Goal: Task Accomplishment & Management: Manage account settings

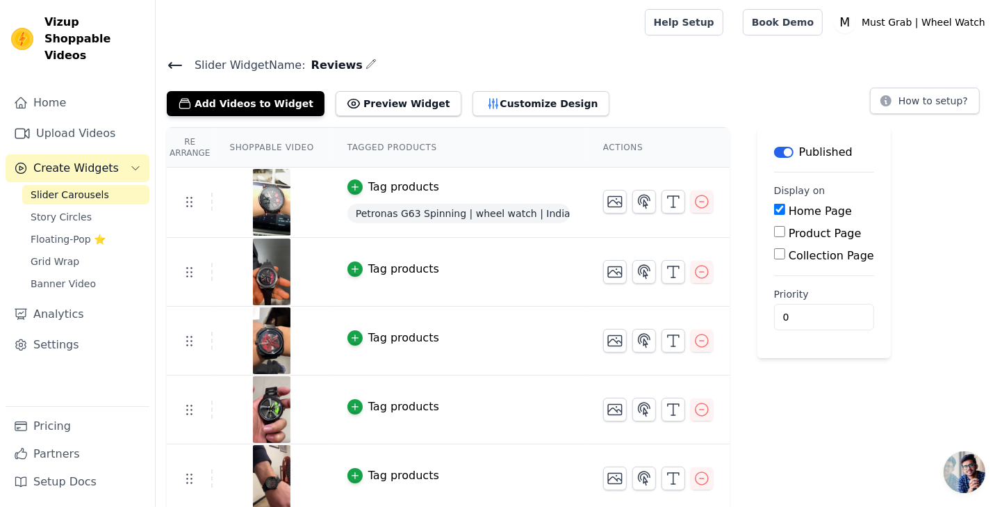
click at [67, 232] on span "Floating-Pop ⭐" at bounding box center [68, 239] width 75 height 14
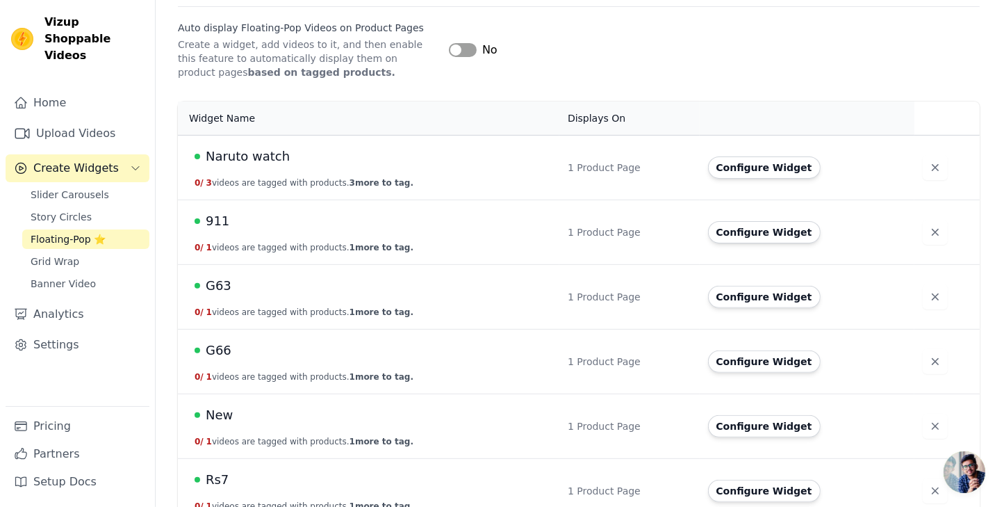
scroll to position [310, 0]
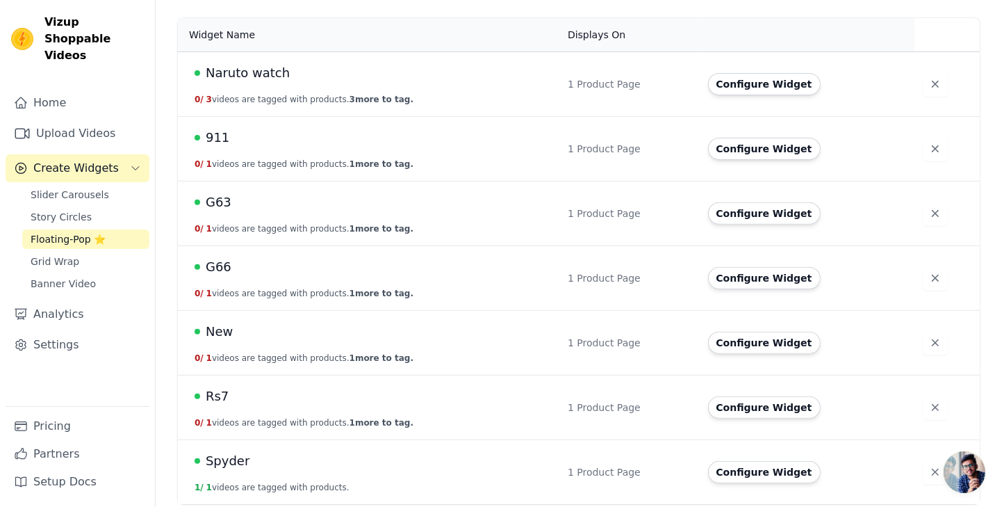
click at [764, 85] on button "Configure Widget" at bounding box center [764, 84] width 113 height 22
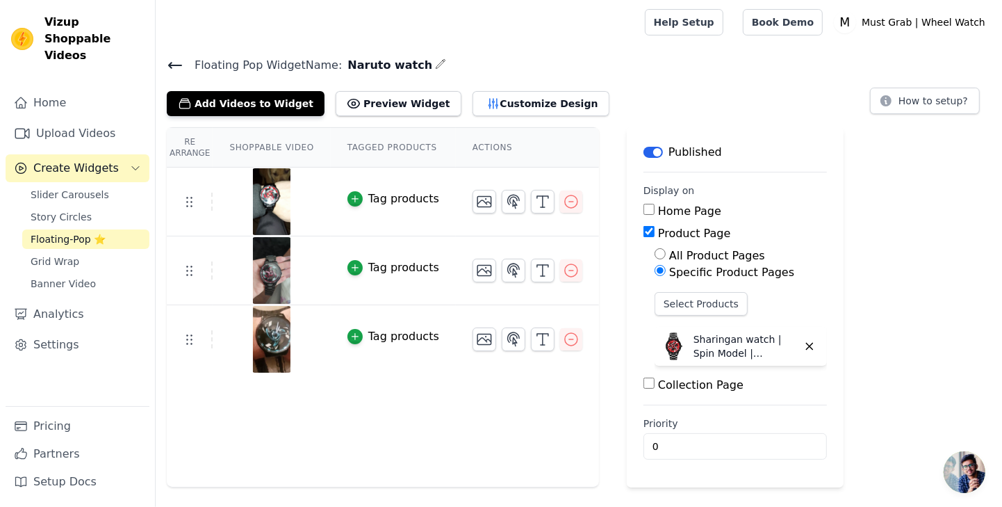
click at [473, 106] on button "Customize Design" at bounding box center [541, 103] width 137 height 25
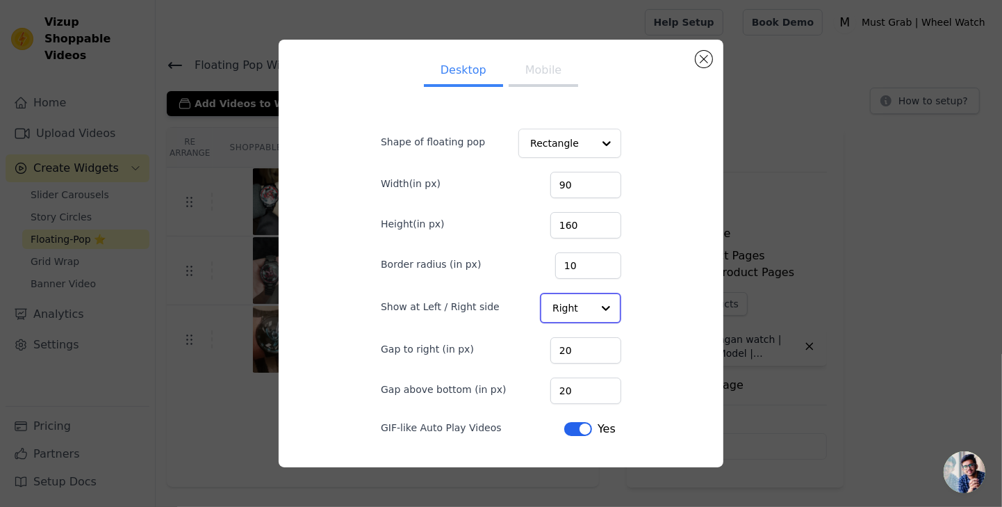
click at [581, 322] on input "Show at Left / Right side" at bounding box center [573, 308] width 40 height 28
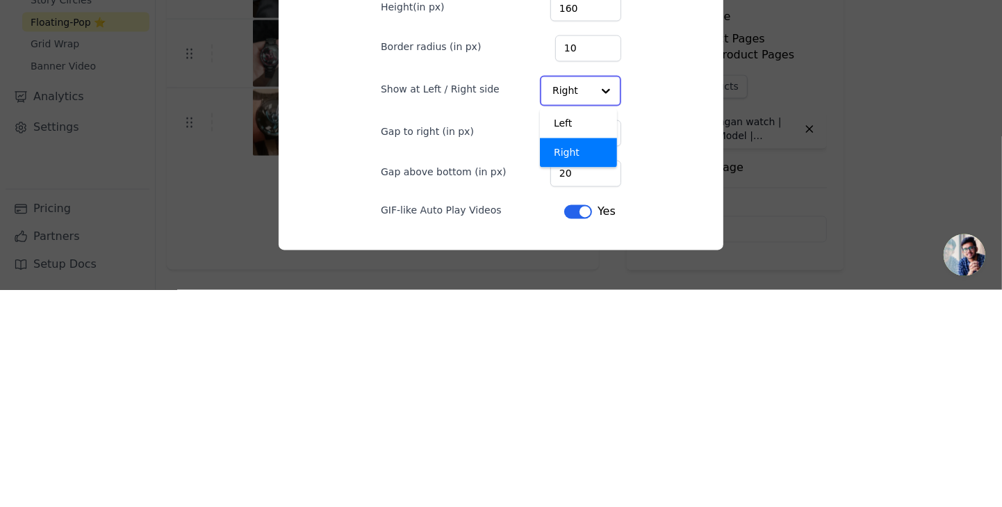
click at [571, 355] on div "Left" at bounding box center [578, 340] width 77 height 29
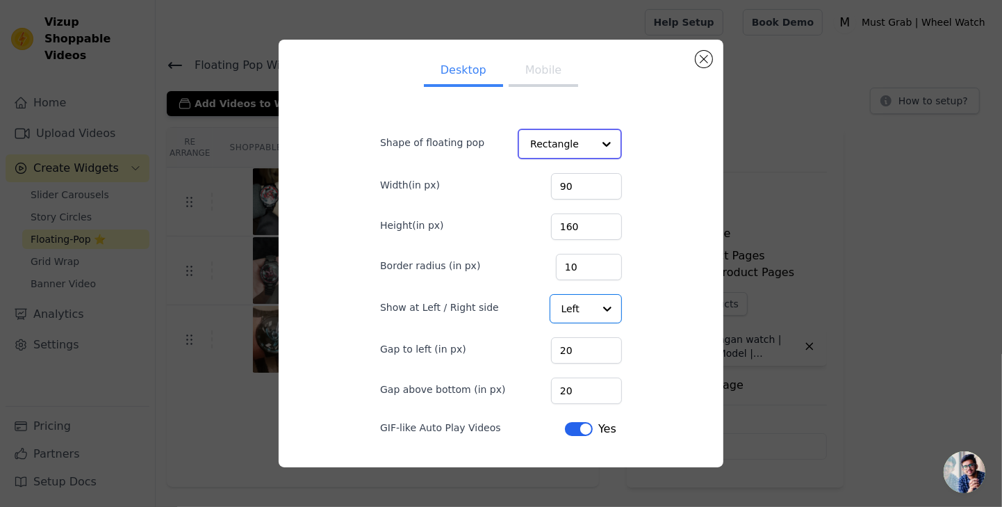
click at [581, 158] on input "Shape of floating pop" at bounding box center [561, 144] width 63 height 28
click at [583, 158] on input "Shape of floating pop" at bounding box center [561, 144] width 63 height 28
click at [571, 125] on div "Circle" at bounding box center [567, 110] width 98 height 29
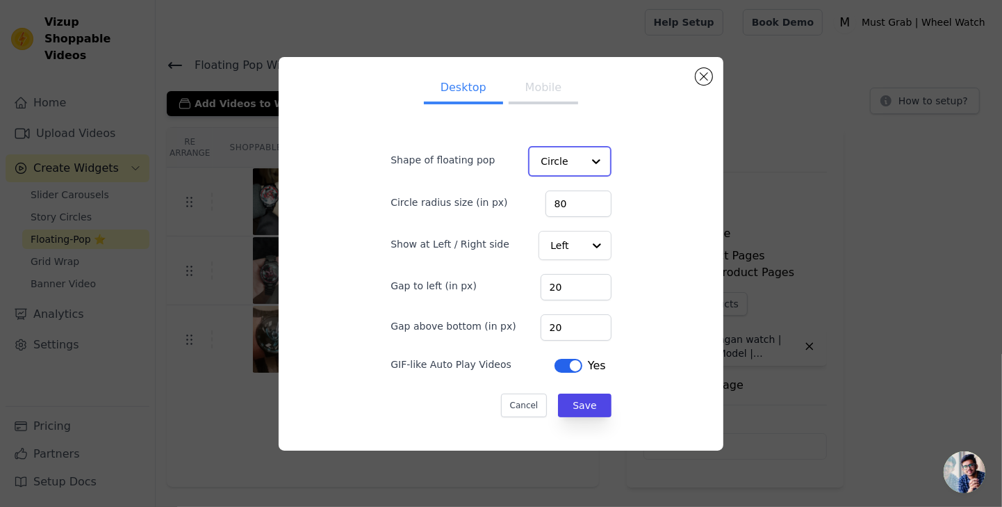
click at [573, 175] on input "Shape of floating pop" at bounding box center [561, 161] width 41 height 28
click at [571, 209] on div "Rectangle" at bounding box center [567, 193] width 79 height 29
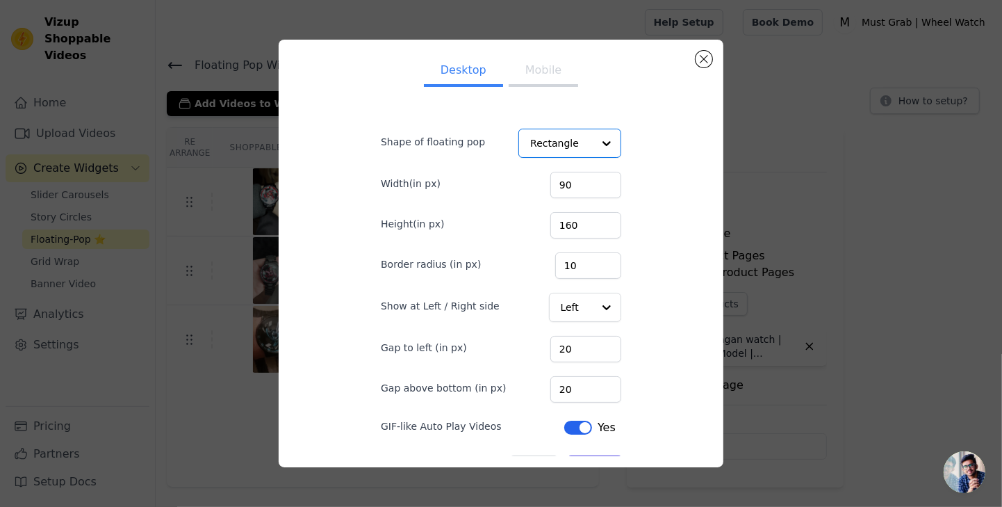
click at [596, 321] on div at bounding box center [607, 307] width 28 height 28
click at [587, 362] on input "20" at bounding box center [586, 349] width 71 height 26
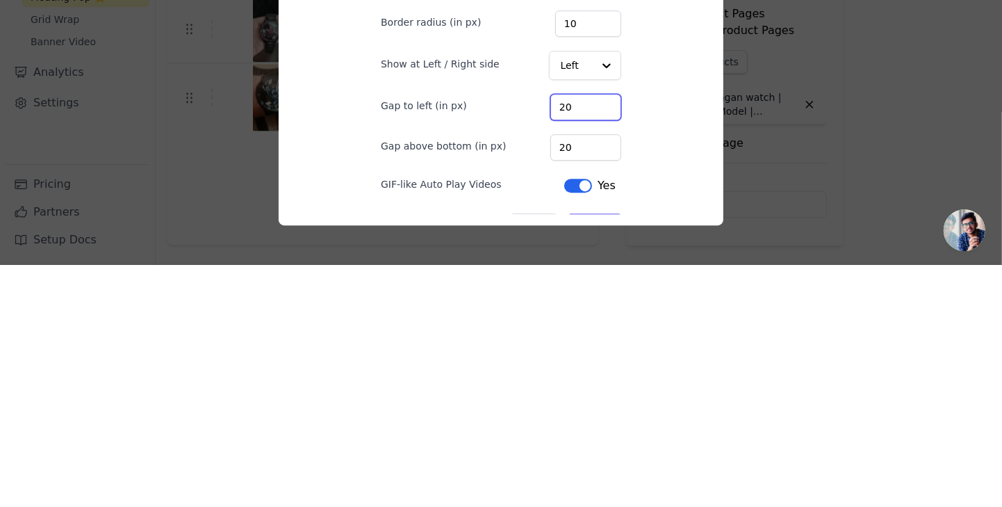
type input "2"
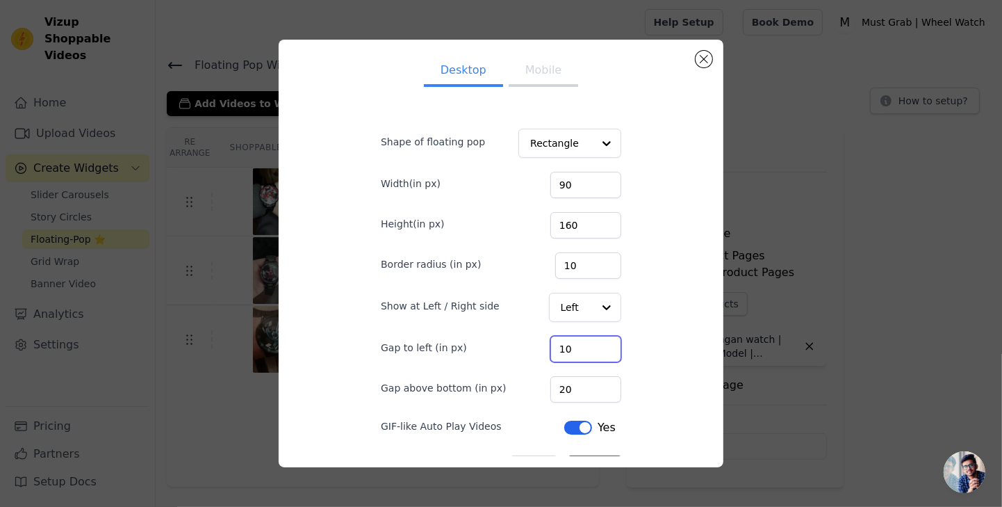
click at [596, 362] on input "10" at bounding box center [586, 349] width 71 height 26
type input "15"
click at [587, 402] on input "20" at bounding box center [586, 389] width 71 height 26
click at [596, 479] on button "Save" at bounding box center [595, 467] width 53 height 24
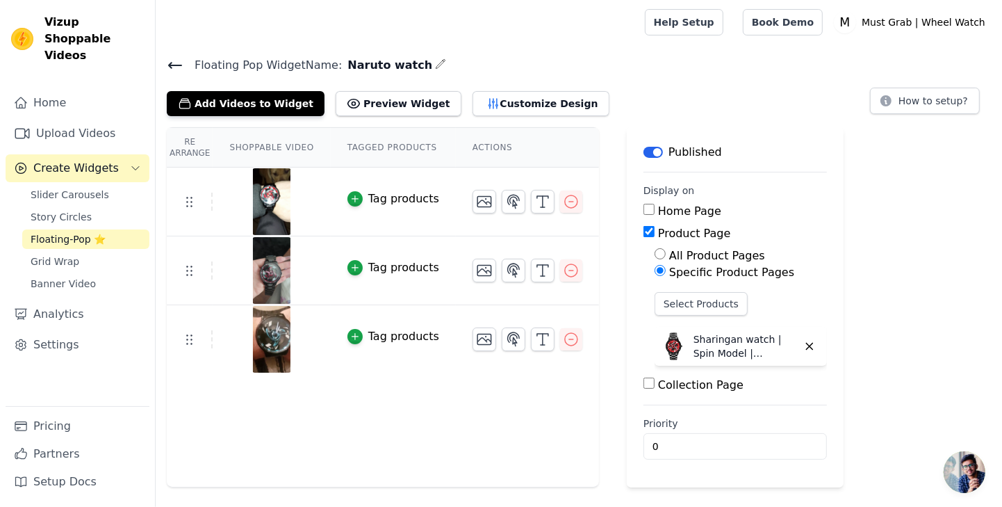
click at [179, 63] on icon at bounding box center [175, 65] width 17 height 17
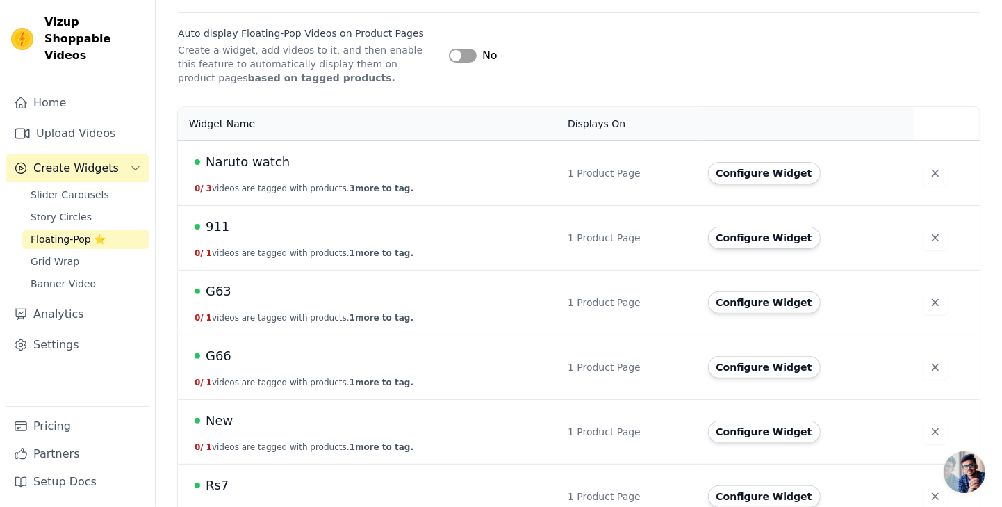
scroll to position [222, 0]
click at [759, 234] on button "Configure Widget" at bounding box center [764, 237] width 113 height 22
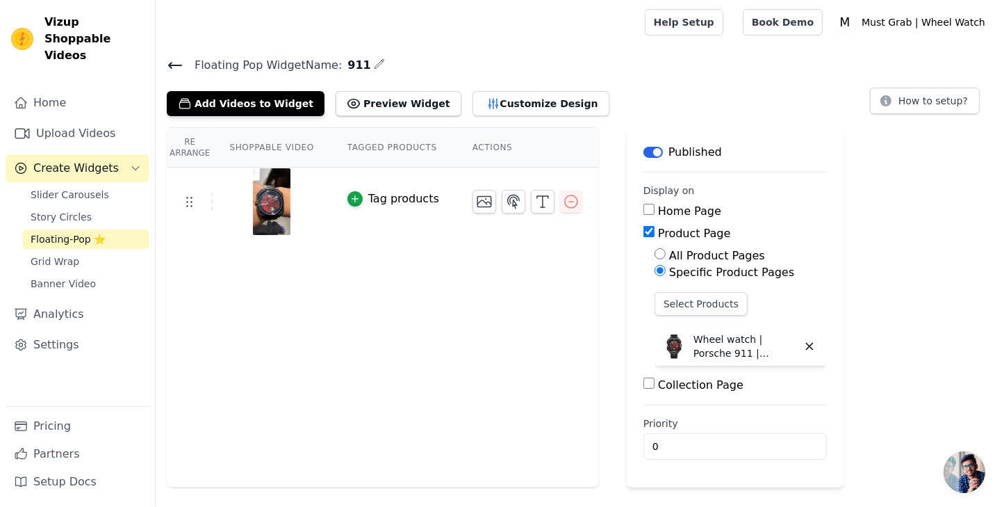
click at [512, 108] on button "Customize Design" at bounding box center [541, 103] width 137 height 25
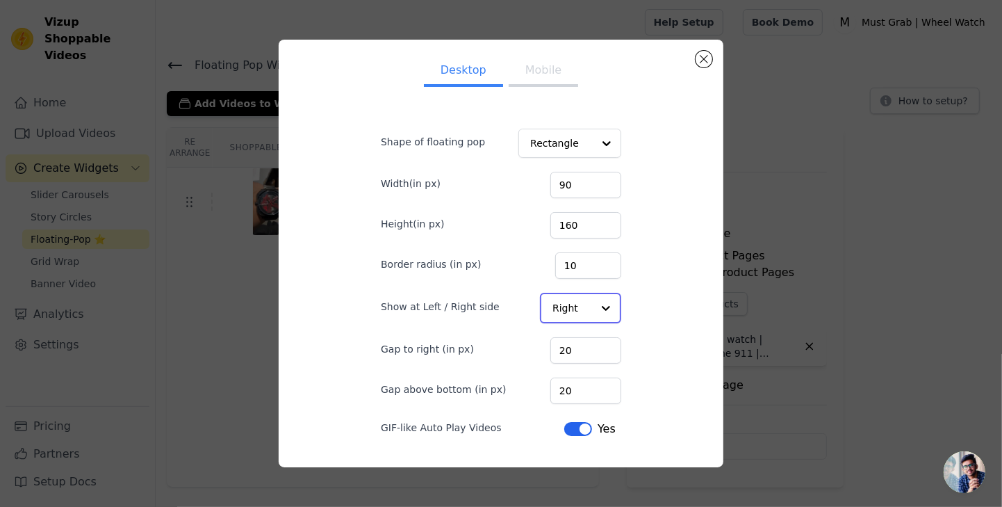
click at [583, 322] on input "Show at Left / Right side" at bounding box center [573, 308] width 40 height 28
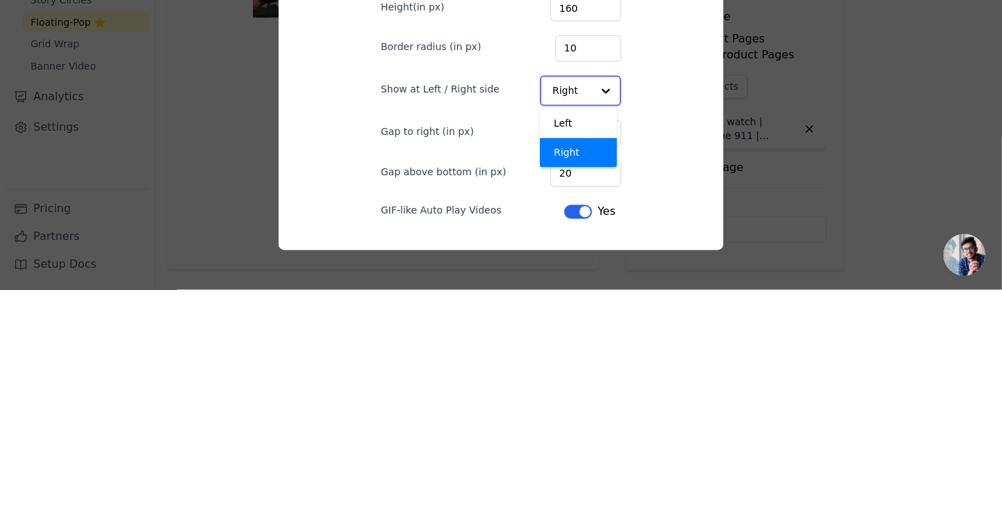
click at [571, 355] on div "Left" at bounding box center [578, 340] width 77 height 29
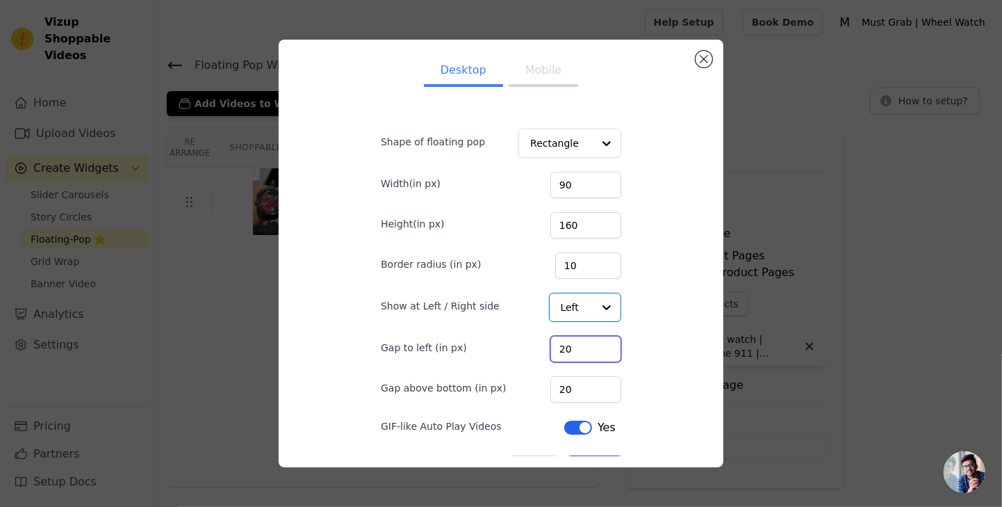
click at [590, 362] on input "20" at bounding box center [586, 349] width 71 height 26
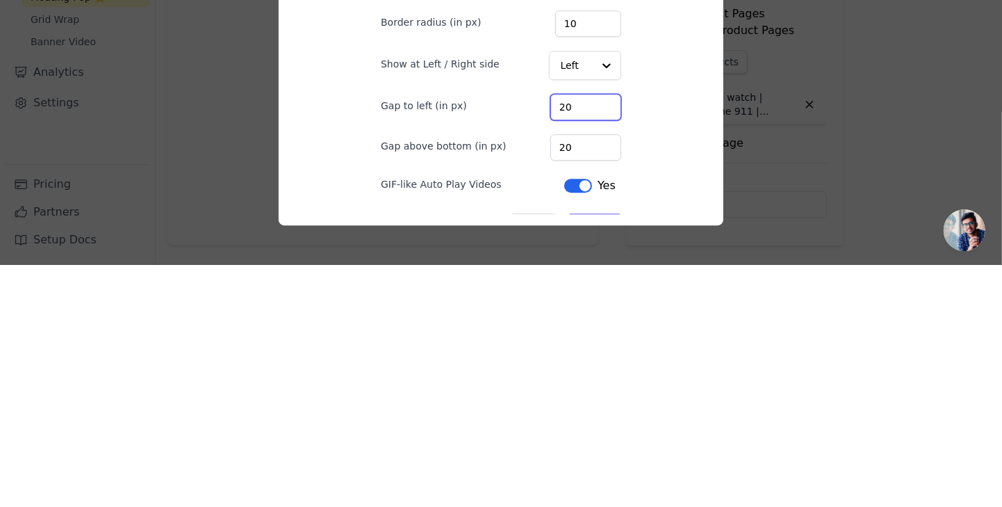
type input "2"
type input "15"
click at [585, 402] on input "20" at bounding box center [586, 389] width 71 height 26
type input "2"
type input "20"
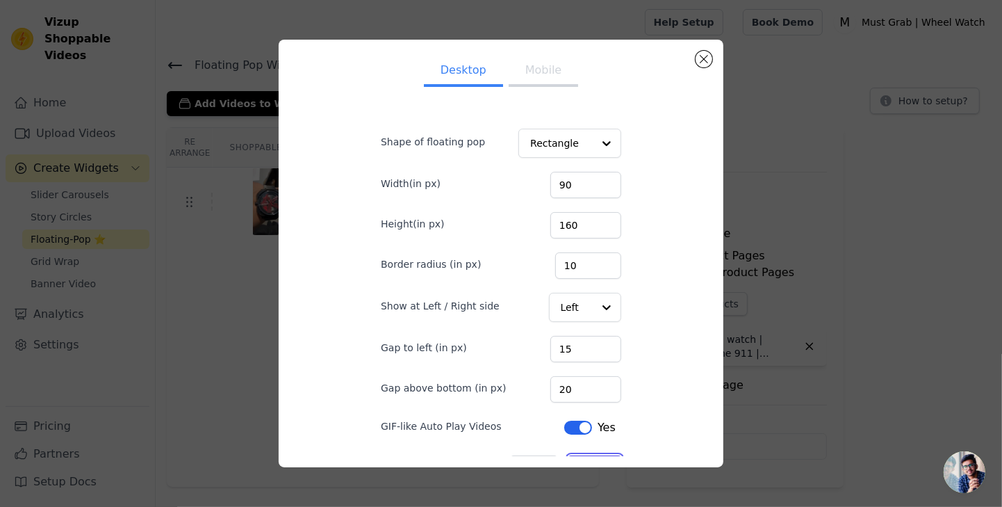
click at [601, 479] on button "Save" at bounding box center [595, 467] width 53 height 24
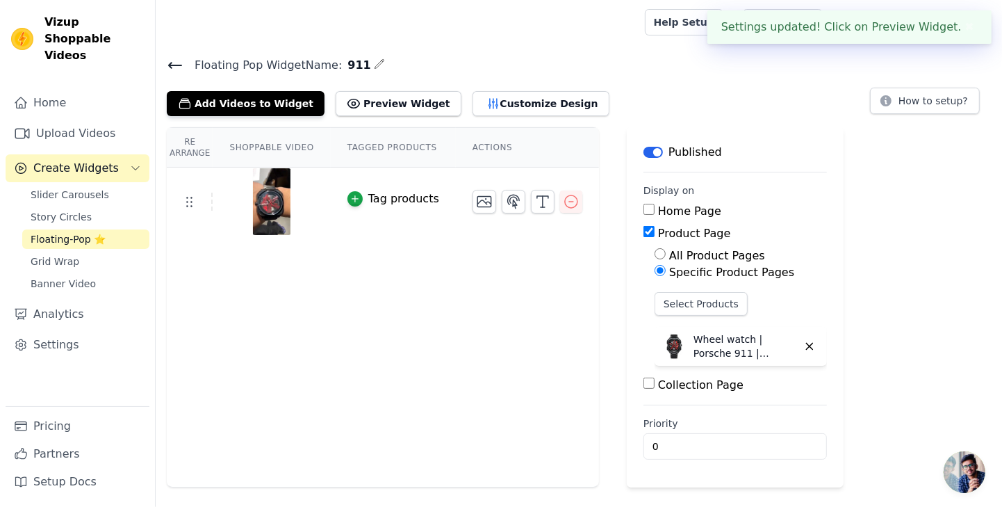
click at [178, 66] on icon at bounding box center [175, 65] width 17 height 17
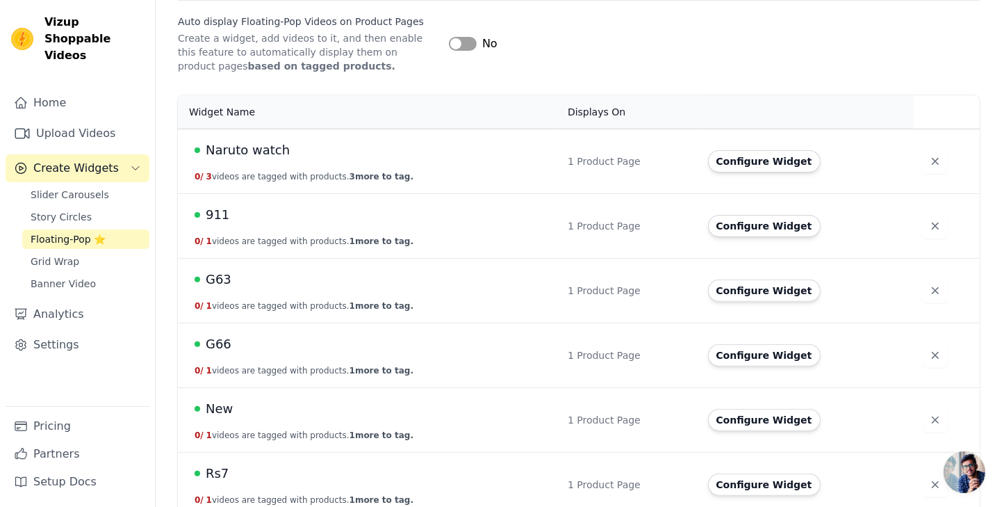
scroll to position [234, 0]
click at [761, 290] on button "Configure Widget" at bounding box center [764, 290] width 113 height 22
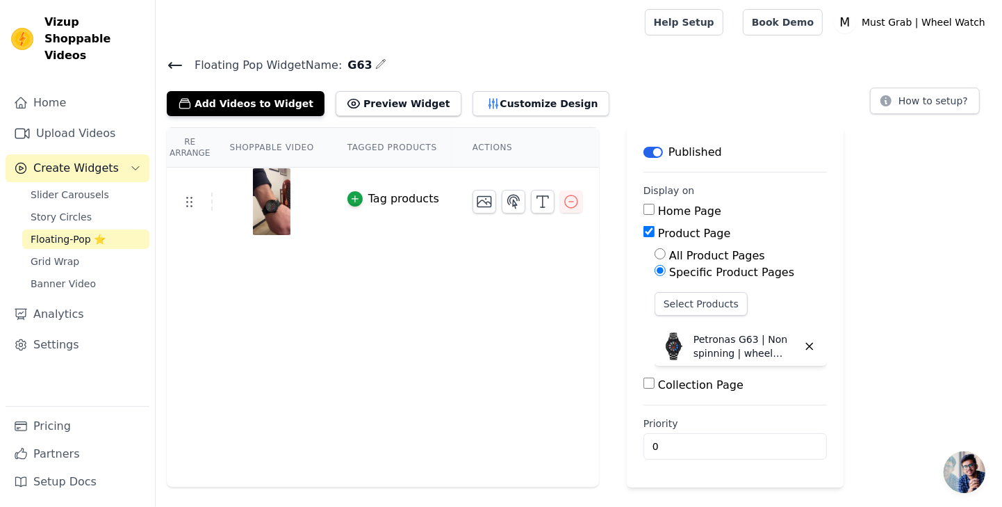
click at [509, 101] on button "Customize Design" at bounding box center [541, 103] width 137 height 25
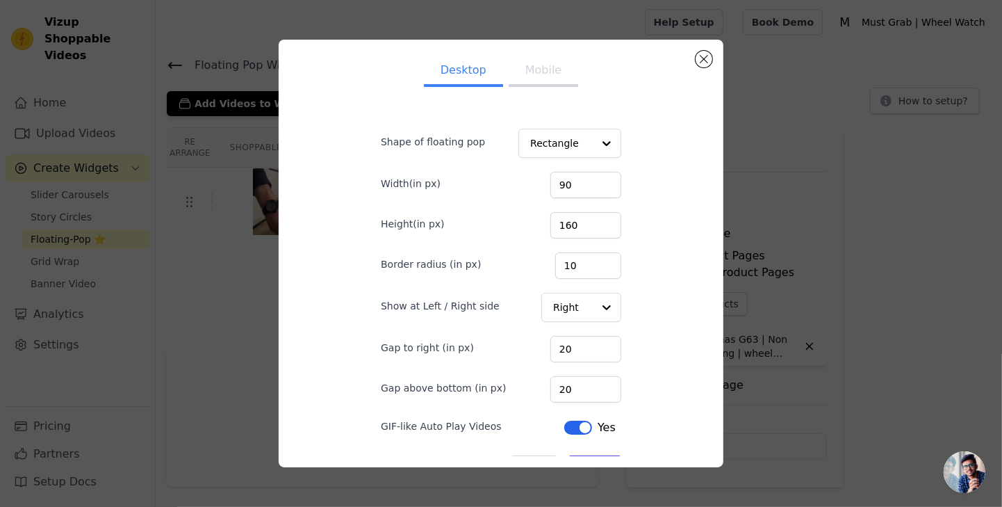
click at [594, 321] on div at bounding box center [607, 307] width 28 height 28
click at [593, 321] on div at bounding box center [607, 307] width 28 height 28
click at [603, 321] on div at bounding box center [607, 307] width 28 height 28
click at [594, 321] on div at bounding box center [607, 307] width 28 height 28
click at [592, 362] on input "20" at bounding box center [586, 349] width 71 height 26
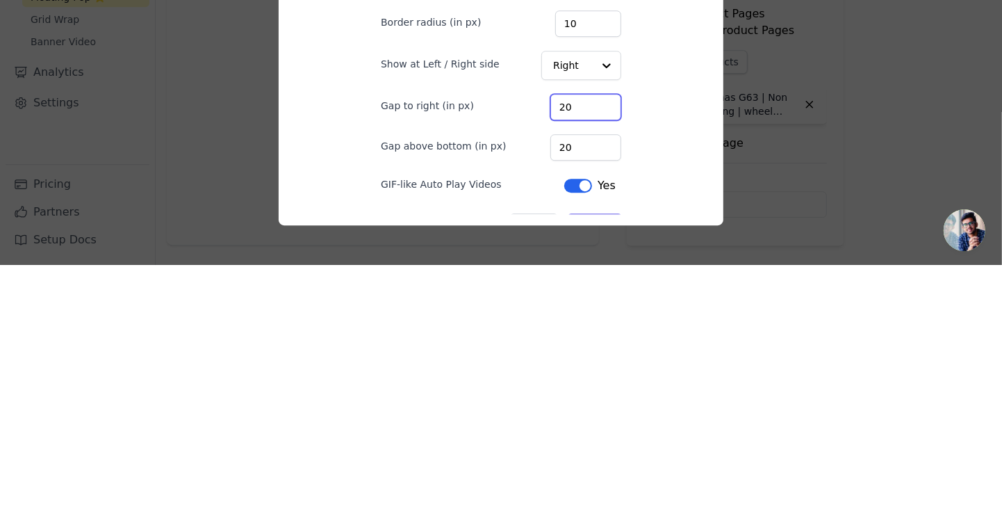
type input "2"
type input "15"
click at [593, 321] on div at bounding box center [607, 307] width 28 height 28
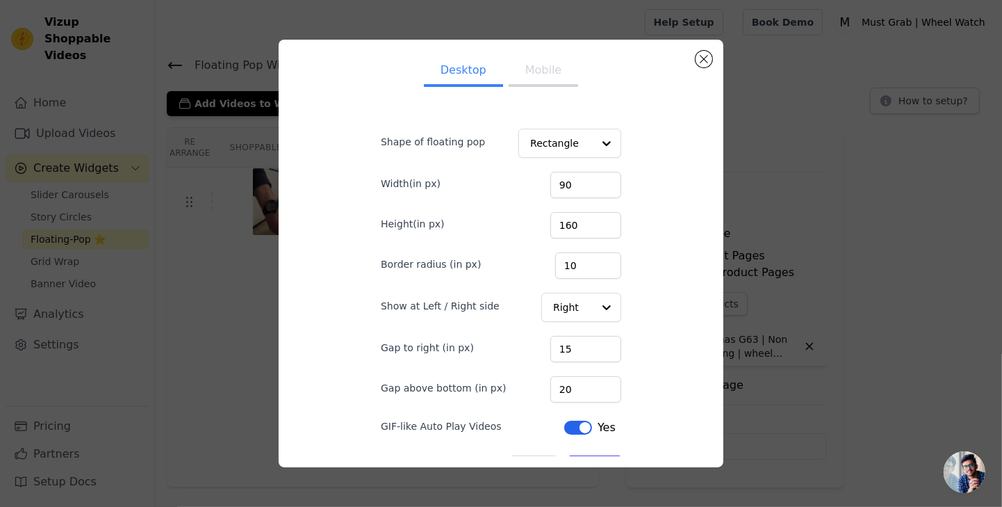
click at [602, 321] on div at bounding box center [607, 307] width 28 height 28
click at [587, 479] on button "Save" at bounding box center [595, 467] width 53 height 24
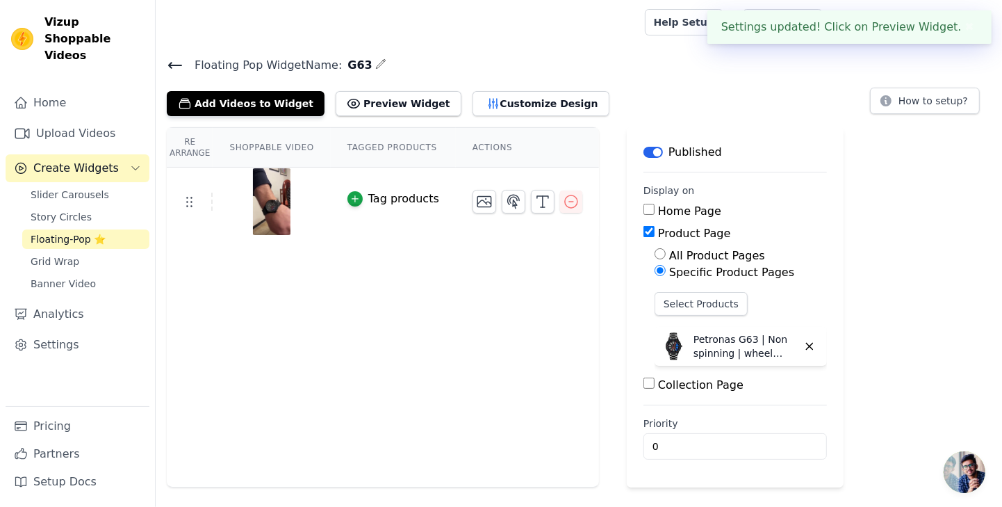
click at [505, 108] on button "Customize Design" at bounding box center [541, 103] width 137 height 25
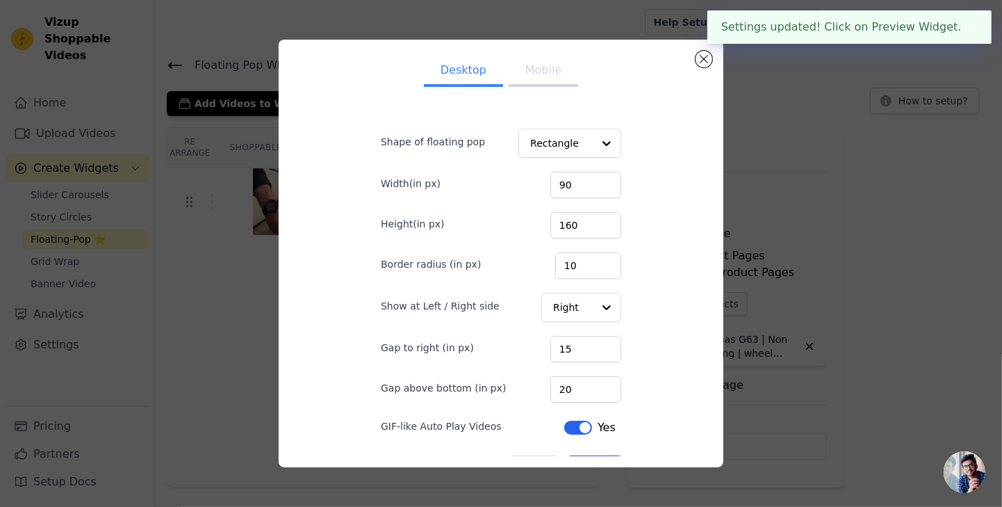
click at [593, 321] on div at bounding box center [607, 307] width 28 height 28
click at [596, 321] on div at bounding box center [607, 307] width 28 height 28
click at [593, 321] on div at bounding box center [607, 307] width 28 height 28
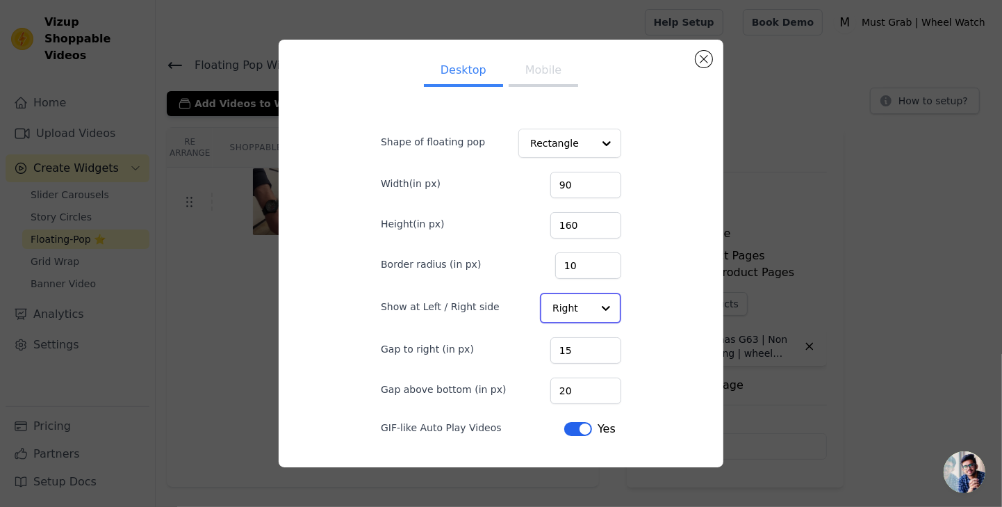
click at [582, 322] on input "Show at Left / Right side" at bounding box center [573, 308] width 40 height 28
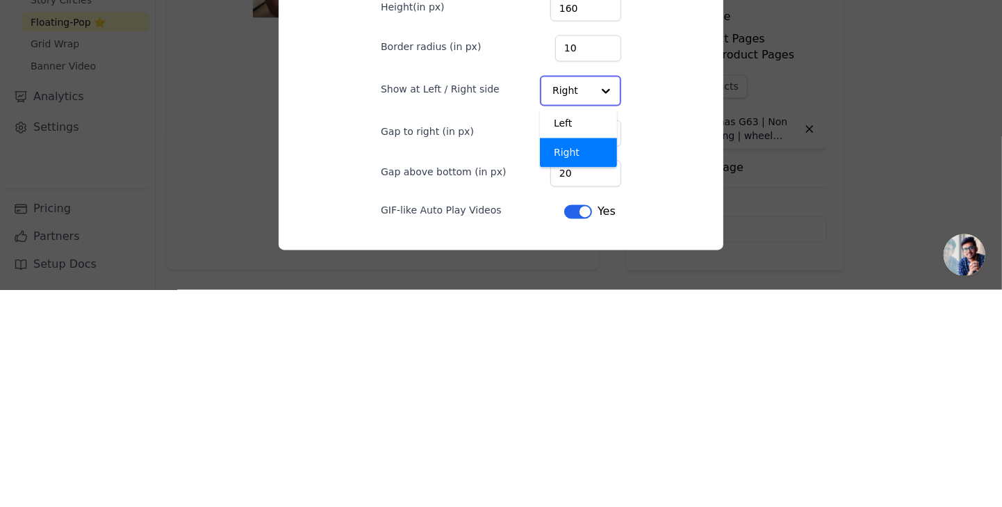
click at [571, 355] on div "Left" at bounding box center [578, 340] width 77 height 29
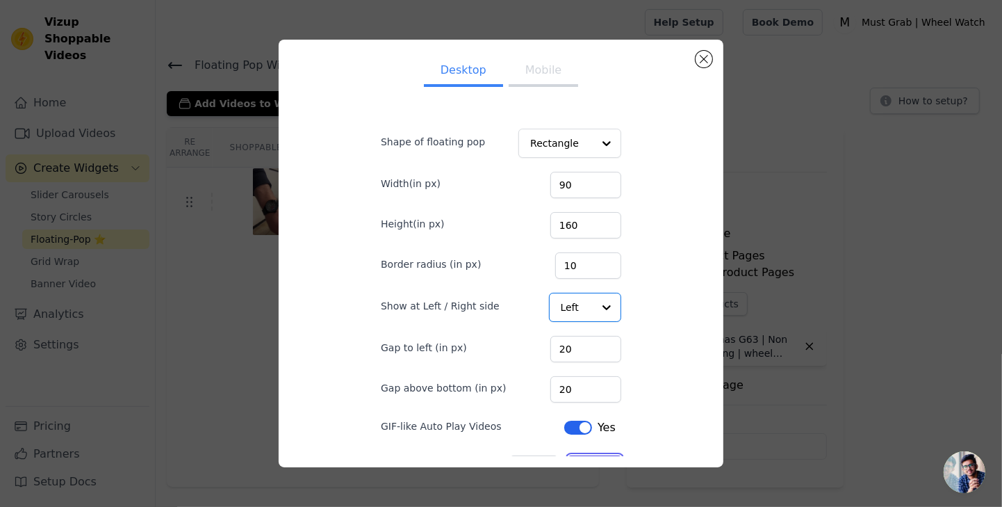
click at [587, 478] on button "Save" at bounding box center [595, 467] width 53 height 24
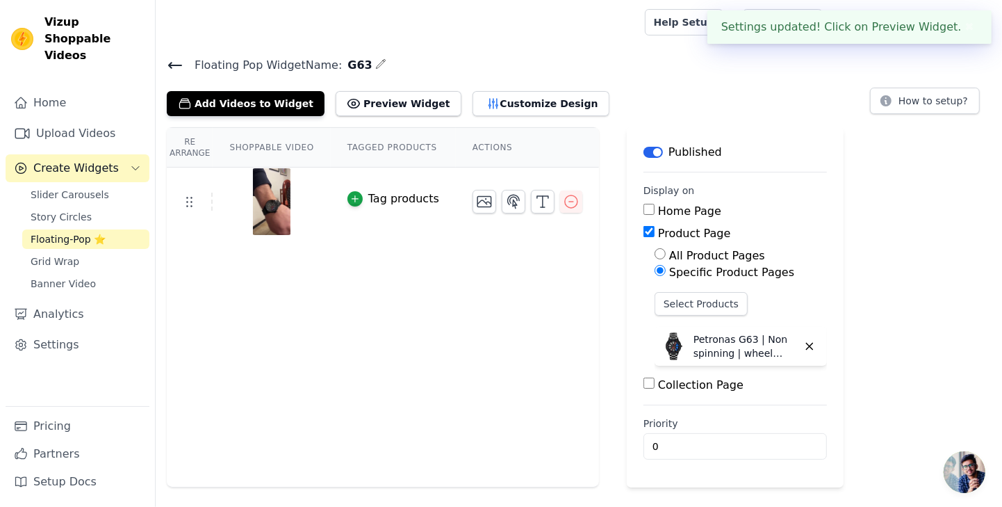
click at [177, 67] on icon at bounding box center [175, 65] width 17 height 17
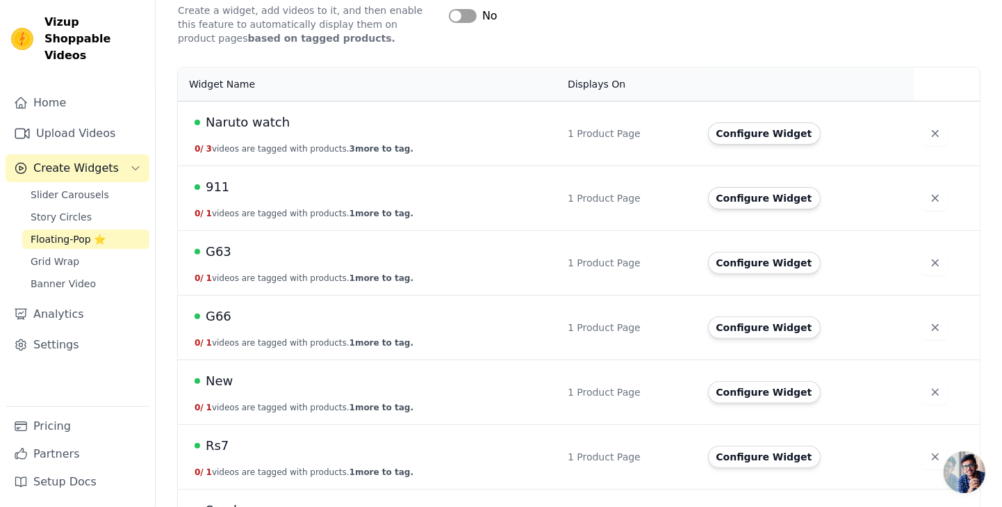
scroll to position [270, 0]
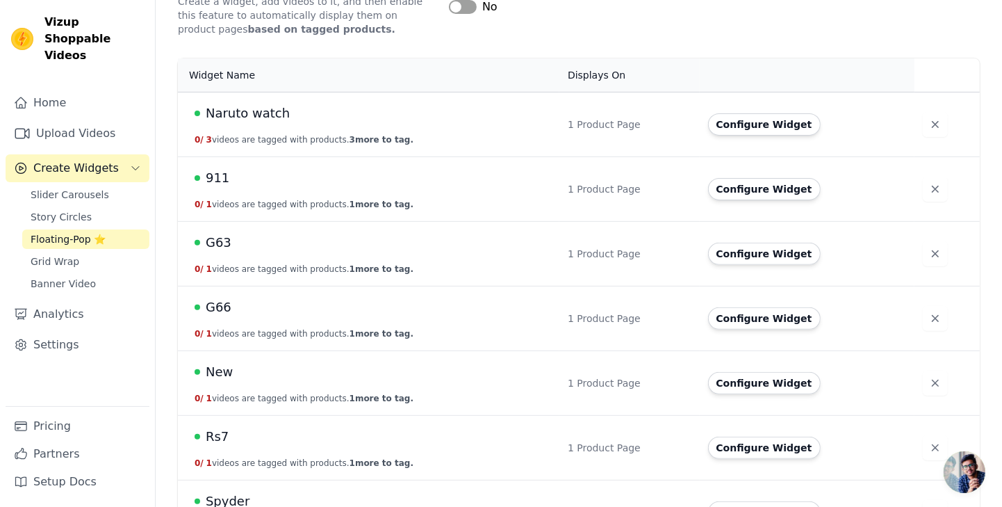
click at [757, 256] on button "Configure Widget" at bounding box center [764, 254] width 113 height 22
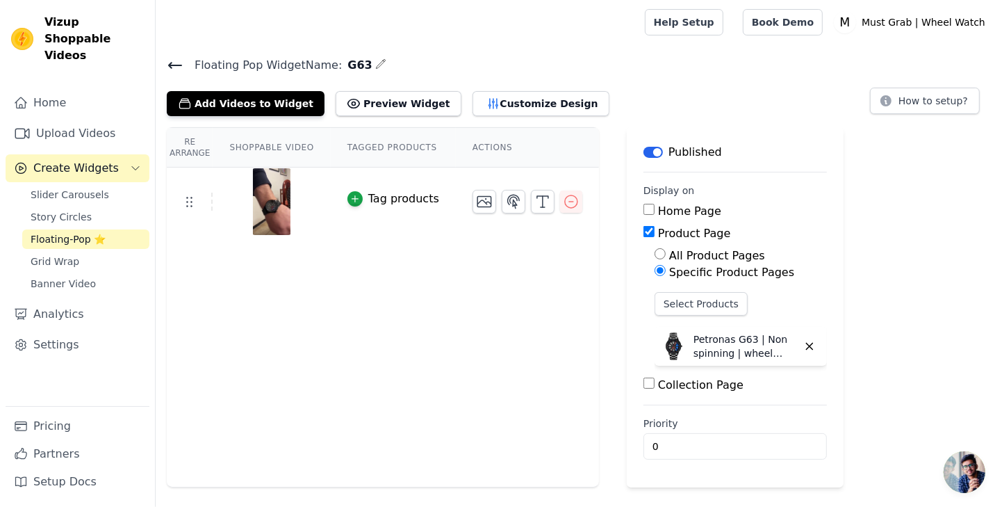
click at [182, 65] on icon at bounding box center [175, 65] width 17 height 17
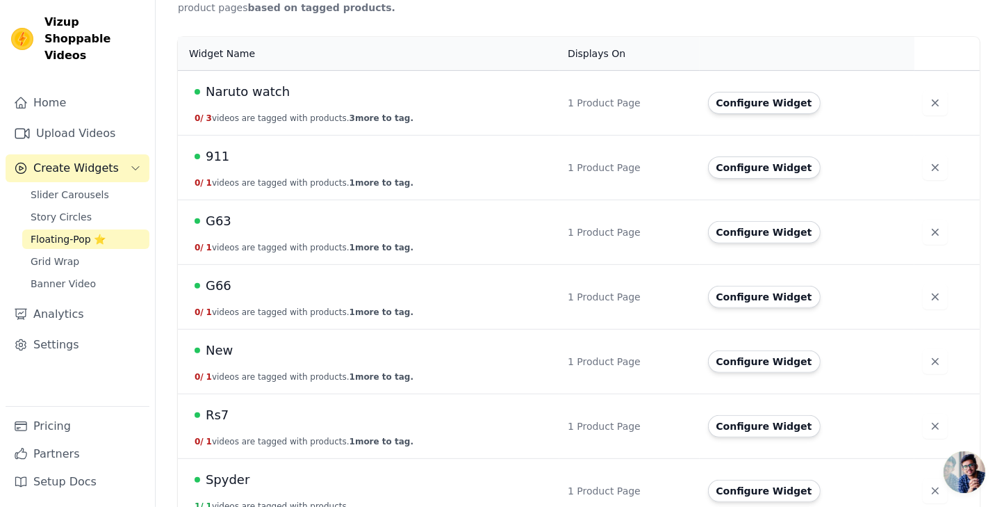
scroll to position [310, 0]
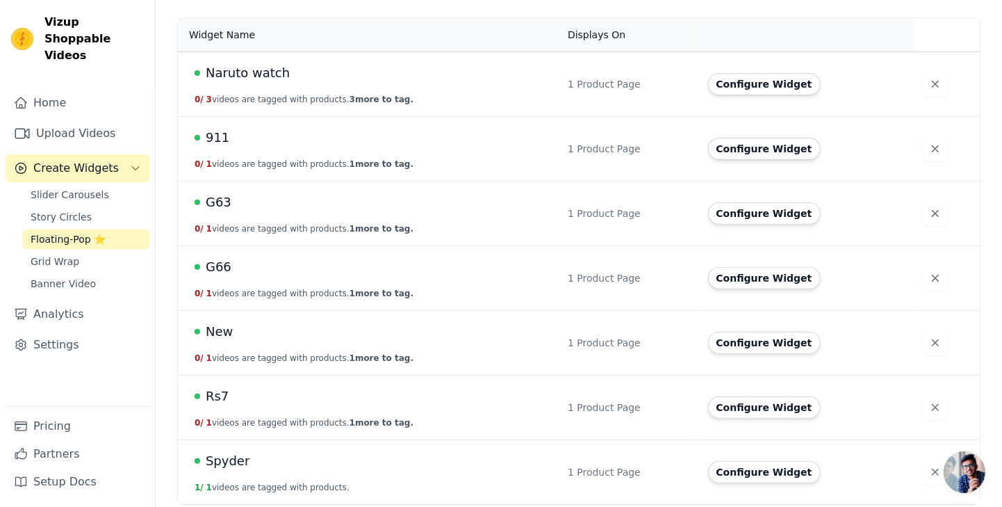
click at [766, 468] on button "Configure Widget" at bounding box center [764, 472] width 113 height 22
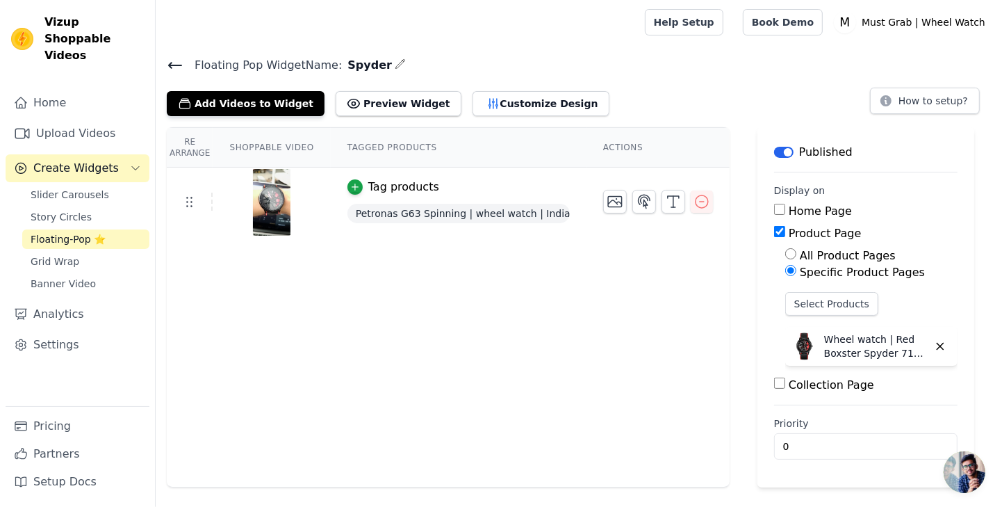
click at [498, 99] on button "Customize Design" at bounding box center [541, 103] width 137 height 25
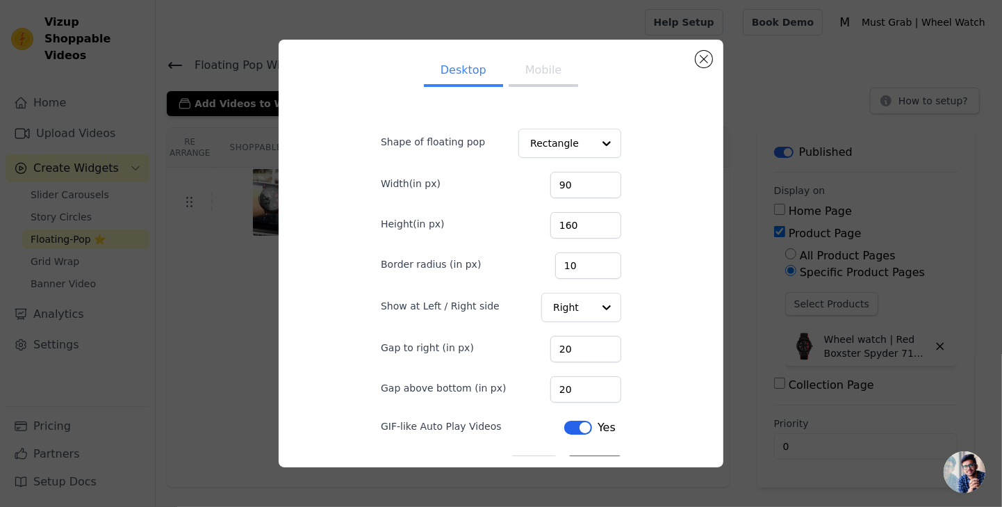
click at [593, 321] on div at bounding box center [607, 307] width 28 height 28
click at [562, 322] on input "Show at Left / Right side" at bounding box center [573, 308] width 40 height 28
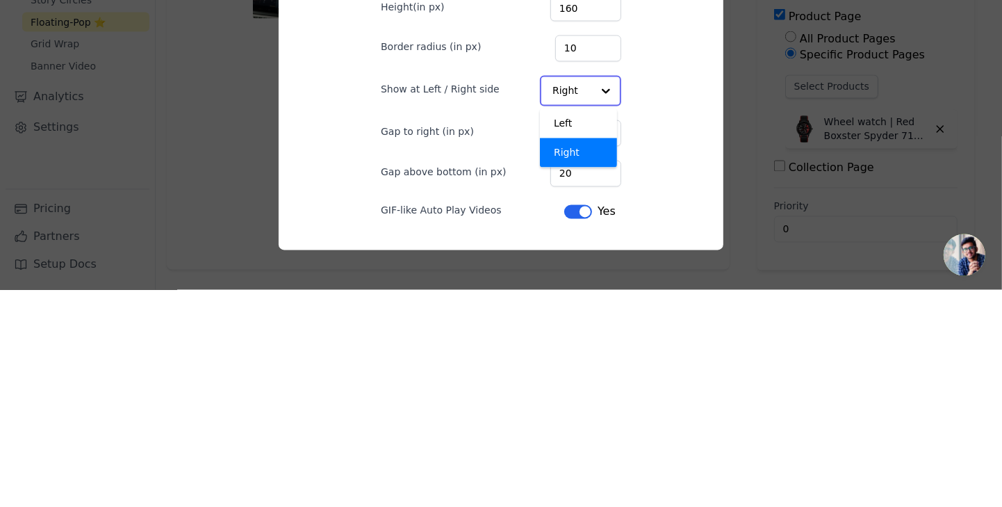
click at [574, 355] on div "Left" at bounding box center [578, 340] width 77 height 29
click at [576, 362] on input "20" at bounding box center [586, 349] width 71 height 26
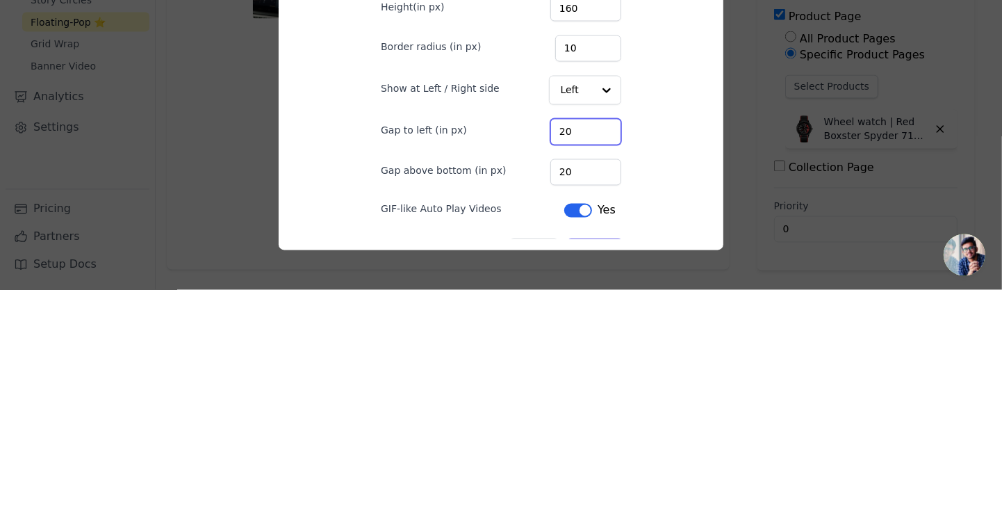
type input "2"
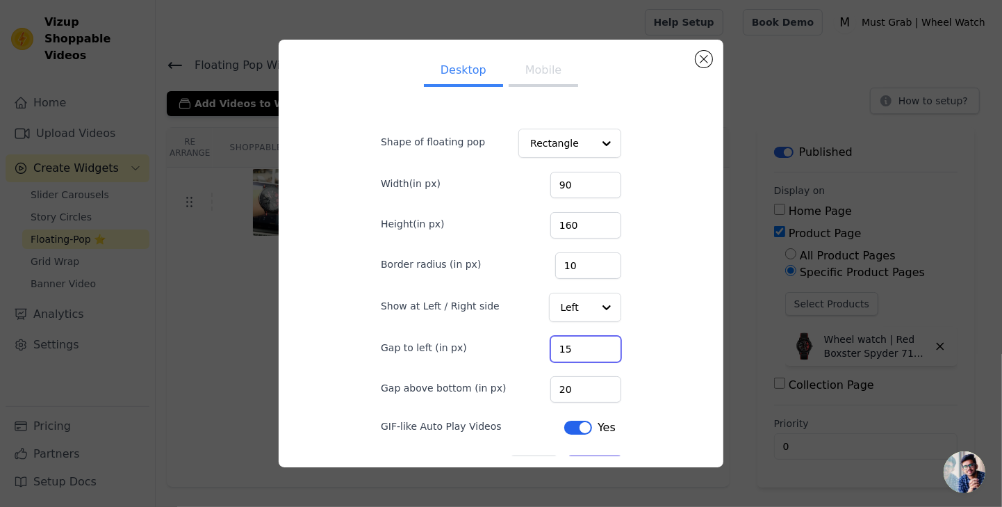
type input "15"
click at [597, 479] on button "Save" at bounding box center [595, 467] width 53 height 24
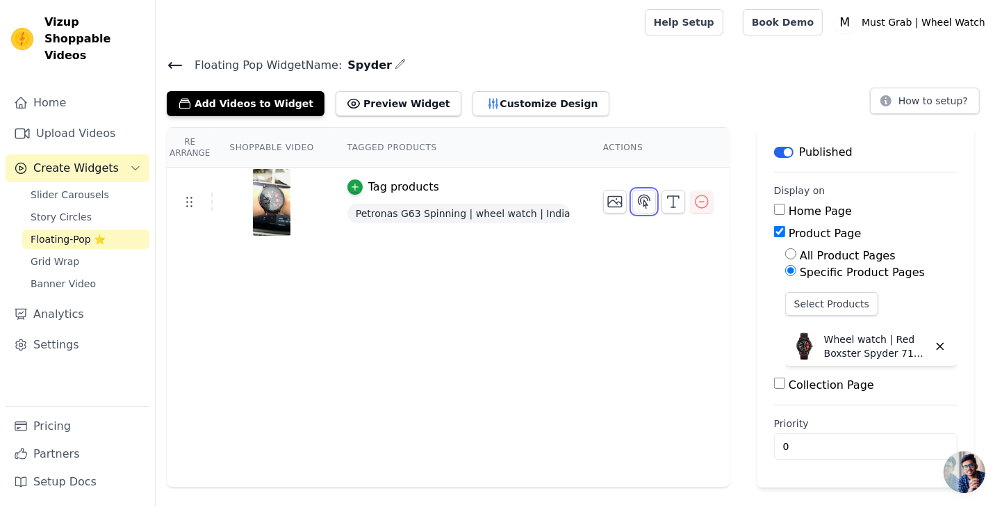
click at [636, 203] on icon "button" at bounding box center [644, 201] width 17 height 17
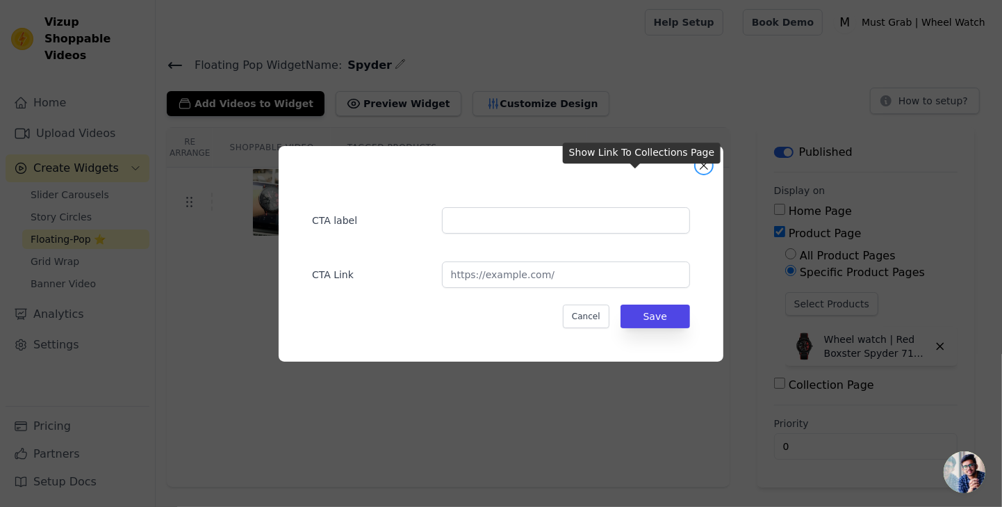
click at [704, 174] on button "Close modal" at bounding box center [704, 165] width 17 height 17
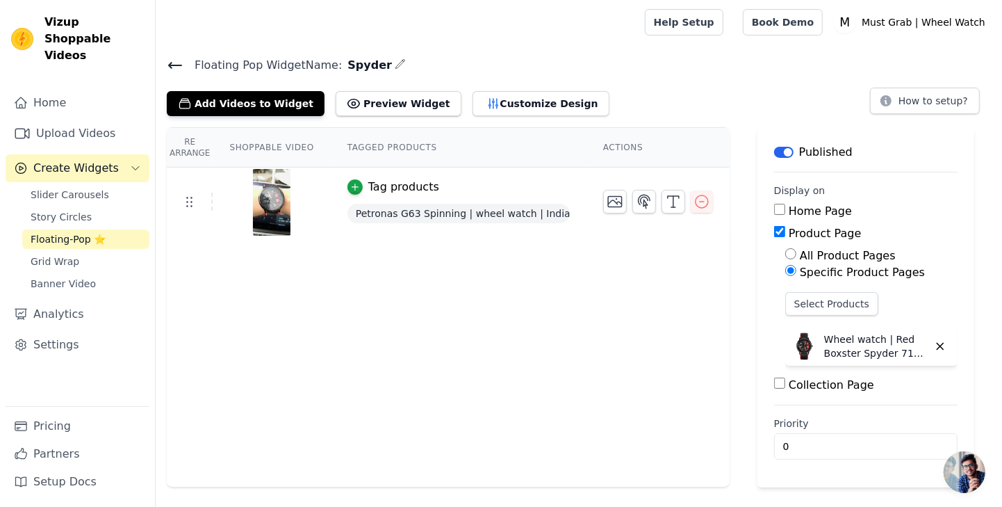
click at [170, 69] on icon at bounding box center [175, 65] width 17 height 17
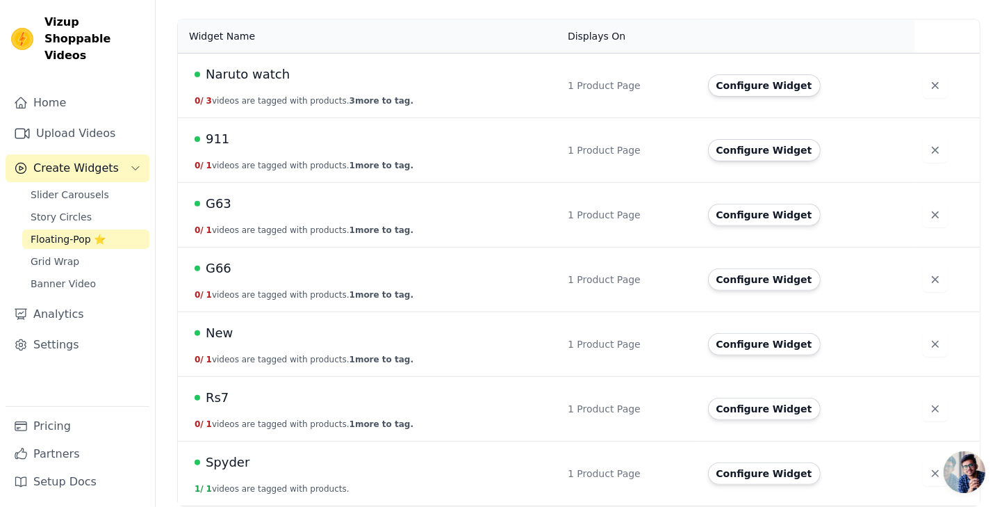
scroll to position [310, 0]
click at [765, 472] on button "Configure Widget" at bounding box center [764, 472] width 113 height 22
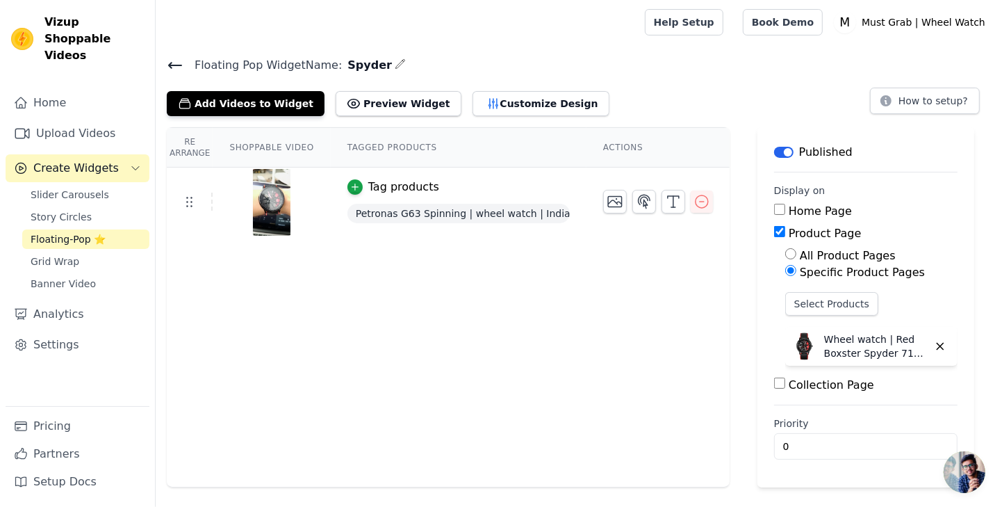
click at [489, 106] on button "Customize Design" at bounding box center [541, 103] width 137 height 25
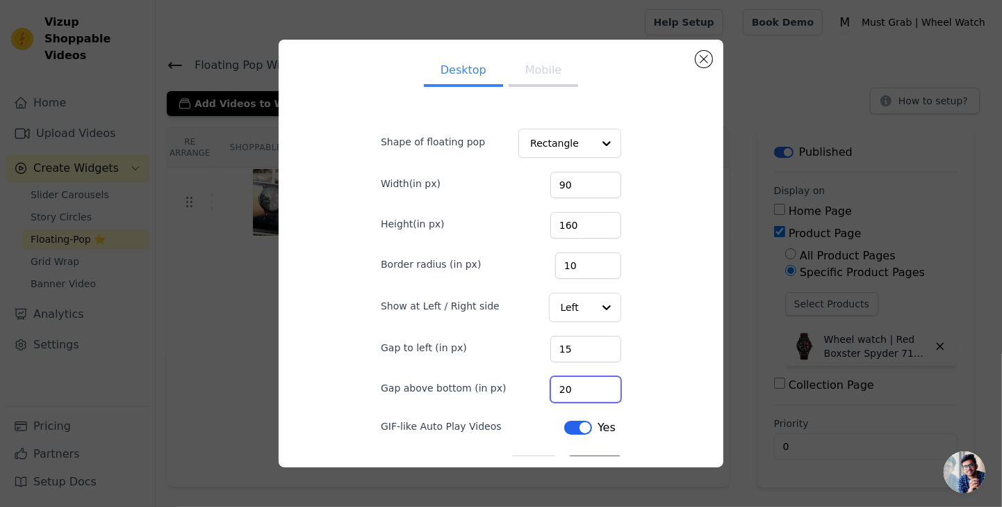
click at [587, 402] on input "20" at bounding box center [586, 389] width 71 height 26
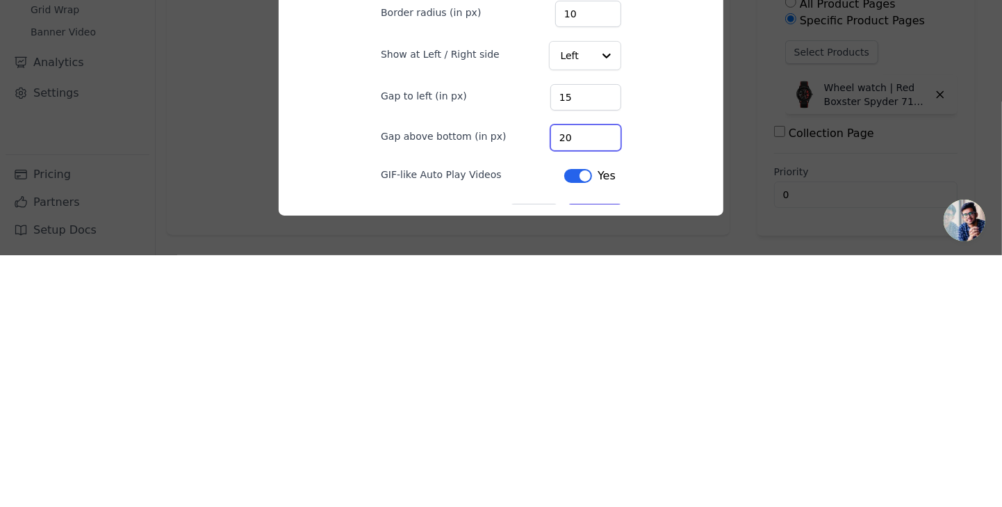
type input "2"
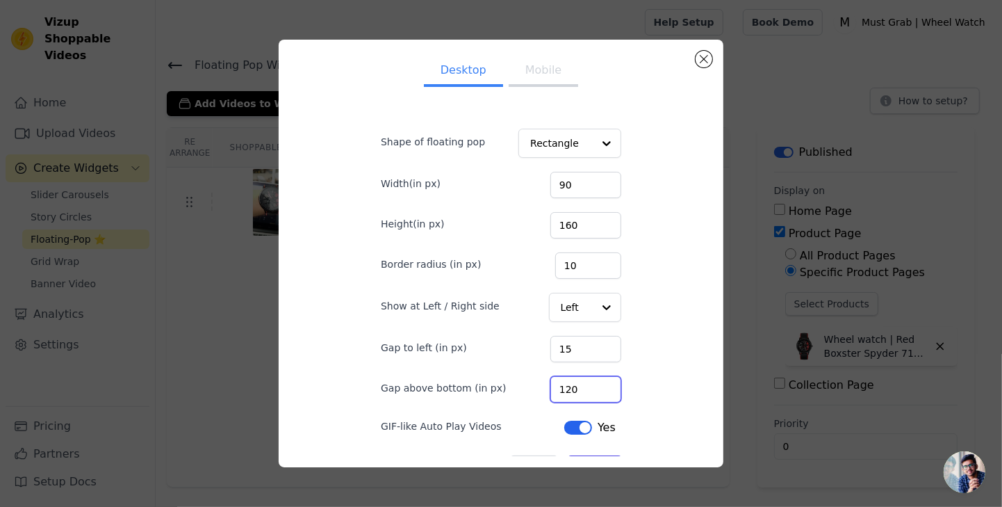
type input "120"
click at [595, 476] on button "Save" at bounding box center [595, 467] width 53 height 24
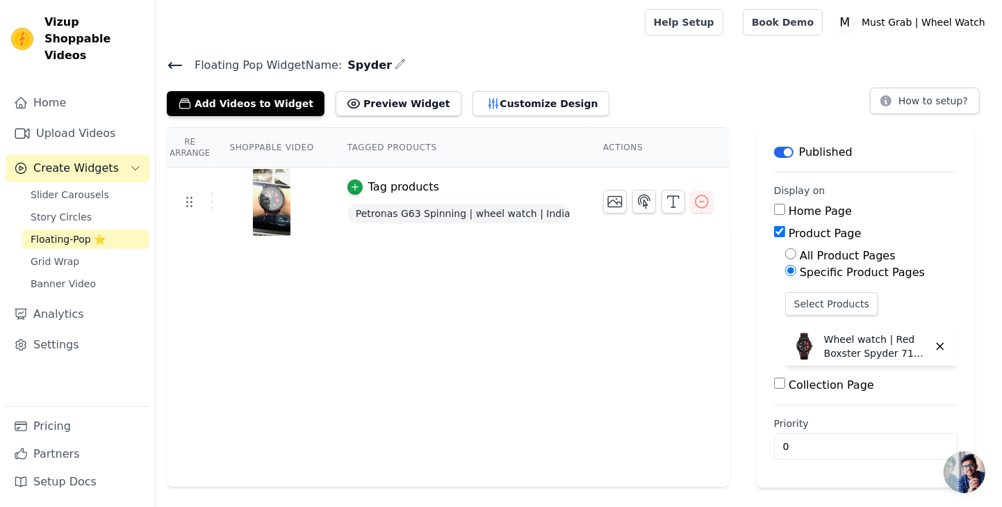
click at [509, 101] on button "Customize Design" at bounding box center [541, 103] width 137 height 25
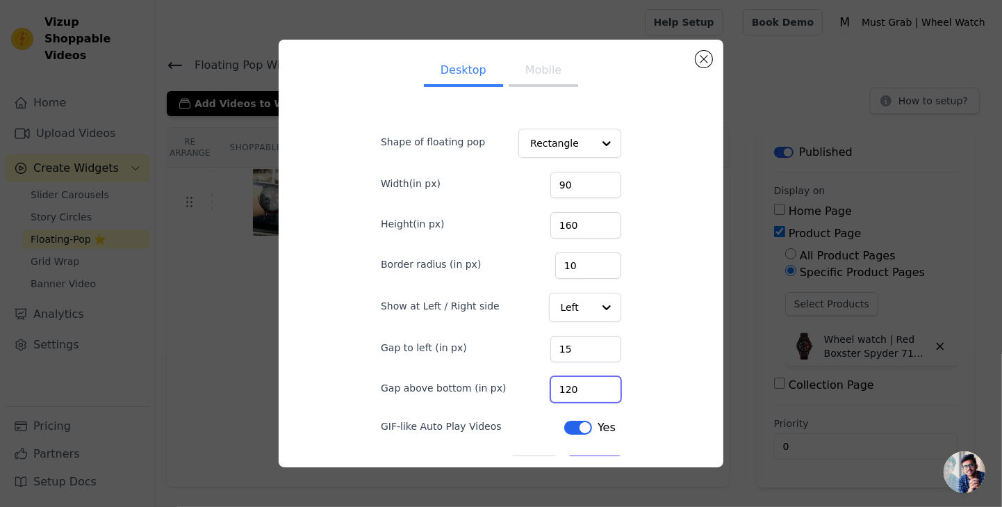
click at [592, 402] on input "120" at bounding box center [586, 389] width 71 height 26
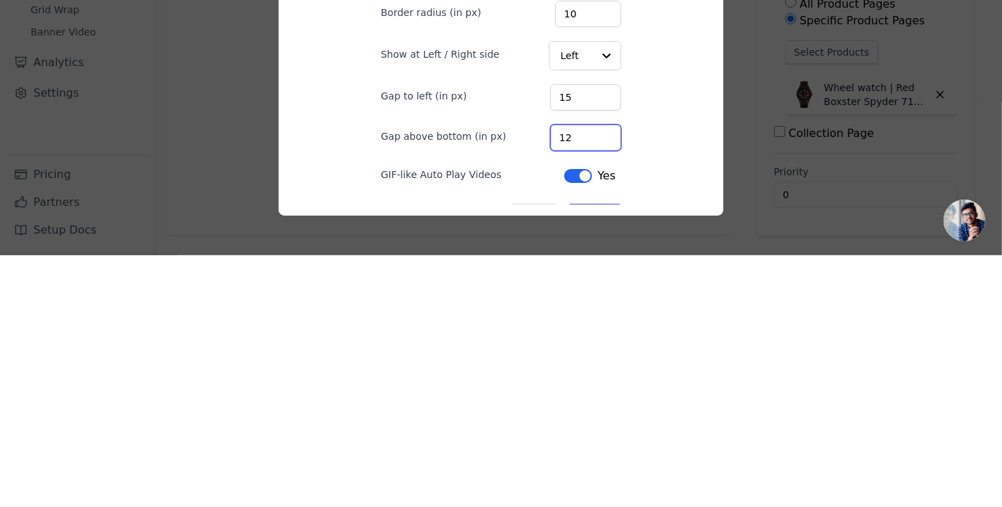
type input "1"
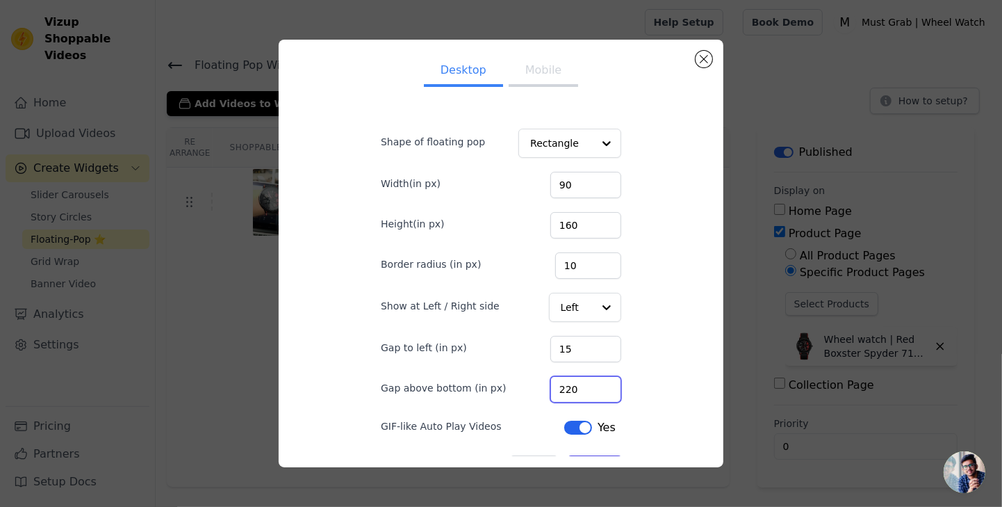
type input "220"
click at [587, 479] on button "Save" at bounding box center [595, 467] width 53 height 24
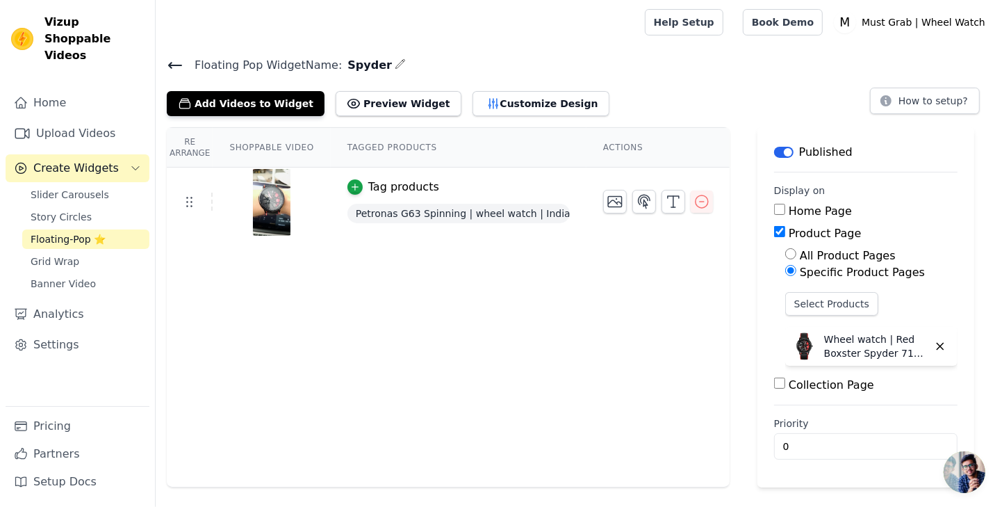
click at [476, 105] on button "Customize Design" at bounding box center [541, 103] width 137 height 25
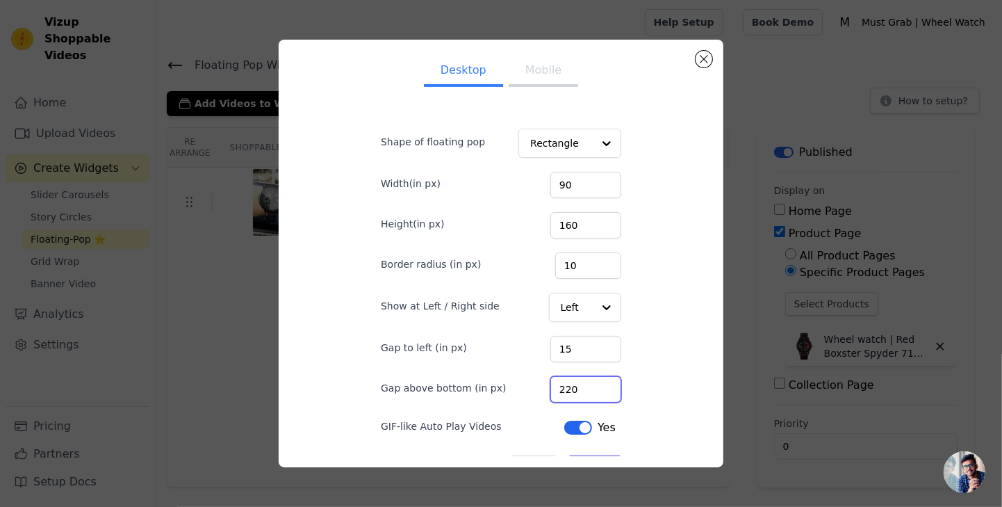
click at [597, 402] on input "220" at bounding box center [586, 389] width 71 height 26
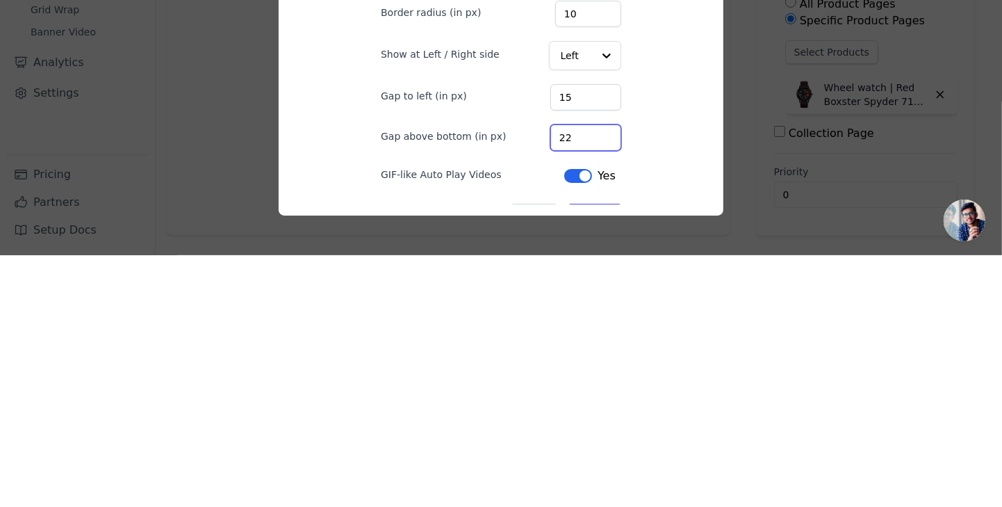
type input "2"
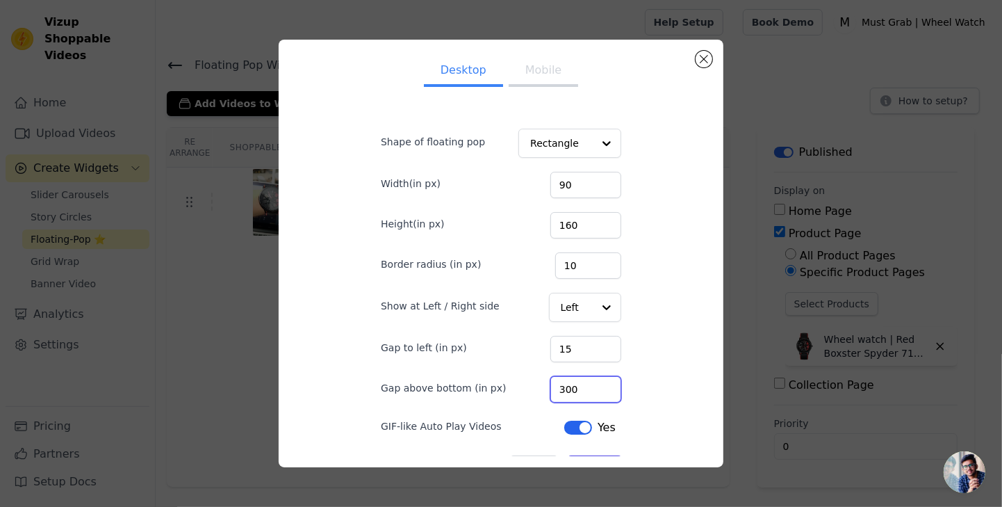
type input "300"
click at [594, 476] on button "Save" at bounding box center [595, 467] width 53 height 24
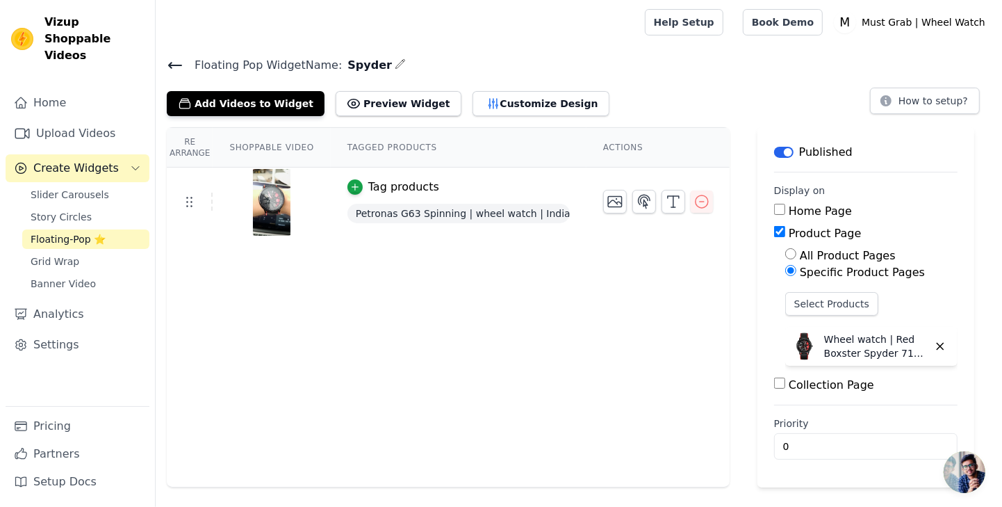
click at [510, 102] on button "Customize Design" at bounding box center [541, 103] width 137 height 25
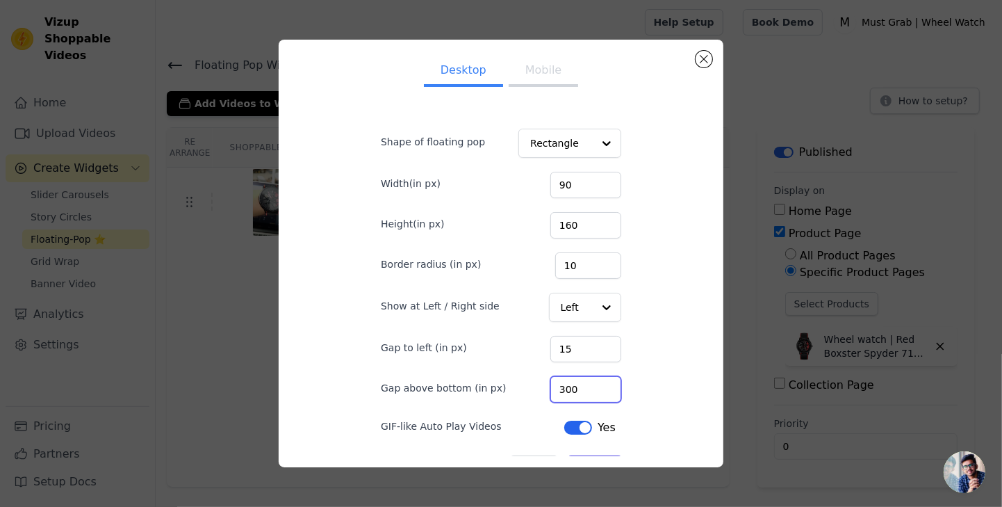
click at [592, 402] on input "300" at bounding box center [586, 389] width 71 height 26
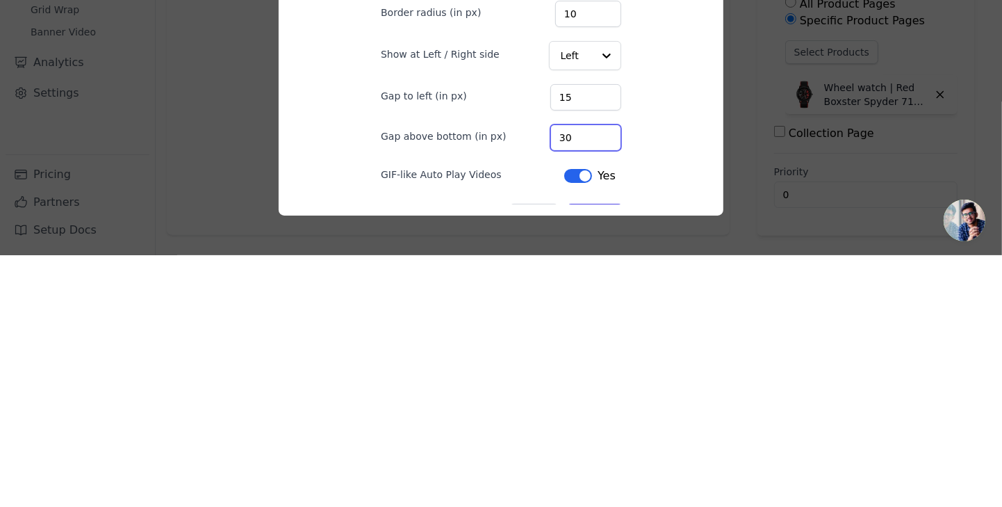
type input "3"
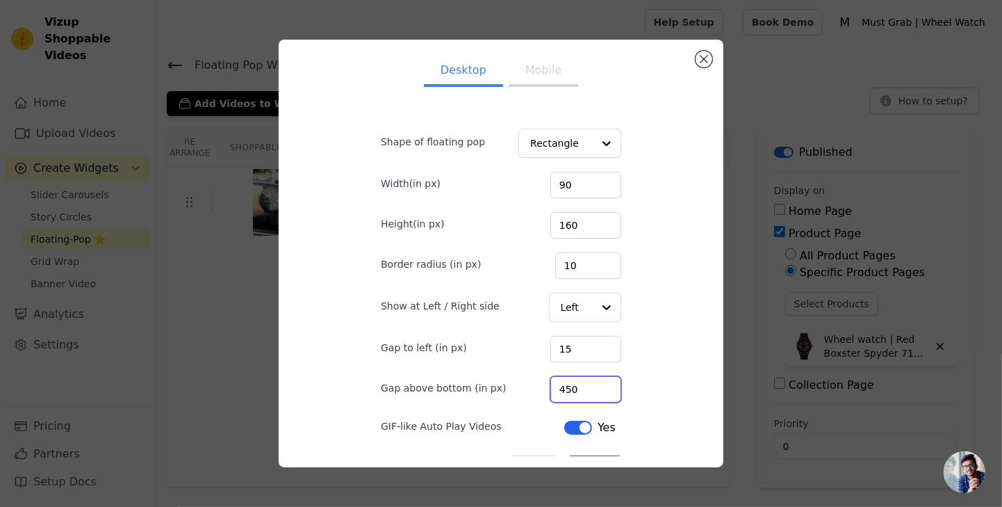
type input "450"
click at [581, 198] on input "90" at bounding box center [586, 185] width 71 height 26
click at [601, 198] on input "90" at bounding box center [586, 185] width 71 height 26
click at [567, 198] on input "945" at bounding box center [586, 185] width 71 height 26
click at [563, 198] on input "945" at bounding box center [586, 185] width 71 height 26
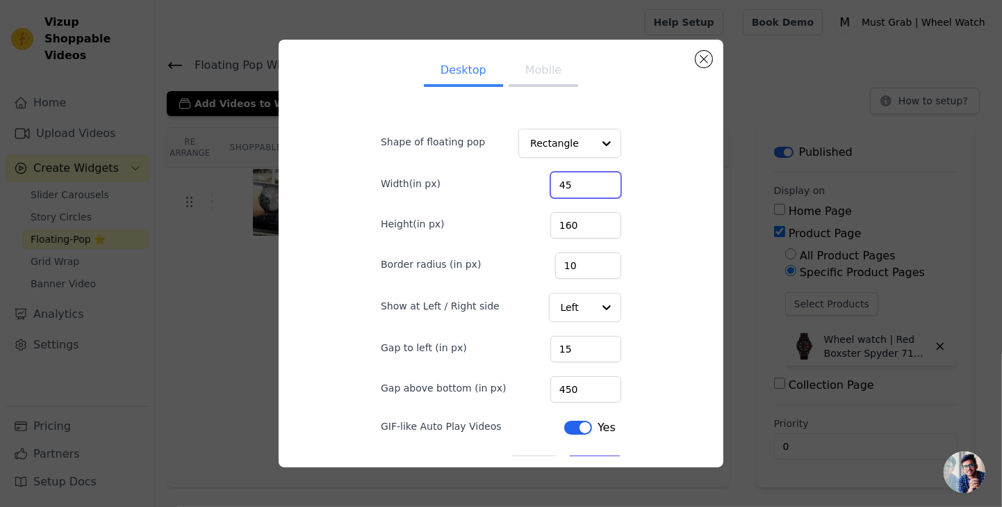
type input "45"
click at [582, 238] on input "160" at bounding box center [586, 225] width 71 height 26
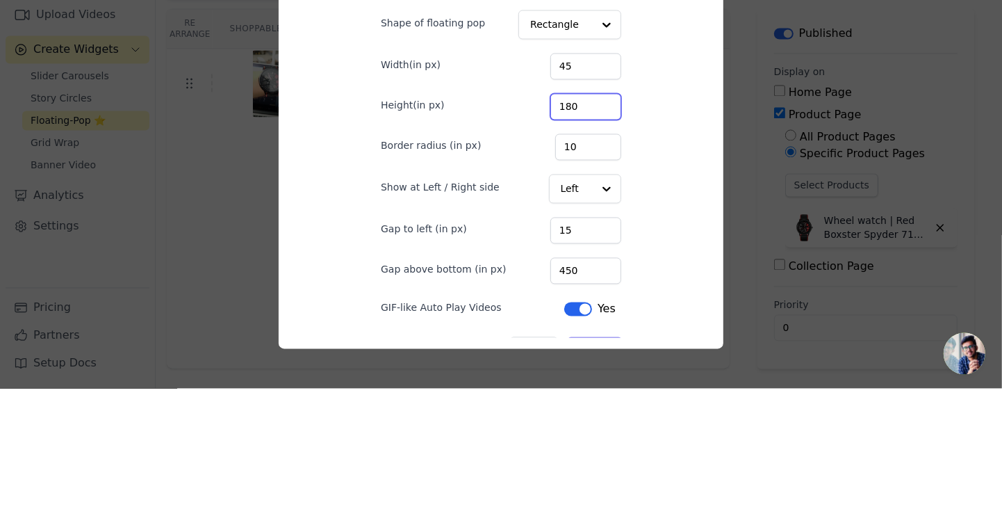
click at [562, 238] on input "180" at bounding box center [586, 225] width 71 height 26
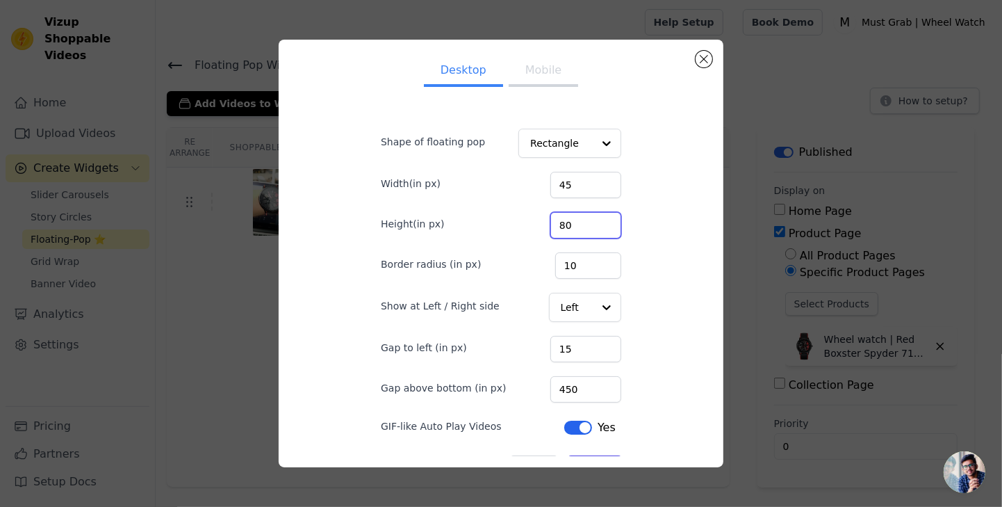
type input "80"
click at [600, 475] on button "Save" at bounding box center [595, 467] width 53 height 24
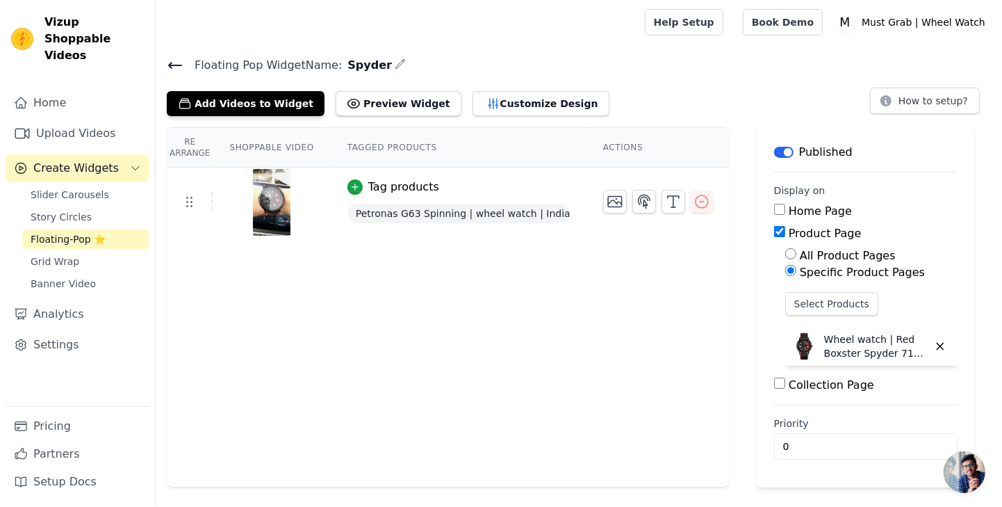
click at [497, 102] on button "Customize Design" at bounding box center [541, 103] width 137 height 25
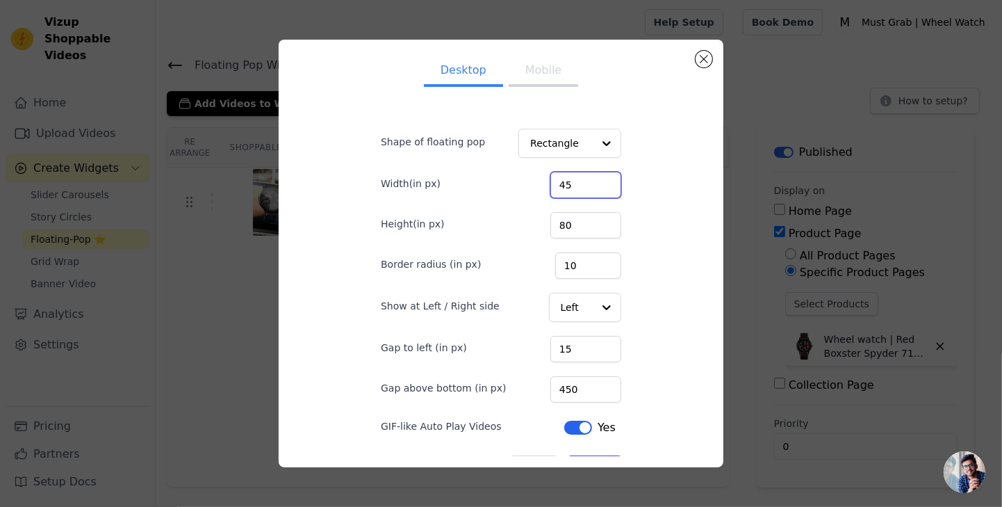
click at [601, 198] on input "45" at bounding box center [586, 185] width 71 height 26
click at [592, 198] on input "90" at bounding box center [586, 185] width 71 height 26
click at [560, 198] on input "90" at bounding box center [586, 185] width 71 height 26
click at [602, 198] on input "690" at bounding box center [586, 185] width 71 height 26
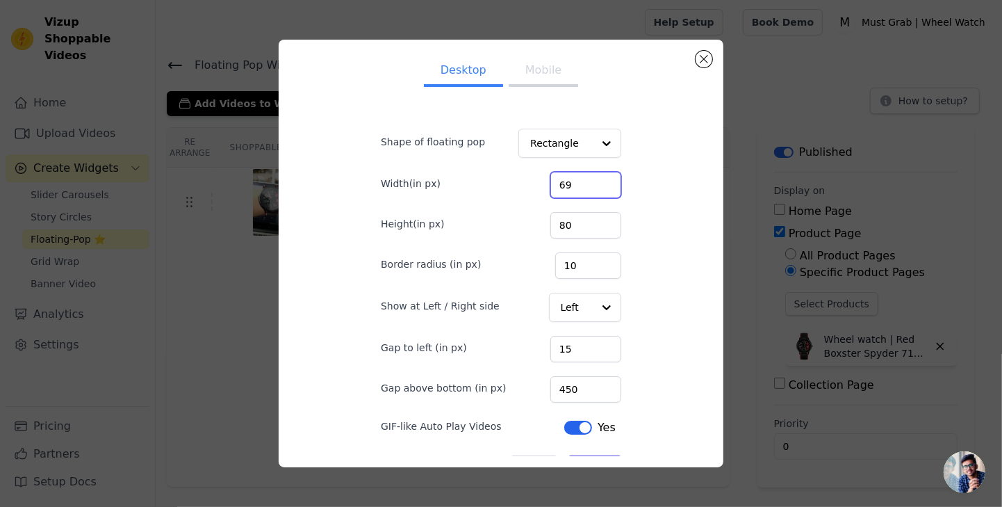
type input "69"
click at [578, 238] on input "80" at bounding box center [586, 225] width 71 height 26
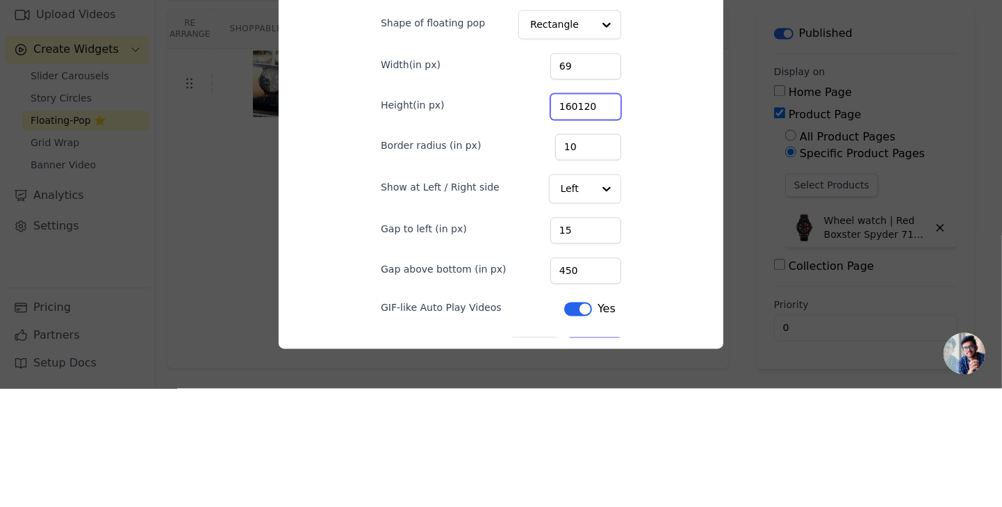
click at [573, 238] on input "160120" at bounding box center [586, 225] width 71 height 26
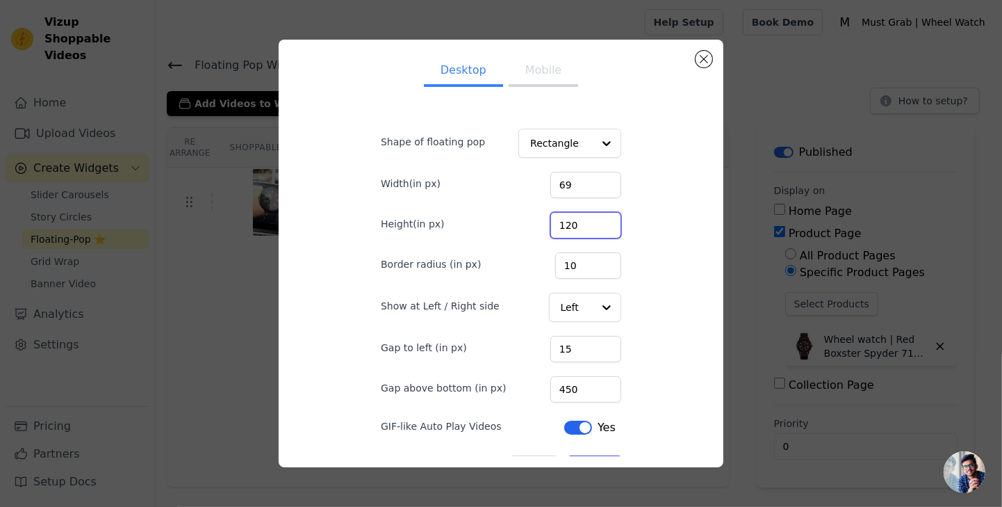
type input "120"
click at [596, 478] on button "Save" at bounding box center [595, 467] width 53 height 24
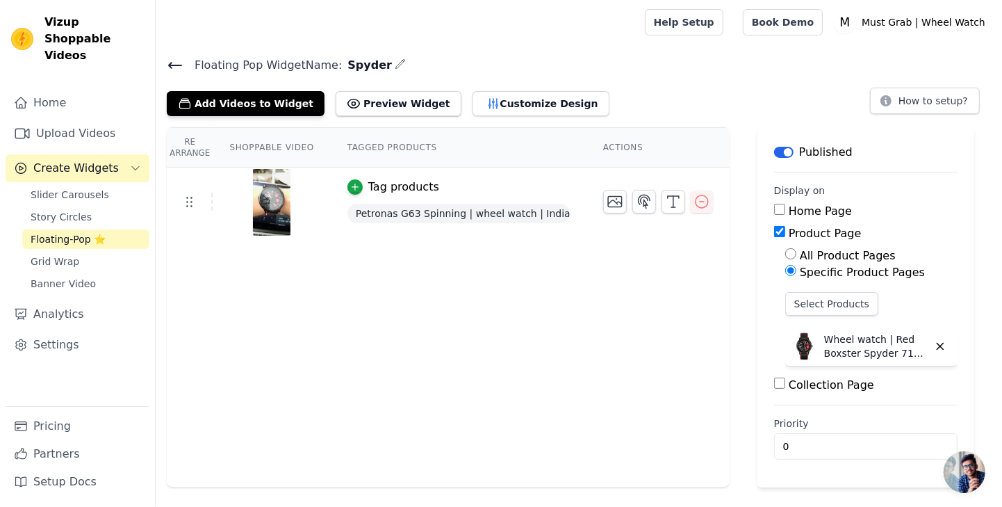
click at [487, 101] on button "Customize Design" at bounding box center [541, 103] width 137 height 25
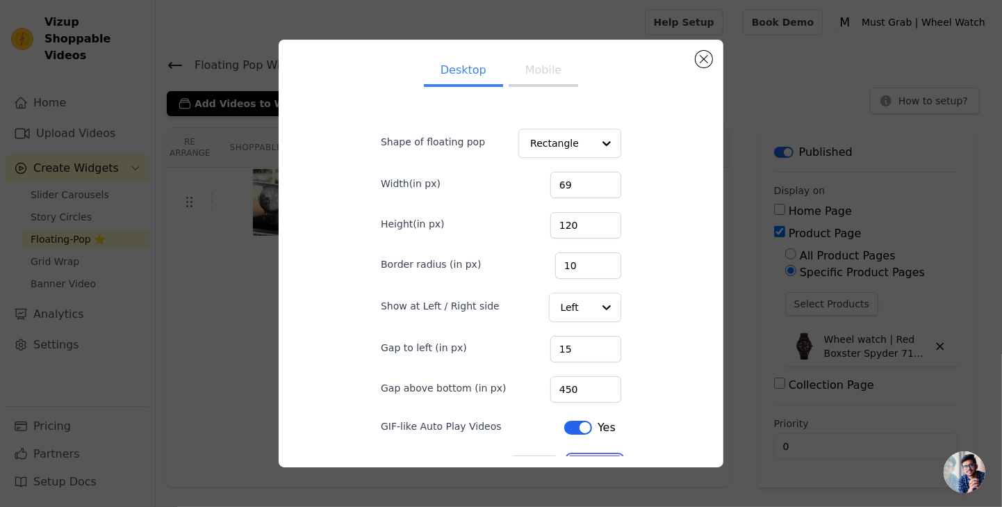
click at [595, 475] on button "Save" at bounding box center [595, 467] width 53 height 24
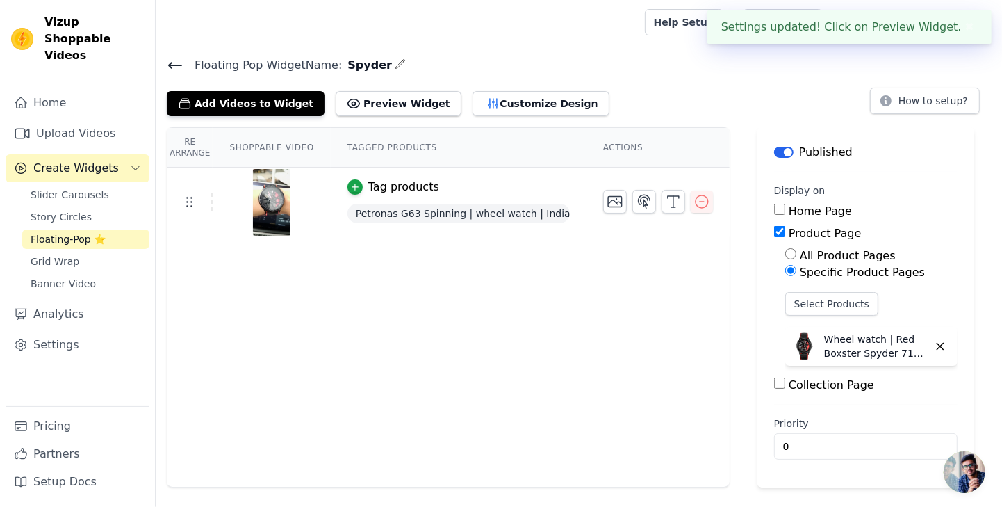
click at [170, 65] on icon at bounding box center [175, 66] width 13 height 6
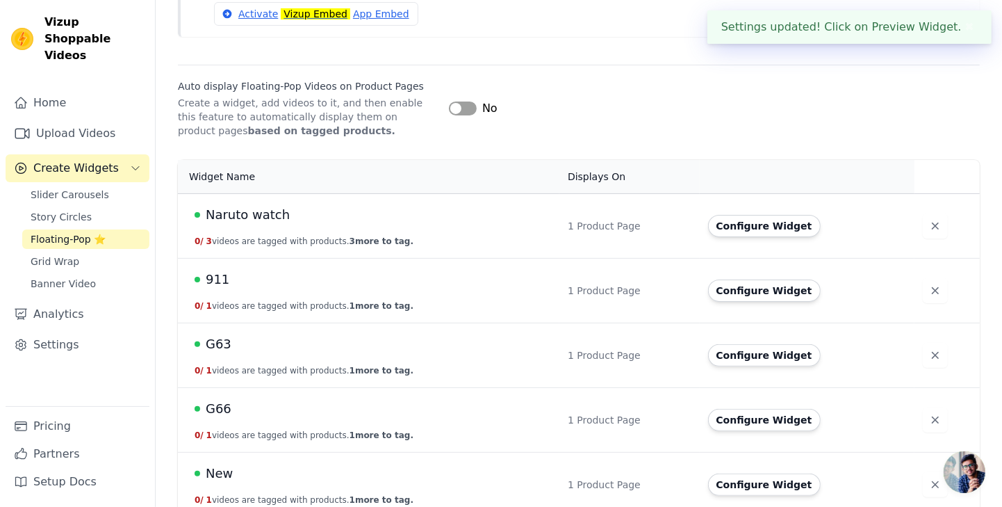
scroll to position [170, 0]
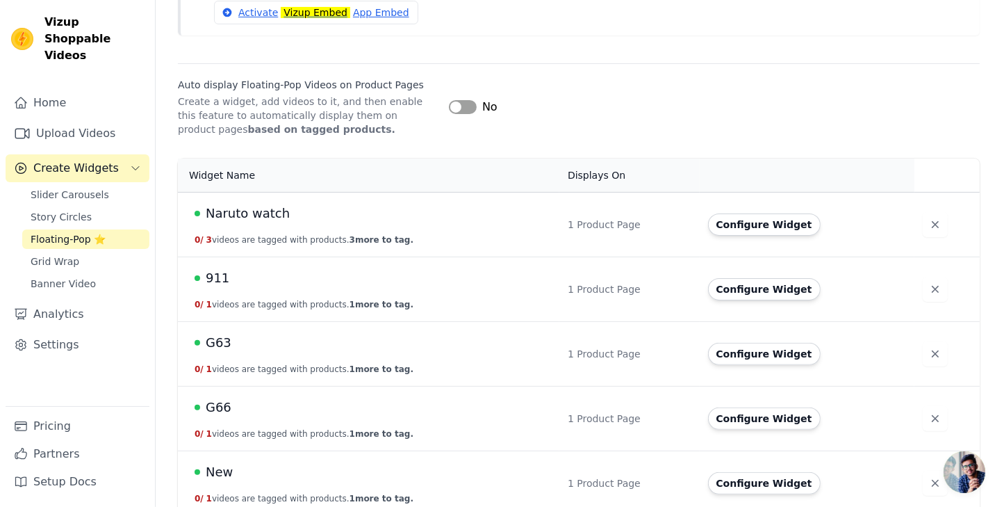
click at [740, 204] on td "Configure Widget" at bounding box center [807, 224] width 215 height 65
click at [745, 225] on button "Configure Widget" at bounding box center [764, 224] width 113 height 22
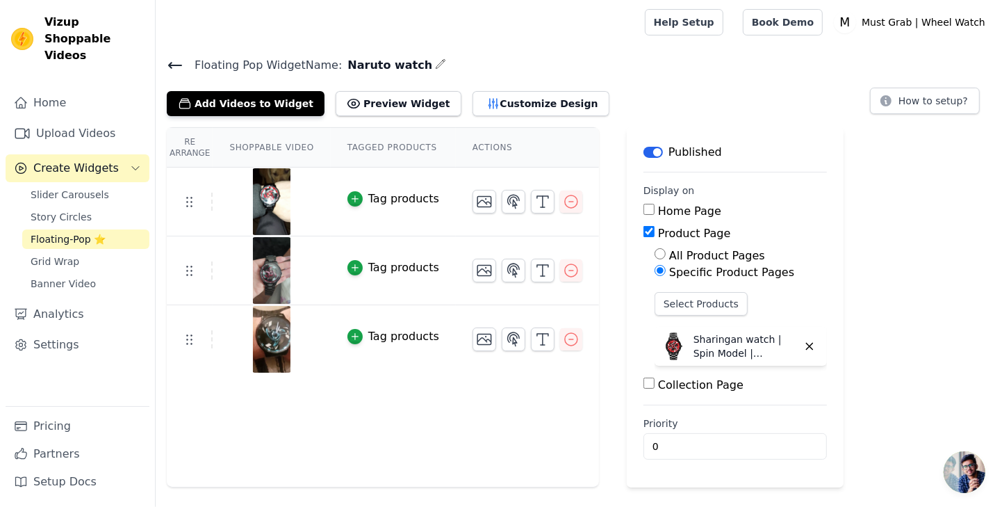
click at [491, 109] on button "Customize Design" at bounding box center [541, 103] width 137 height 25
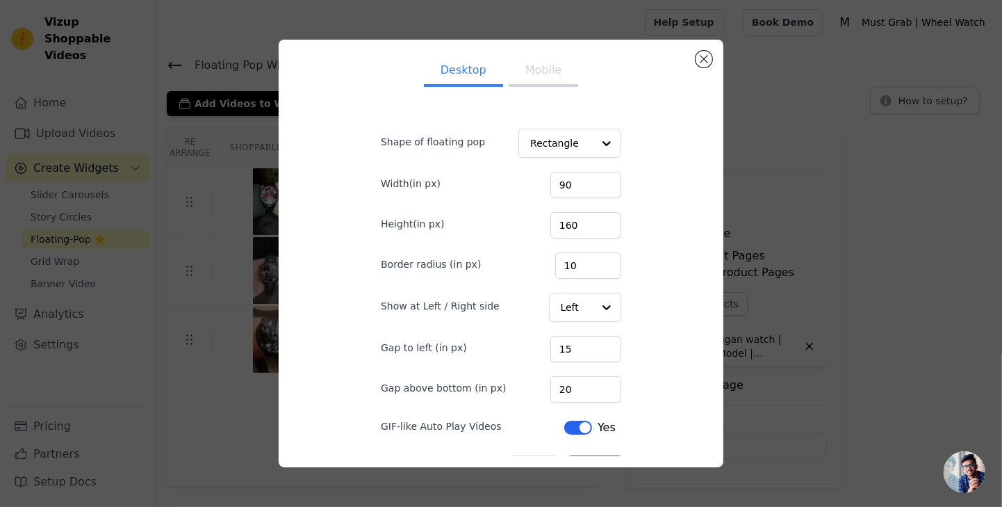
click at [593, 321] on div at bounding box center [607, 307] width 28 height 28
click at [584, 322] on div "Left" at bounding box center [585, 307] width 72 height 29
click at [586, 198] on input "90" at bounding box center [586, 185] width 71 height 26
click at [573, 198] on input "9069" at bounding box center [586, 185] width 71 height 26
click at [564, 198] on input "9069" at bounding box center [586, 185] width 71 height 26
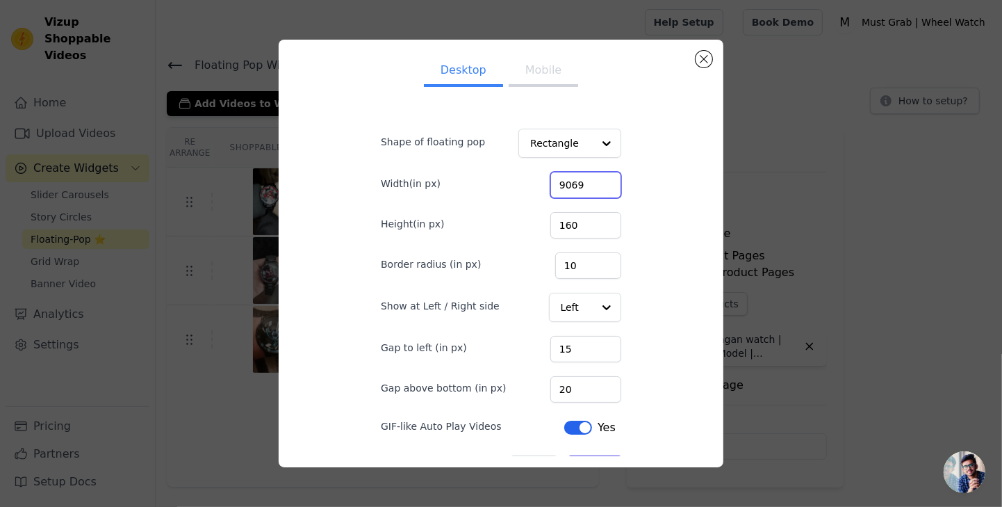
click at [573, 198] on input "9069" at bounding box center [586, 185] width 71 height 26
click at [569, 198] on input "9069" at bounding box center [586, 185] width 71 height 26
type input "69"
click at [572, 238] on input "160" at bounding box center [586, 225] width 71 height 26
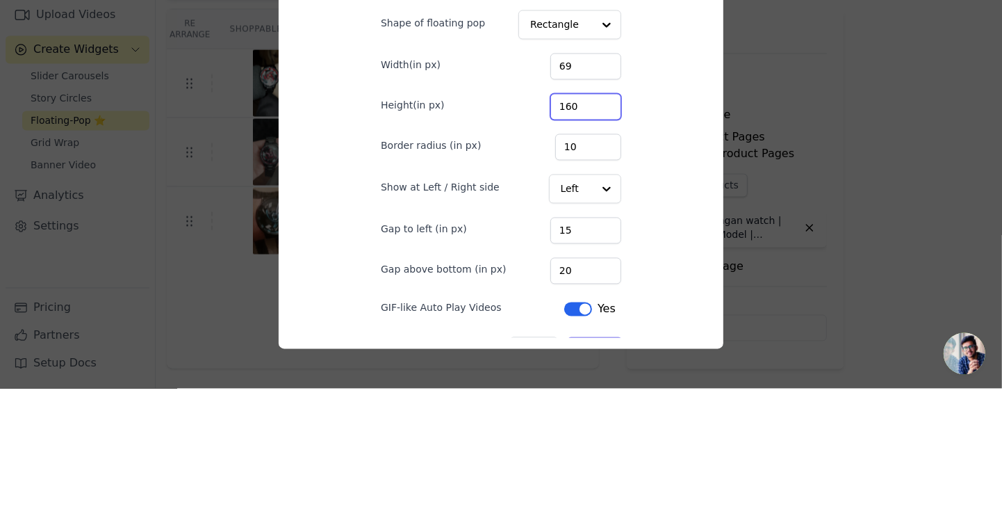
click at [562, 238] on input "160" at bounding box center [586, 225] width 71 height 26
click at [573, 238] on input "160" at bounding box center [586, 225] width 71 height 26
click at [574, 238] on input "160" at bounding box center [586, 225] width 71 height 26
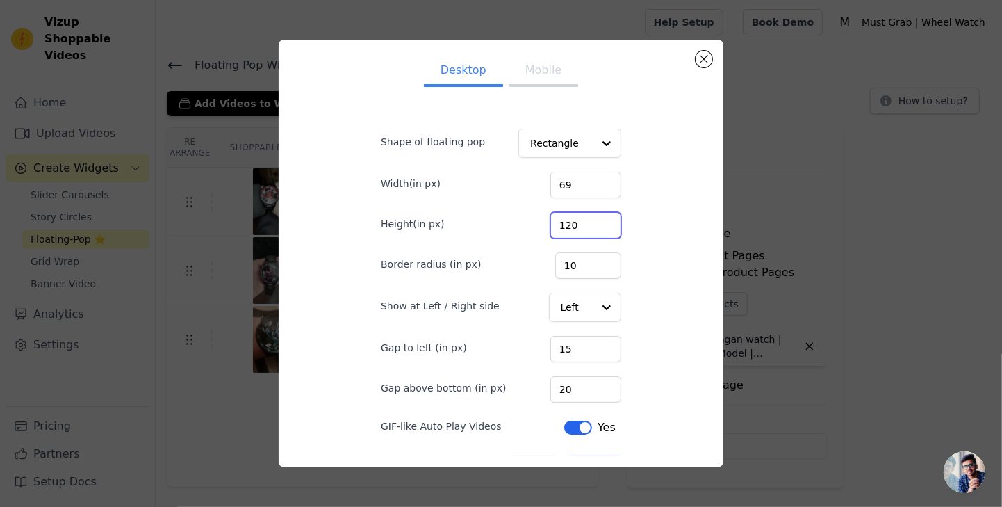
type input "120"
click at [570, 402] on input "20" at bounding box center [586, 389] width 71 height 26
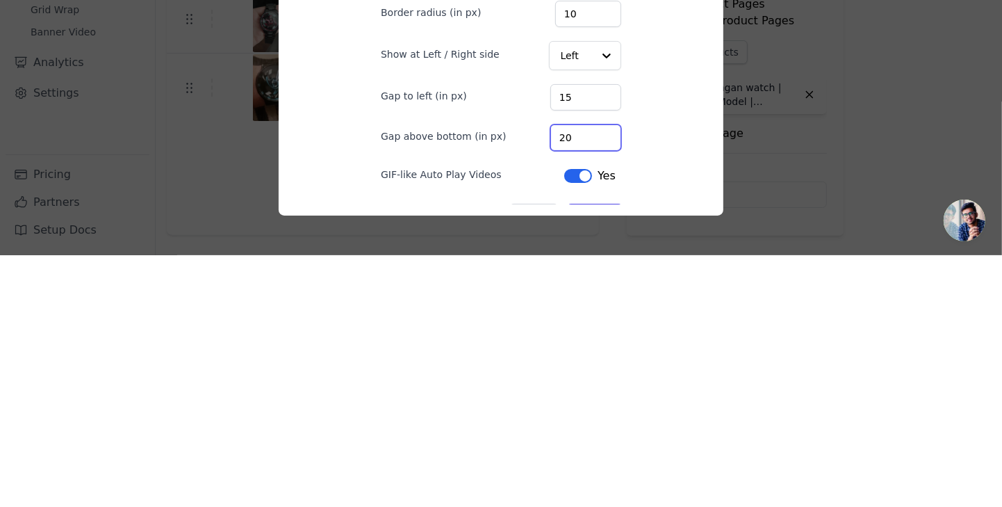
type input "2"
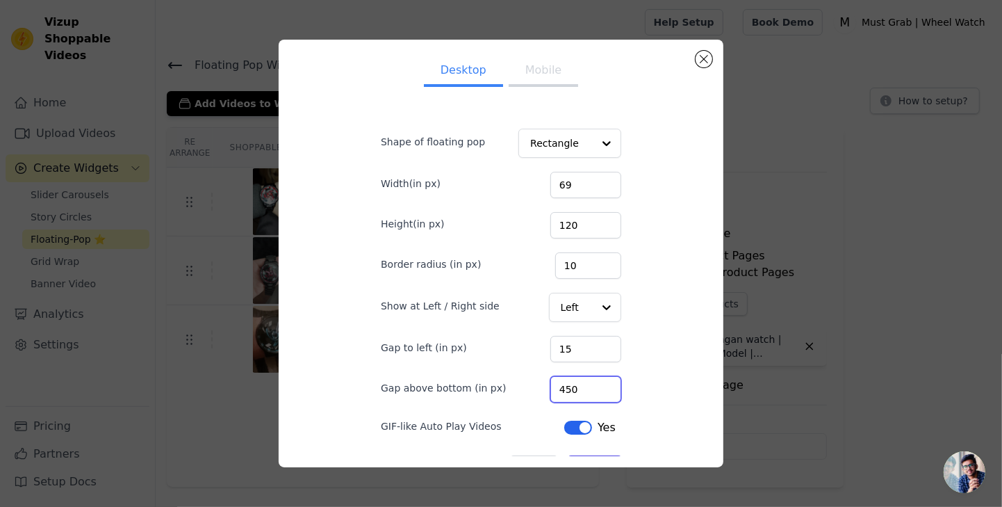
type input "450"
click at [589, 479] on button "Save" at bounding box center [595, 467] width 53 height 24
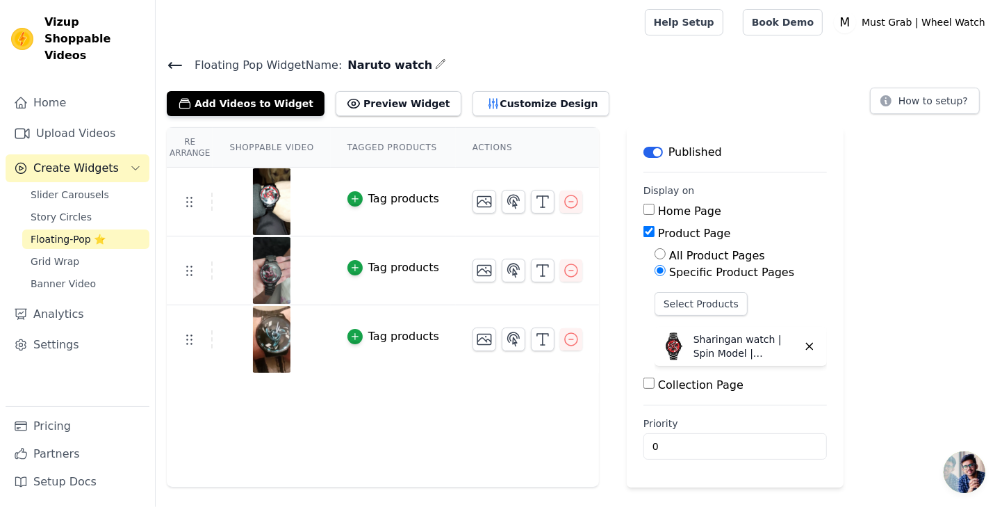
click at [169, 69] on icon at bounding box center [175, 65] width 17 height 17
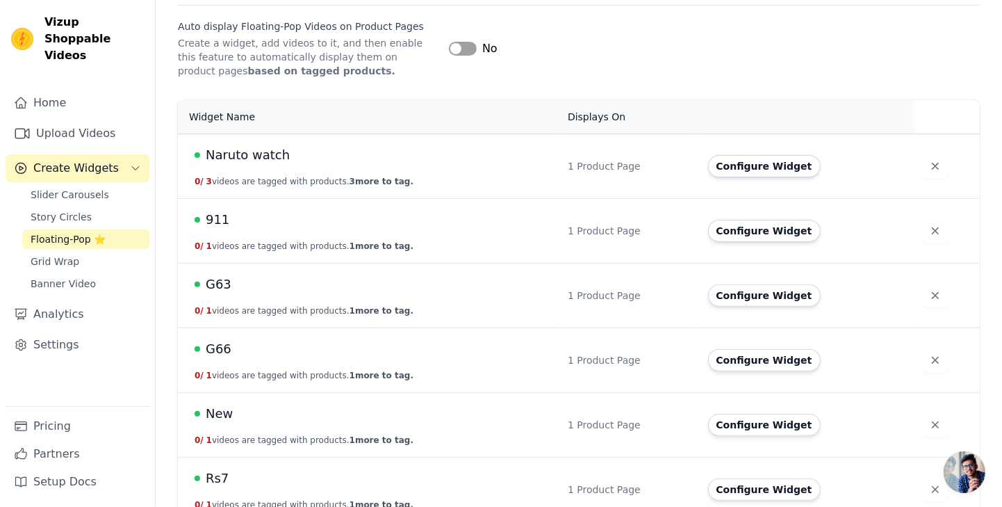
scroll to position [229, 0]
click at [767, 234] on button "Configure Widget" at bounding box center [764, 229] width 113 height 22
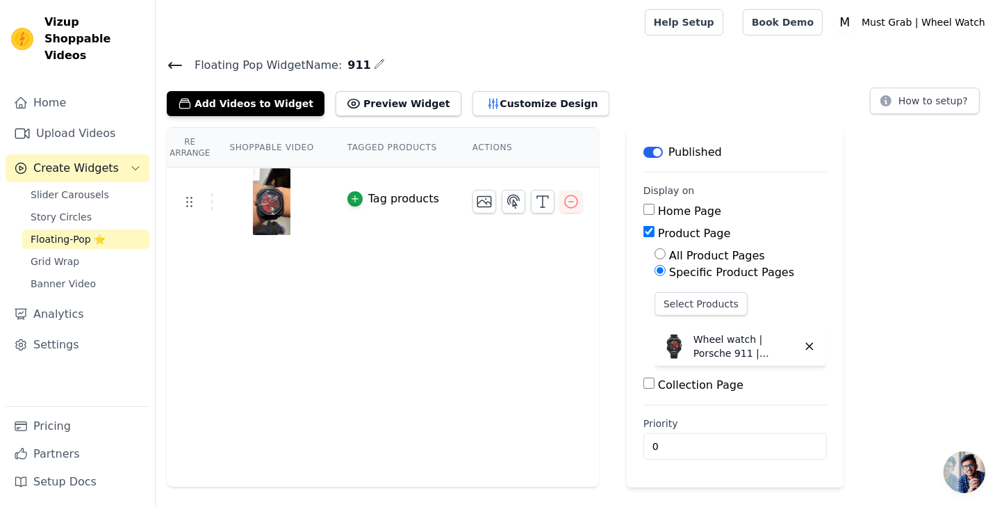
click at [510, 111] on button "Customize Design" at bounding box center [541, 103] width 137 height 25
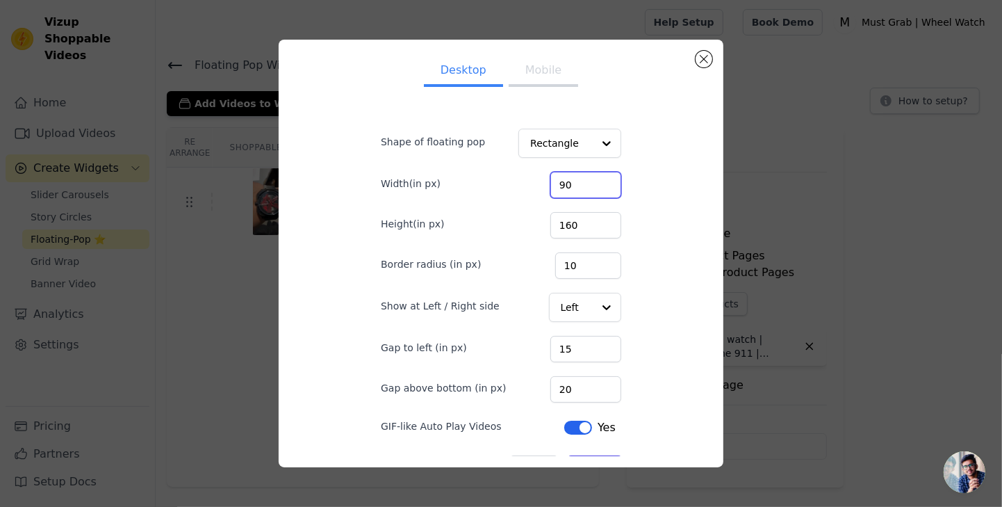
click at [589, 198] on input "90" at bounding box center [586, 185] width 71 height 26
click at [592, 198] on input "690" at bounding box center [586, 185] width 71 height 26
type input "69"
click at [571, 238] on input "160" at bounding box center [586, 225] width 71 height 26
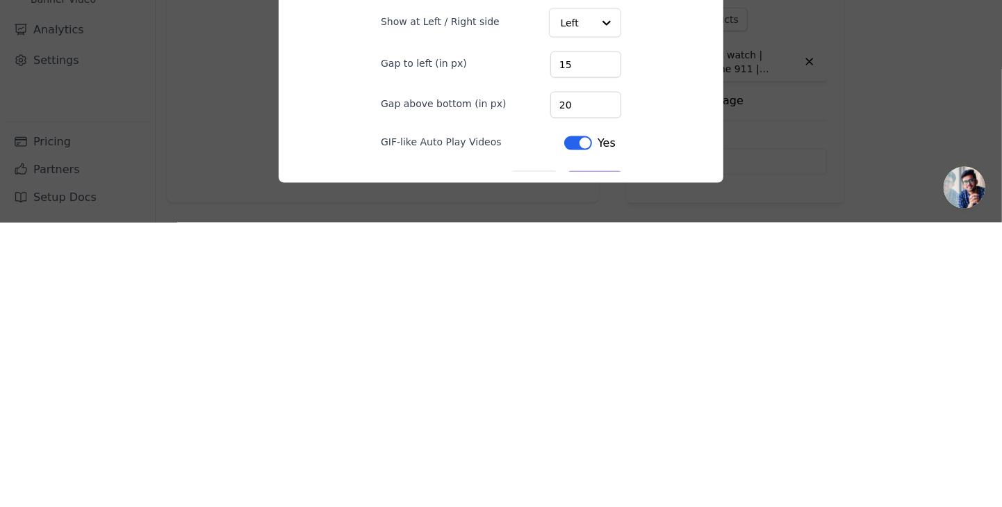
type input "120"
click at [573, 402] on input "20" at bounding box center [586, 389] width 71 height 26
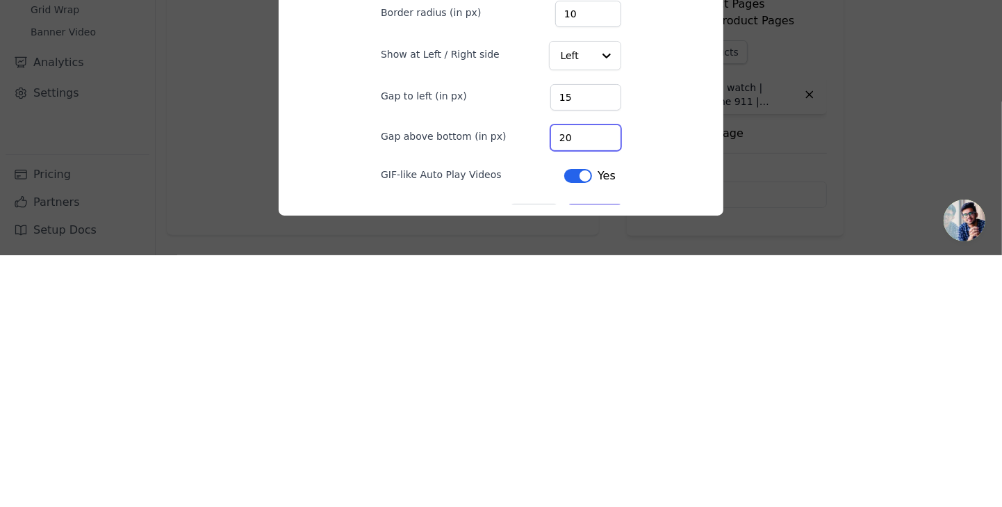
type input "2"
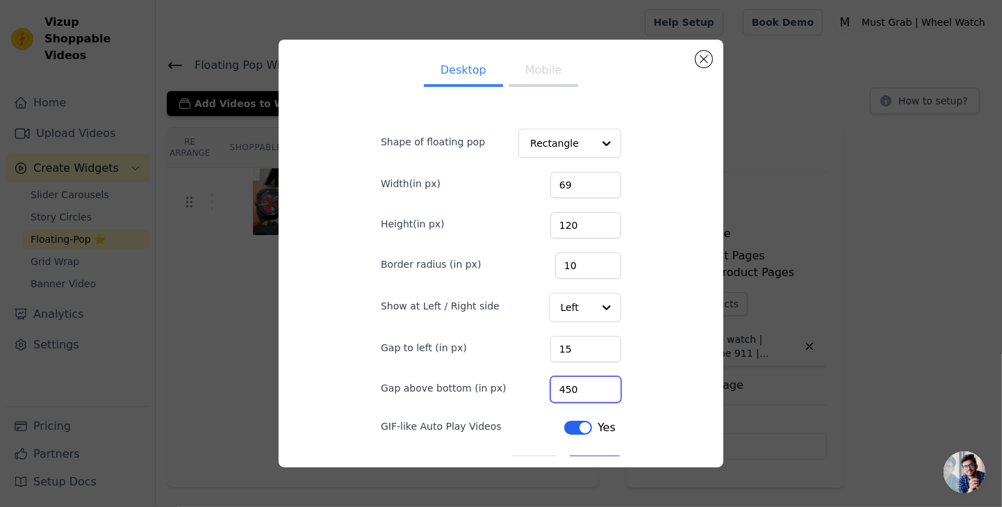
type input "450"
click at [590, 479] on button "Save" at bounding box center [595, 467] width 53 height 24
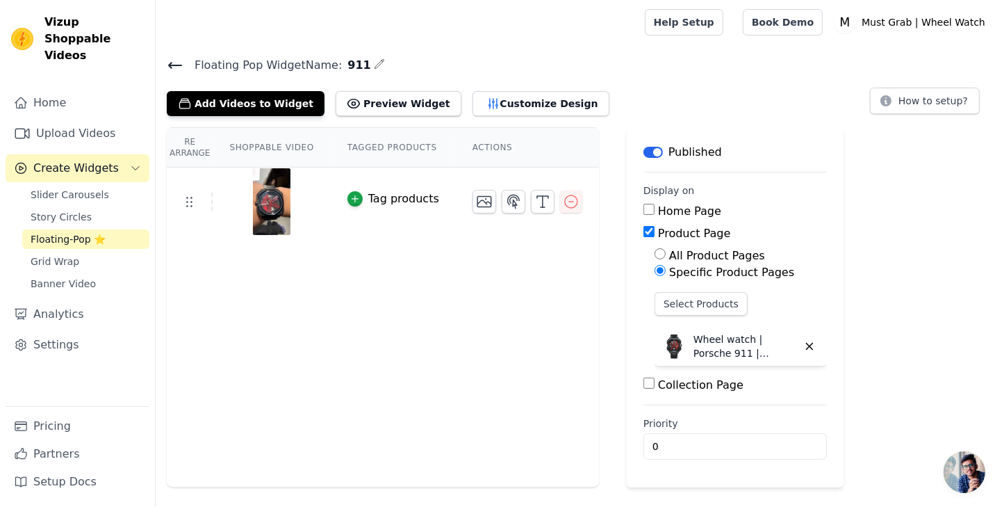
click at [170, 57] on icon at bounding box center [175, 65] width 17 height 17
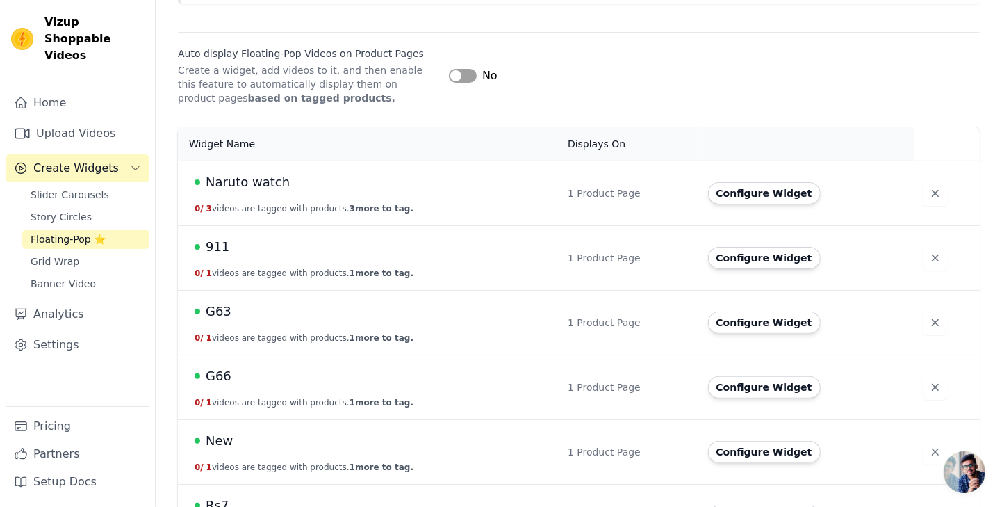
scroll to position [211, 0]
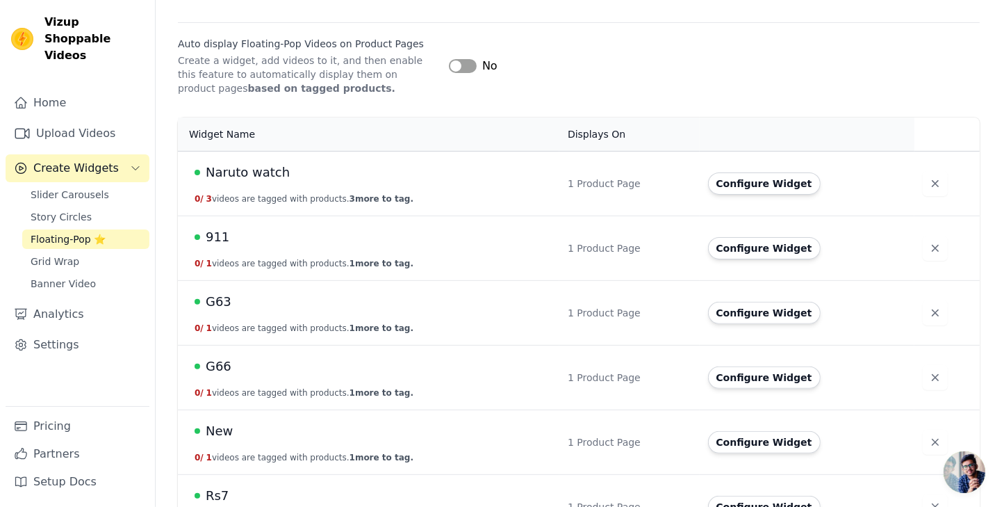
click at [770, 319] on button "Configure Widget" at bounding box center [764, 313] width 113 height 22
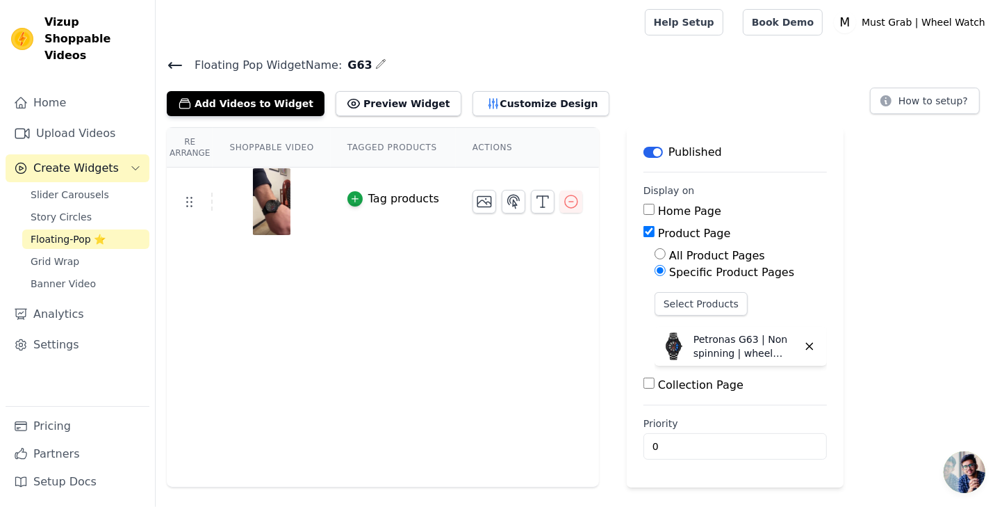
click at [503, 103] on button "Customize Design" at bounding box center [541, 103] width 137 height 25
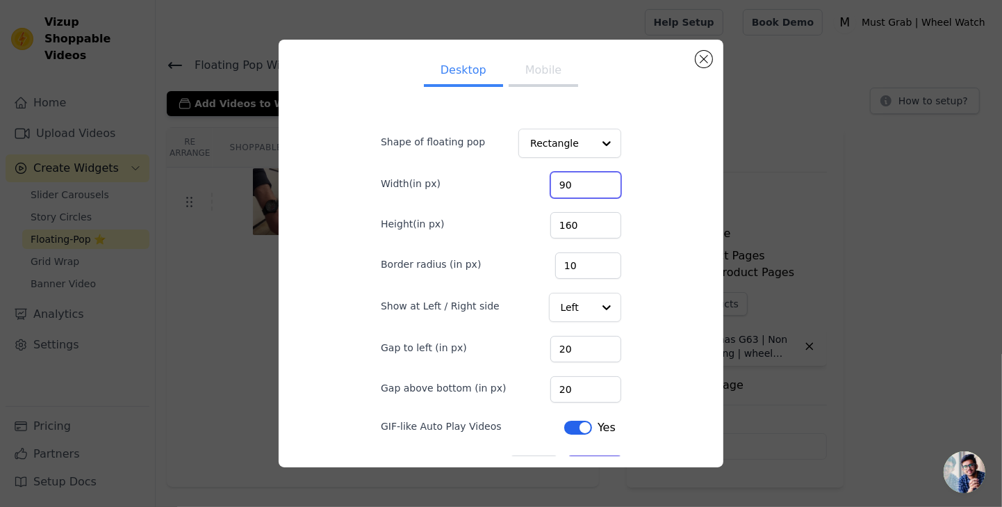
click at [589, 198] on input "90" at bounding box center [586, 185] width 71 height 26
click at [585, 198] on input "690" at bounding box center [586, 185] width 71 height 26
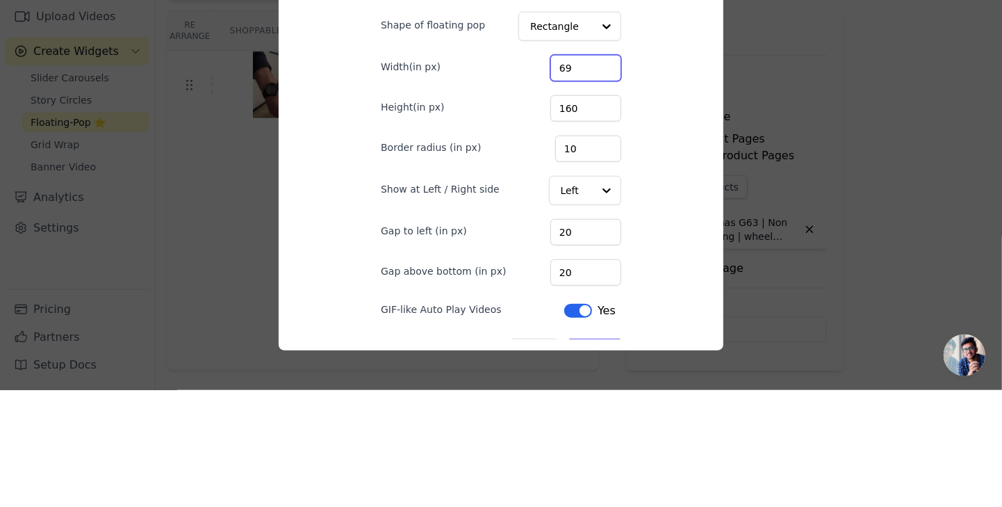
type input "69"
click at [587, 238] on input "160" at bounding box center [586, 225] width 71 height 26
click at [562, 238] on input "160" at bounding box center [586, 225] width 71 height 26
click at [578, 238] on input "160" at bounding box center [586, 225] width 71 height 26
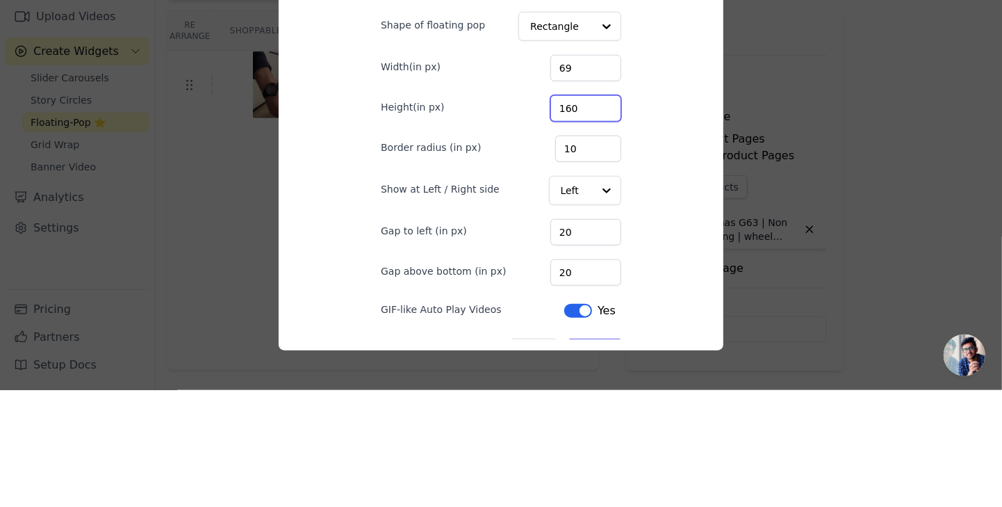
click at [571, 238] on input "160" at bounding box center [586, 225] width 71 height 26
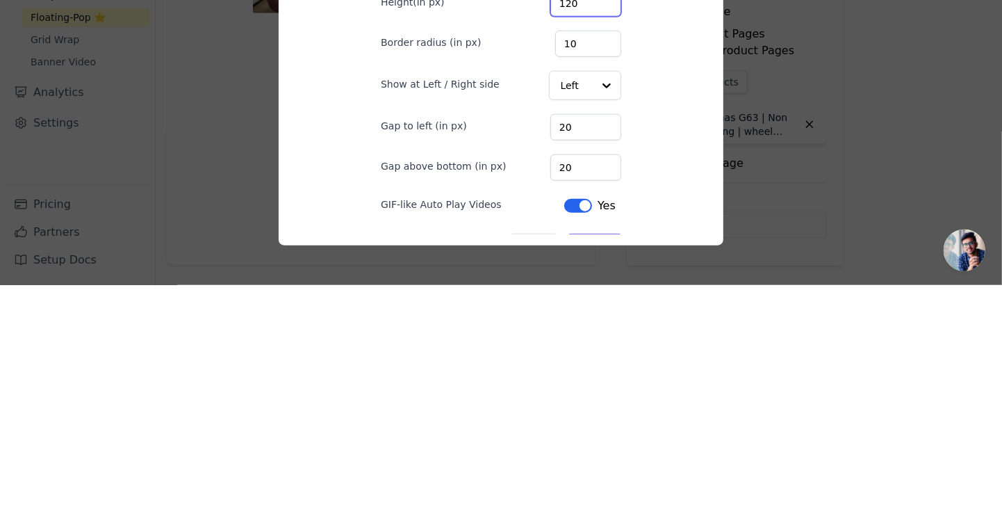
type input "120"
click at [585, 362] on input "20" at bounding box center [586, 349] width 71 height 26
type input "2"
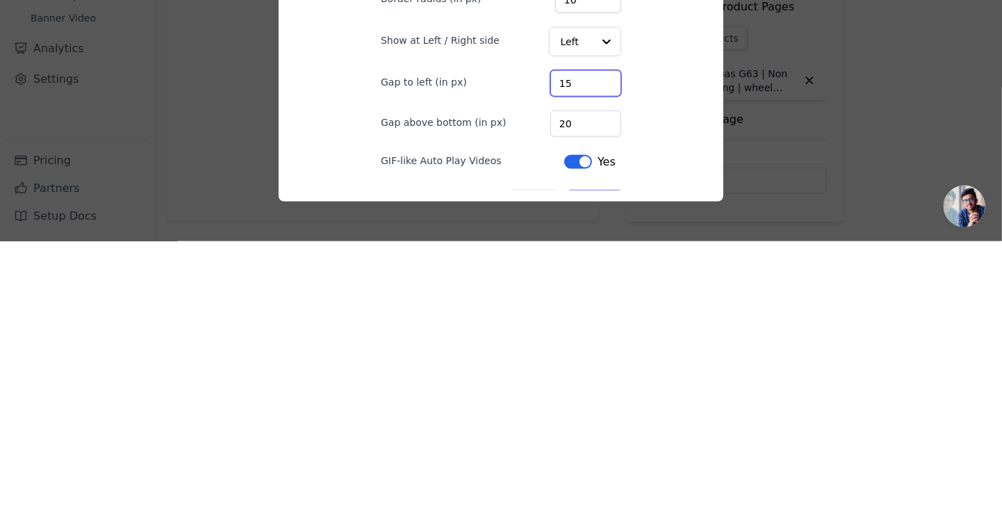
type input "15"
click at [587, 402] on input "20" at bounding box center [586, 389] width 71 height 26
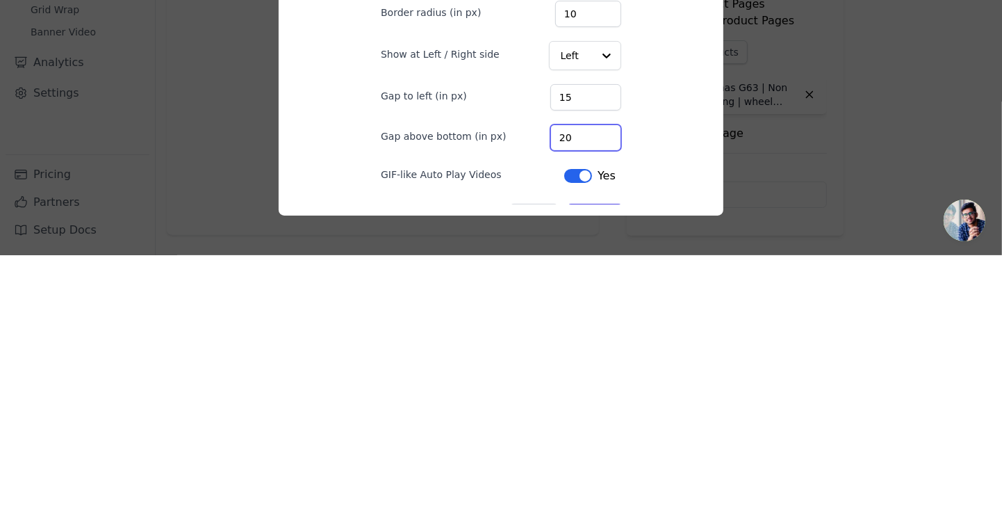
type input "2"
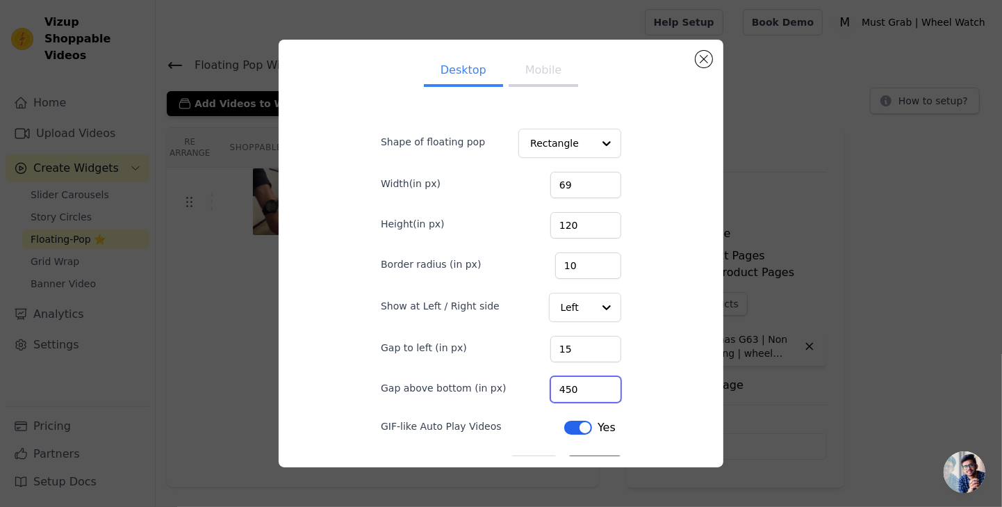
type input "450"
click at [588, 477] on button "Save" at bounding box center [595, 467] width 53 height 24
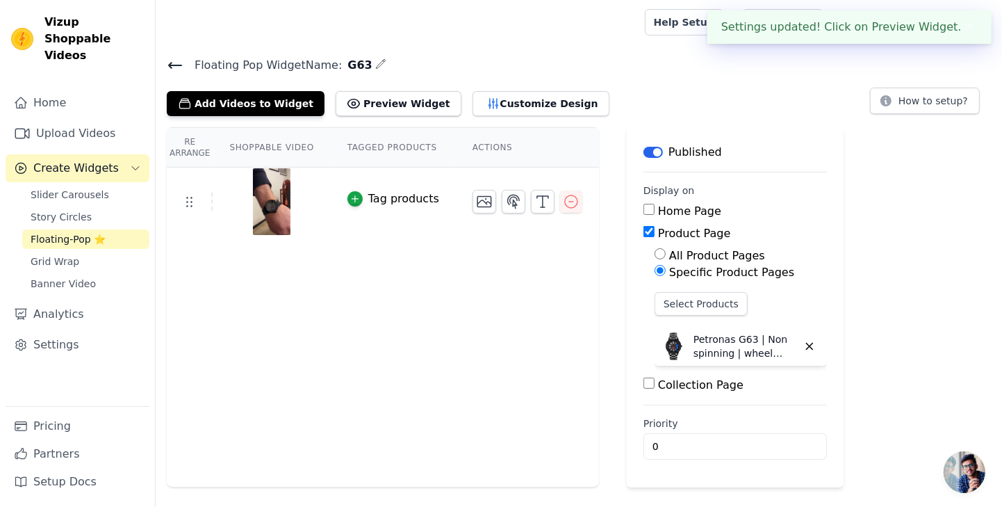
click at [175, 67] on icon at bounding box center [175, 65] width 17 height 17
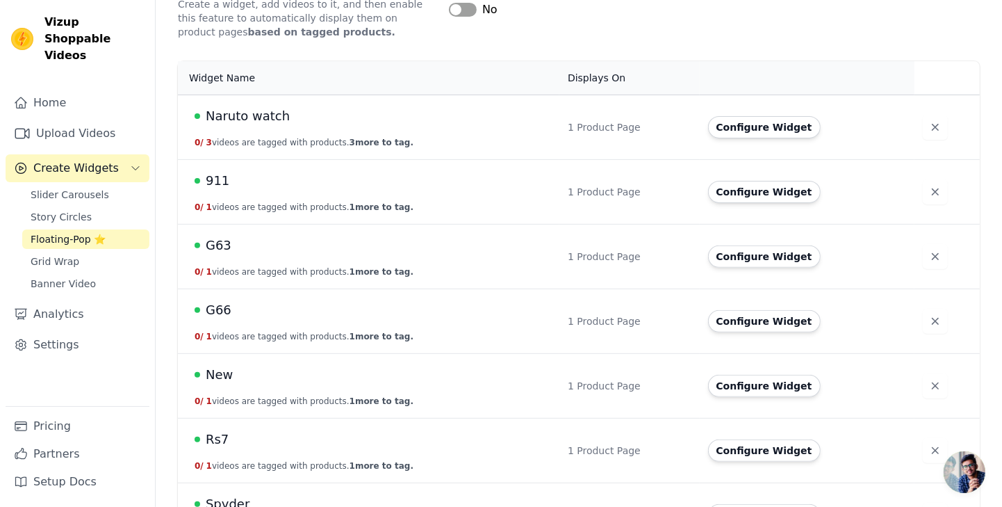
scroll to position [270, 0]
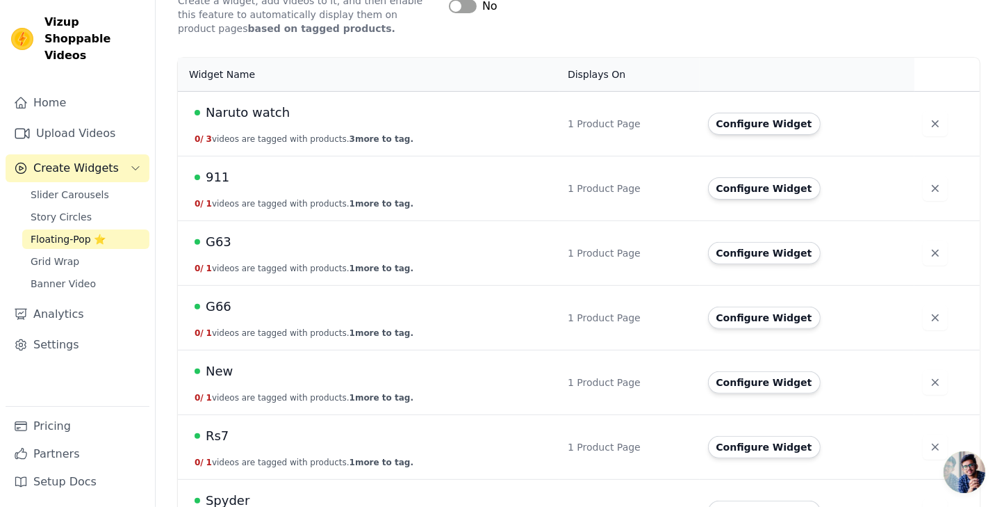
click at [776, 312] on button "Configure Widget" at bounding box center [764, 318] width 113 height 22
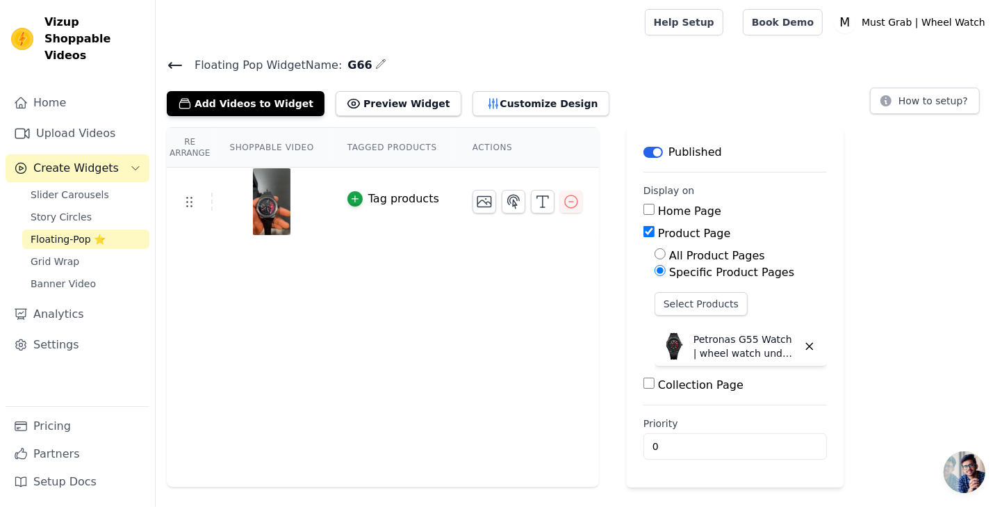
click at [479, 108] on button "Customize Design" at bounding box center [541, 103] width 137 height 25
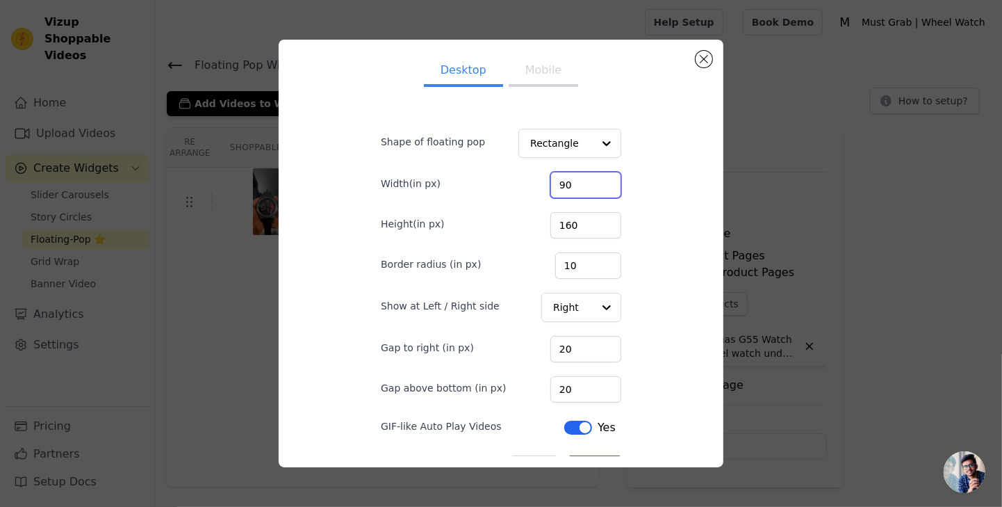
click at [582, 198] on input "90" at bounding box center [586, 185] width 71 height 26
click at [594, 198] on input "690" at bounding box center [586, 185] width 71 height 26
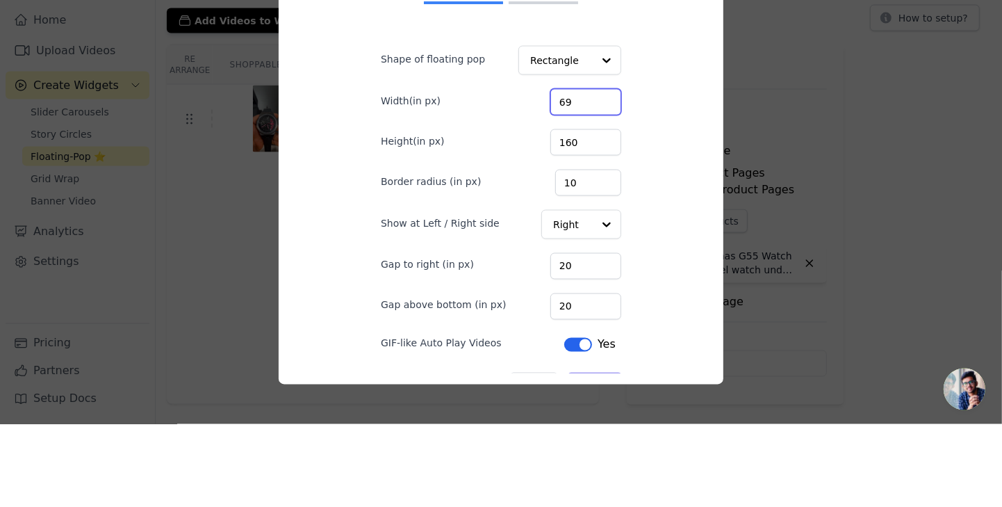
type input "69"
click at [592, 238] on input "160" at bounding box center [586, 225] width 71 height 26
click at [576, 238] on input "160" at bounding box center [586, 225] width 71 height 26
click at [569, 238] on input "160" at bounding box center [586, 225] width 71 height 26
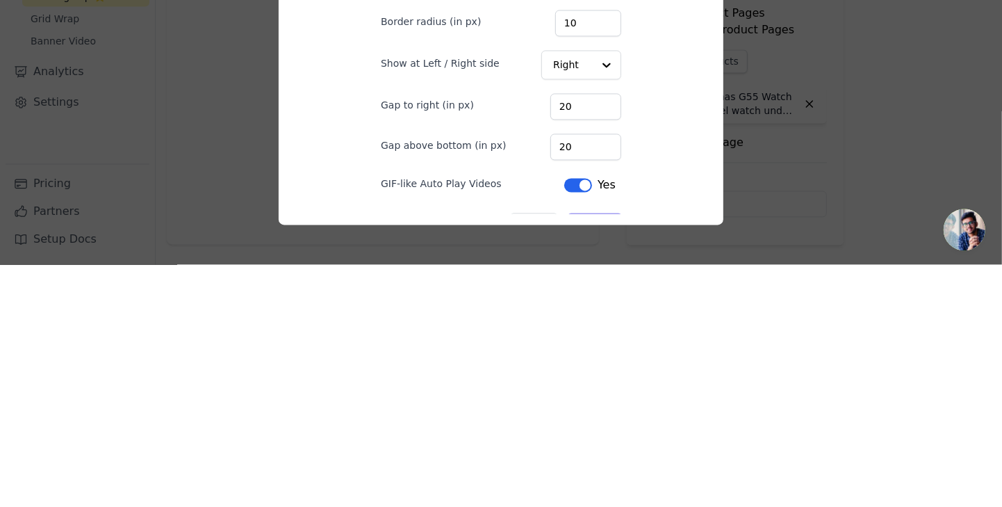
type input "120"
click at [585, 362] on input "20" at bounding box center [586, 349] width 71 height 26
type input "2"
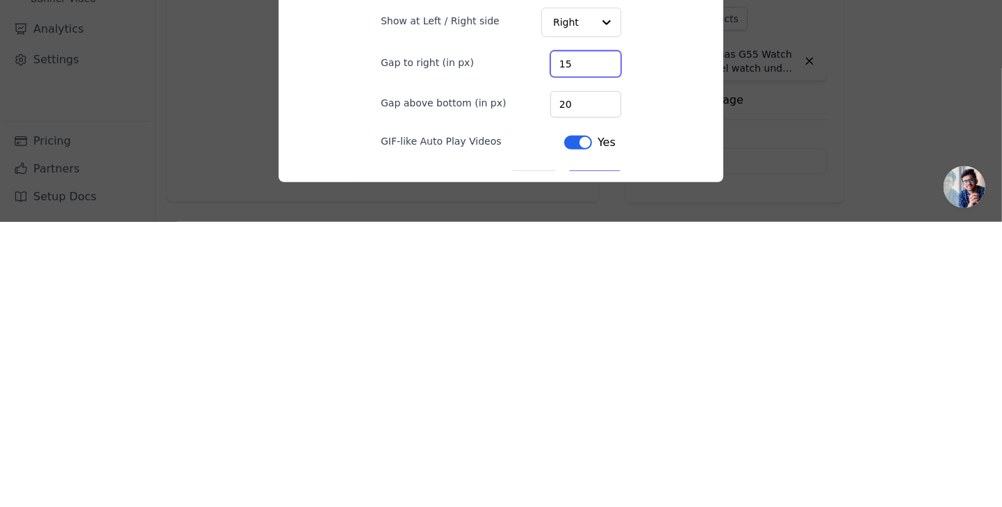
type input "15"
click at [590, 402] on input "20" at bounding box center [586, 389] width 71 height 26
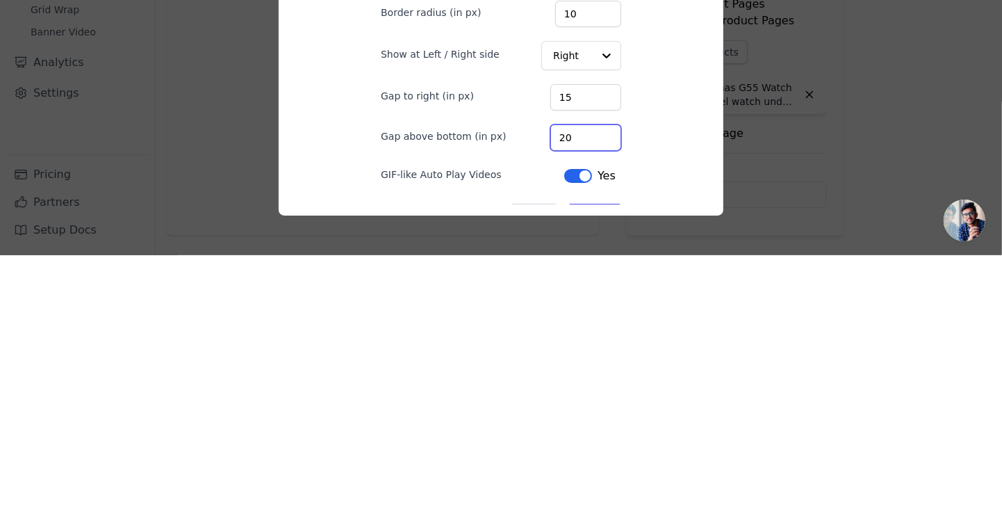
type input "2"
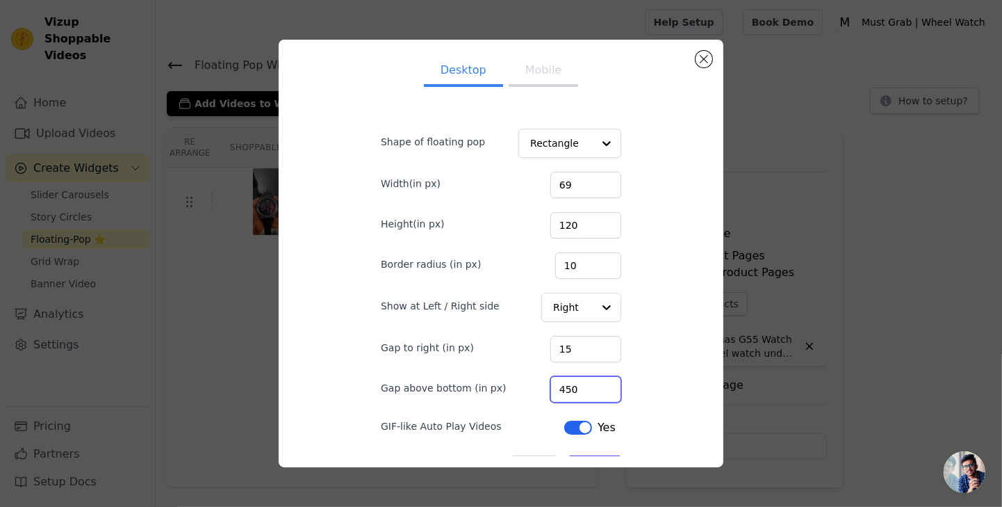
type input "450"
click at [600, 479] on button "Save" at bounding box center [595, 467] width 53 height 24
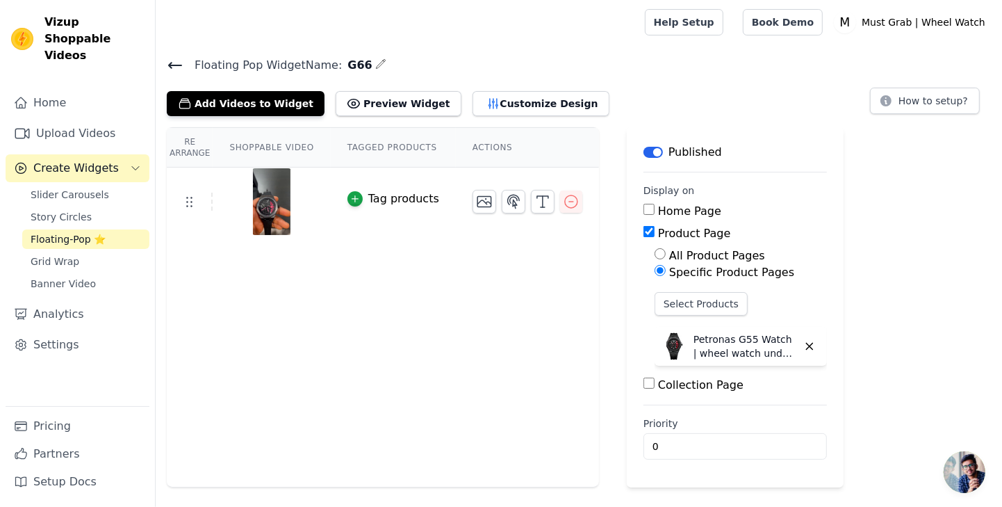
click at [170, 60] on icon at bounding box center [175, 65] width 17 height 17
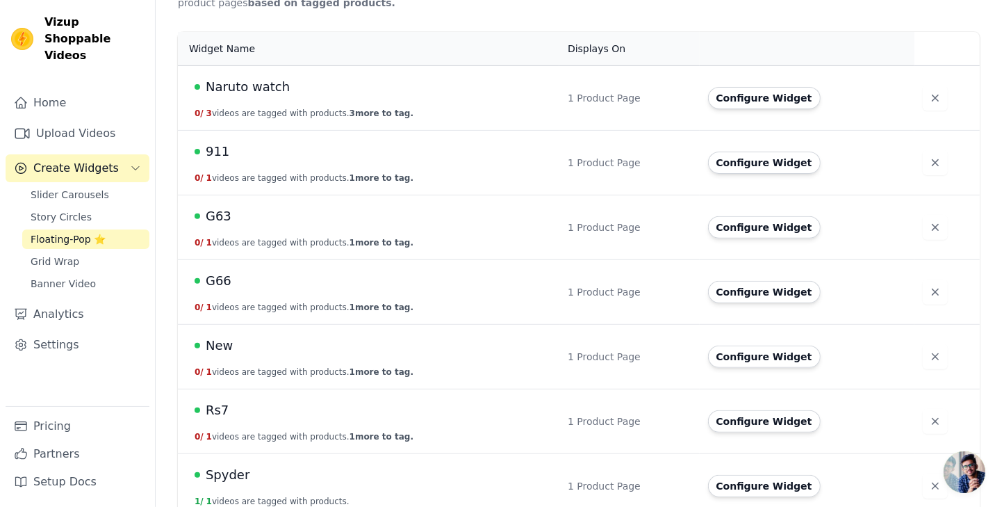
scroll to position [310, 0]
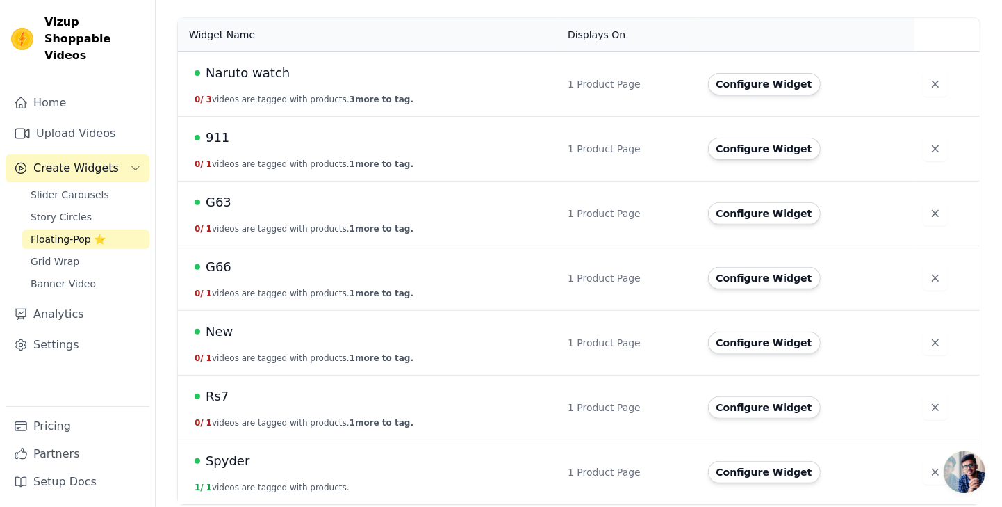
click at [768, 341] on button "Configure Widget" at bounding box center [764, 343] width 113 height 22
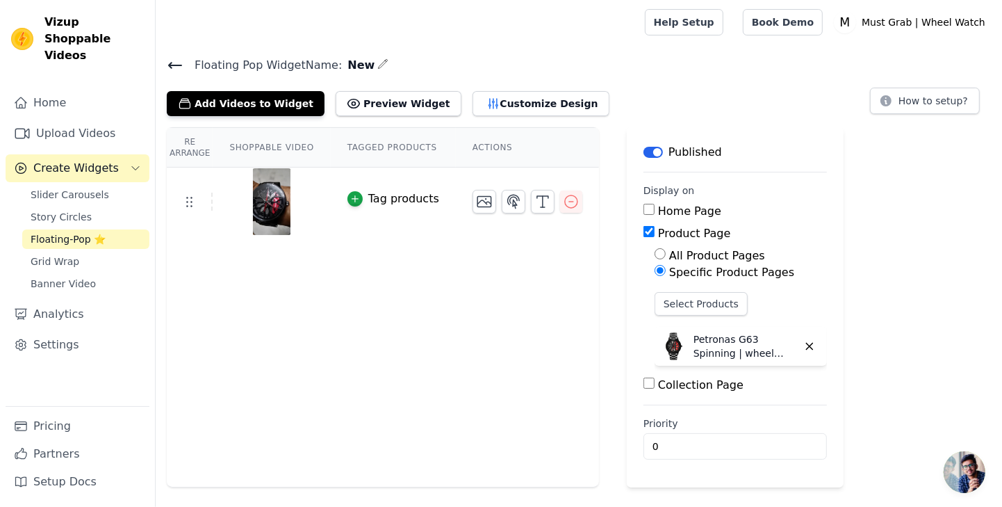
click at [473, 104] on button "Customize Design" at bounding box center [541, 103] width 137 height 25
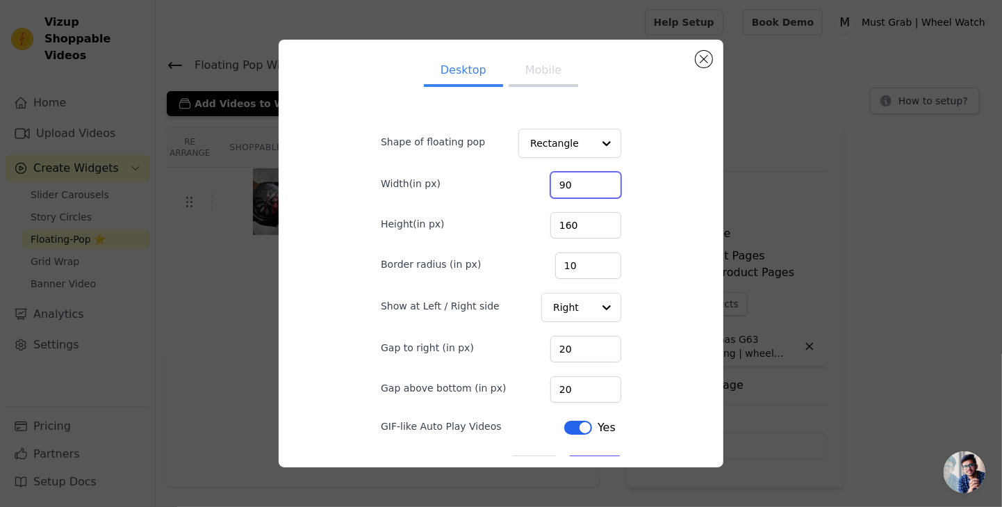
click at [594, 198] on input "90" at bounding box center [586, 185] width 71 height 26
click at [592, 198] on input "690" at bounding box center [586, 185] width 71 height 26
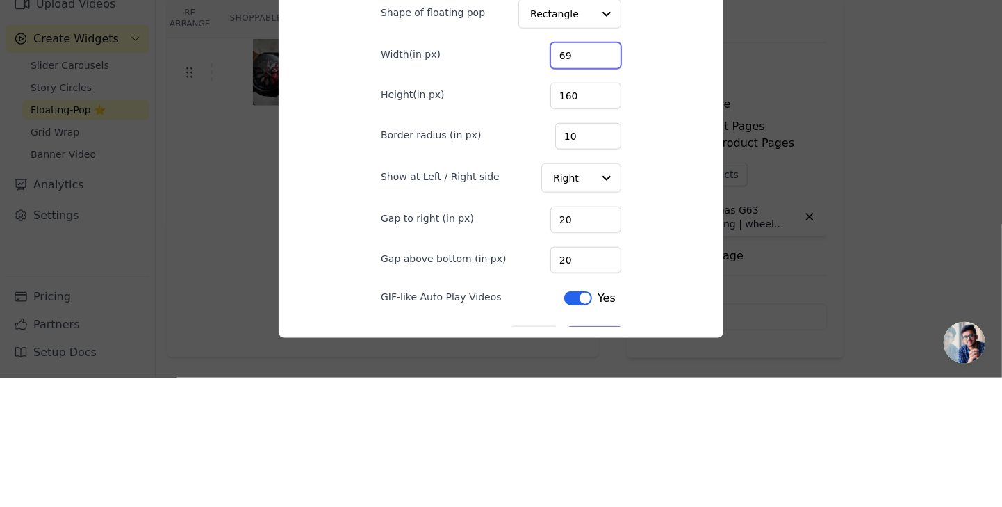
type input "69"
click at [578, 238] on input "160" at bounding box center [586, 225] width 71 height 26
click at [572, 238] on input "160" at bounding box center [586, 225] width 71 height 26
click at [564, 238] on input "160" at bounding box center [586, 225] width 71 height 26
click at [576, 238] on input "160" at bounding box center [586, 225] width 71 height 26
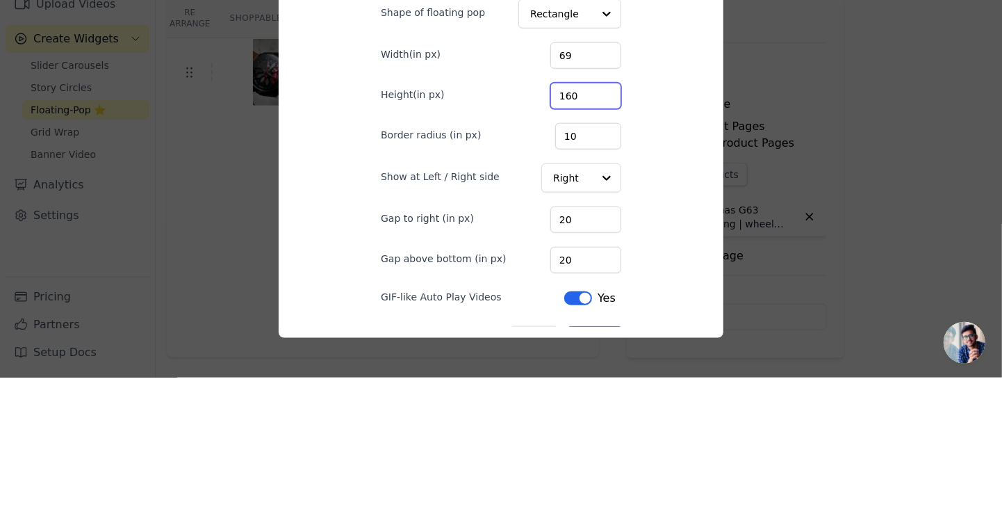
click at [575, 238] on input "160" at bounding box center [586, 225] width 71 height 26
click at [571, 238] on input "160" at bounding box center [586, 225] width 71 height 26
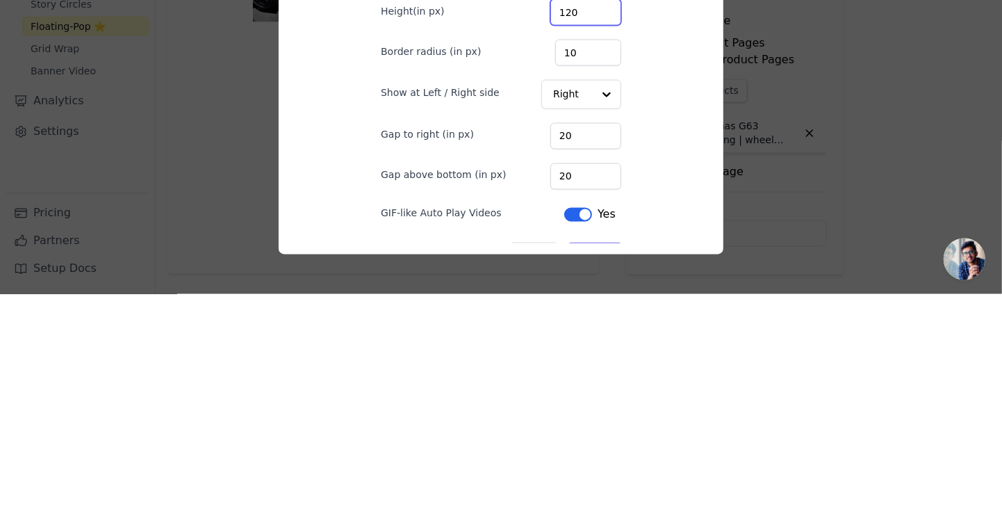
type input "120"
click at [593, 321] on div at bounding box center [607, 307] width 28 height 28
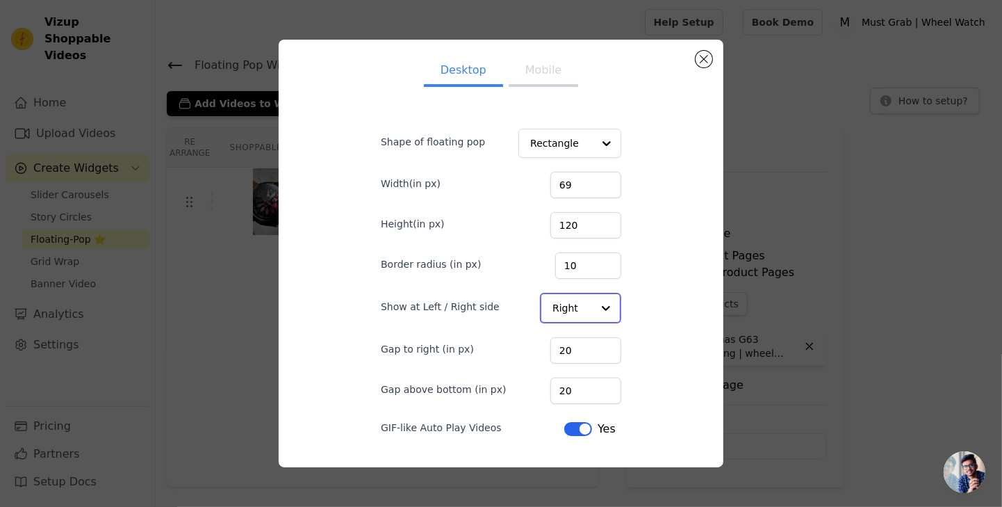
click at [562, 322] on input "Show at Left / Right side" at bounding box center [573, 308] width 40 height 28
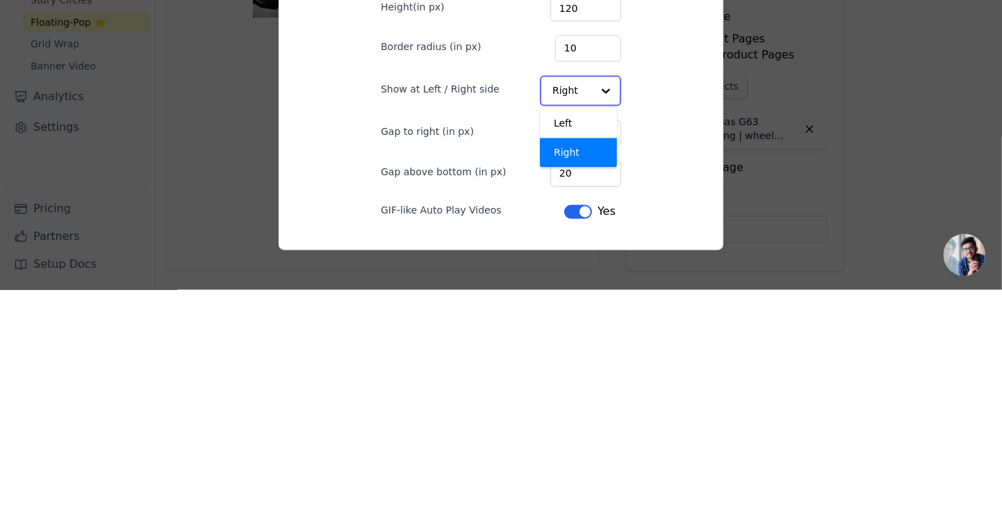
click at [571, 354] on div "Left" at bounding box center [578, 340] width 77 height 29
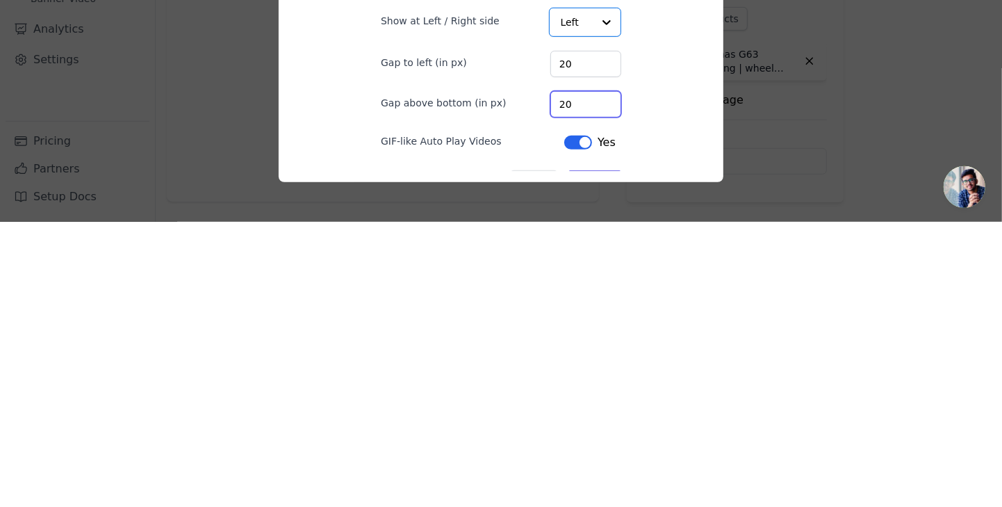
click at [578, 402] on input "20" at bounding box center [586, 389] width 71 height 26
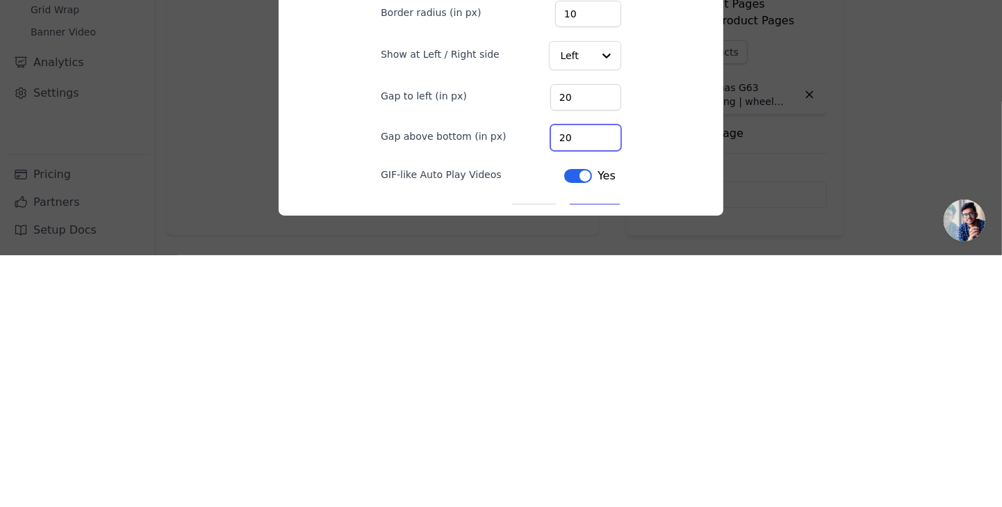
type input "2"
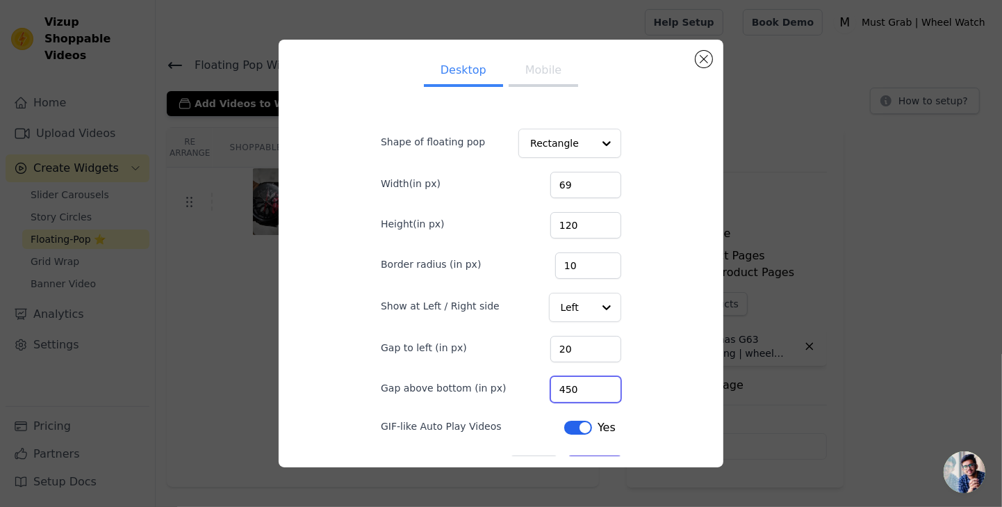
type input "450"
click at [590, 476] on button "Save" at bounding box center [595, 467] width 53 height 24
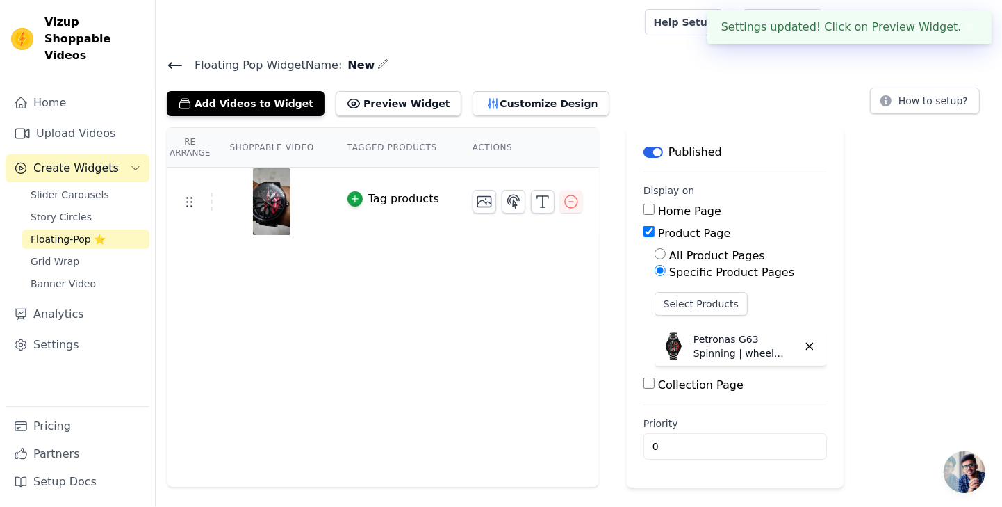
click at [169, 68] on icon at bounding box center [175, 65] width 17 height 17
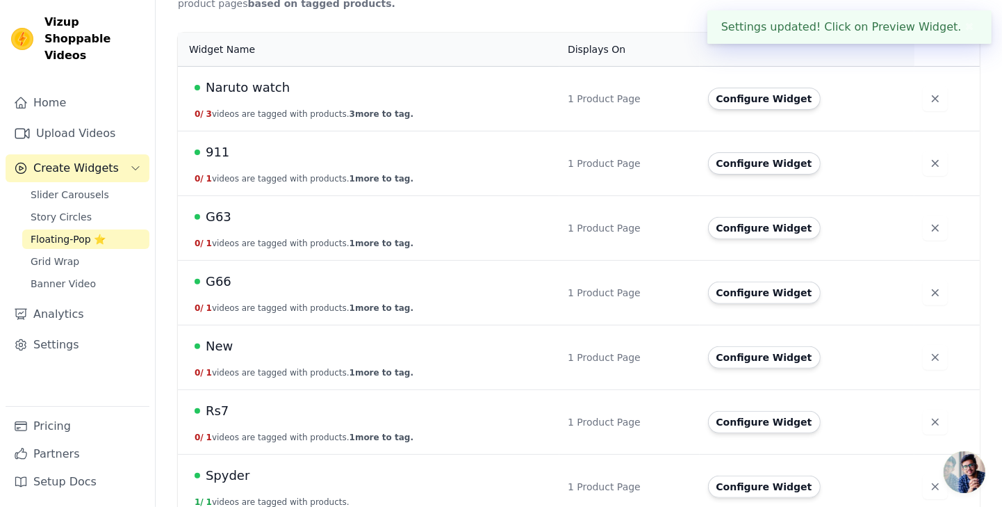
scroll to position [310, 0]
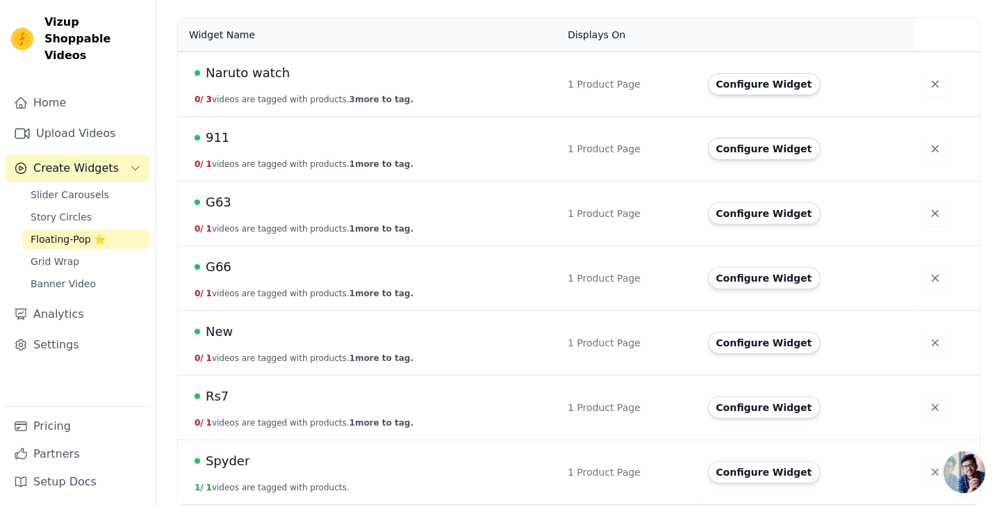
click at [760, 397] on button "Configure Widget" at bounding box center [764, 407] width 113 height 22
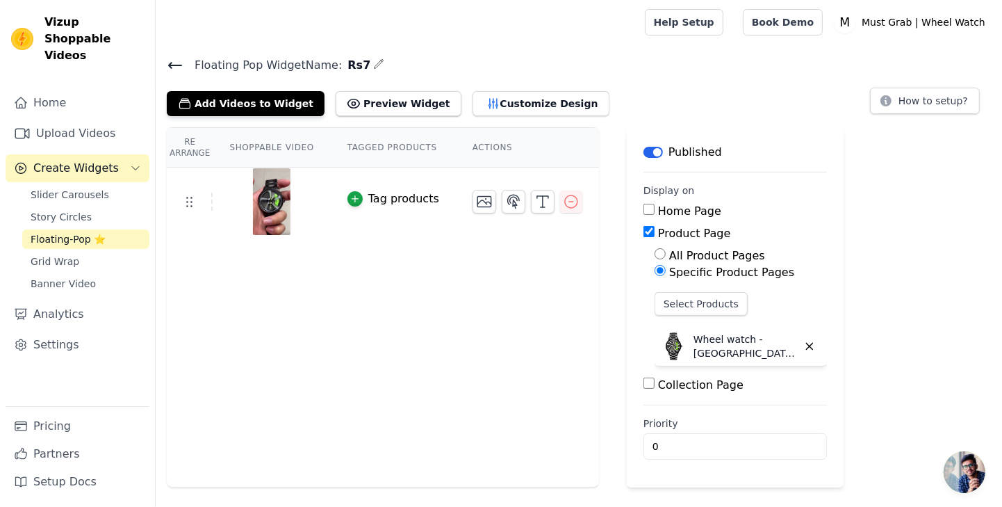
click at [497, 91] on button "Customize Design" at bounding box center [541, 103] width 137 height 25
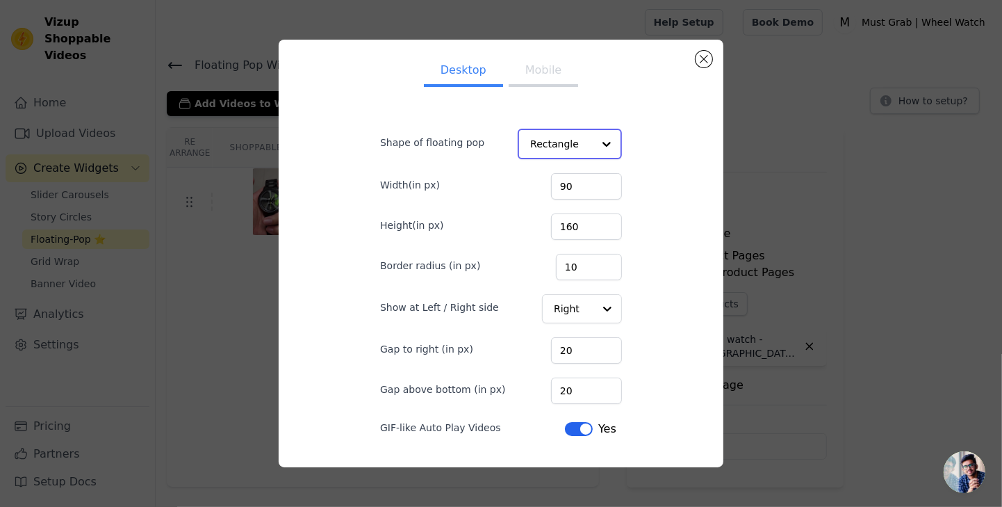
click at [583, 158] on input "Shape of floating pop" at bounding box center [561, 144] width 63 height 28
click at [667, 188] on div "Desktop Mobile Shape of floating pop Rectangle Circle Option Rectangle, selecte…" at bounding box center [501, 253] width 423 height 405
click at [587, 198] on input "90" at bounding box center [586, 185] width 71 height 26
click at [594, 198] on input "690" at bounding box center [586, 185] width 71 height 26
type input "69"
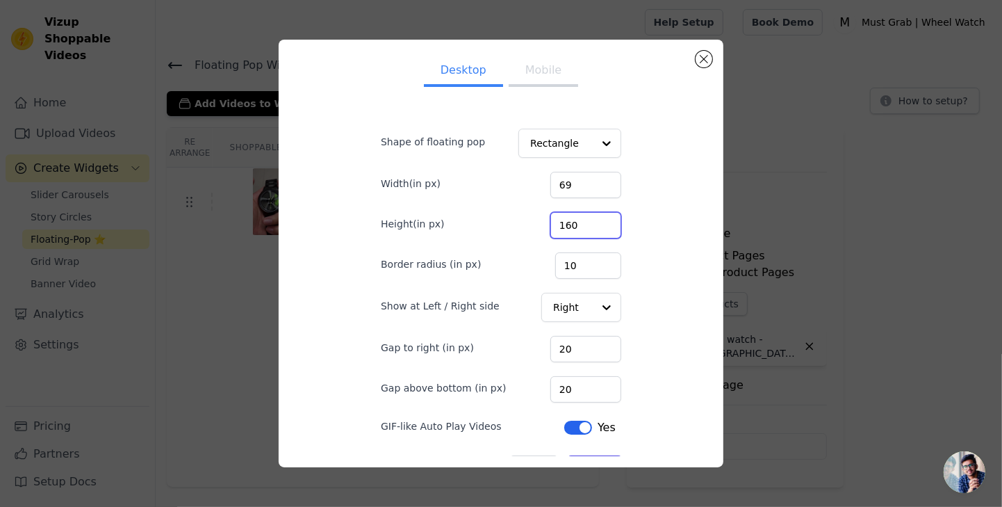
click at [588, 238] on input "160" at bounding box center [586, 225] width 71 height 26
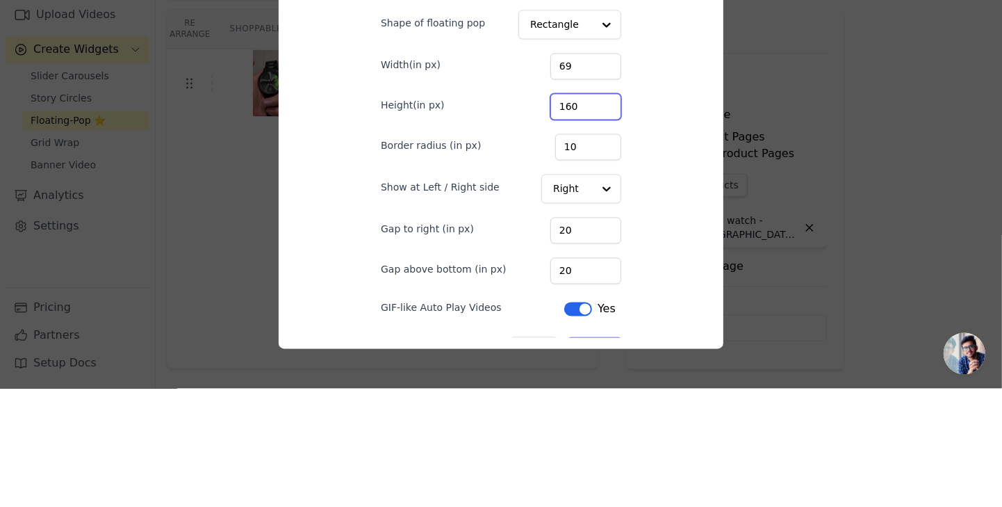
click at [573, 238] on input "160" at bounding box center [586, 225] width 71 height 26
click at [561, 238] on input "160" at bounding box center [586, 225] width 71 height 26
click at [573, 238] on input "160" at bounding box center [586, 225] width 71 height 26
click at [572, 238] on input "160" at bounding box center [586, 225] width 71 height 26
click at [561, 238] on input "160" at bounding box center [586, 225] width 71 height 26
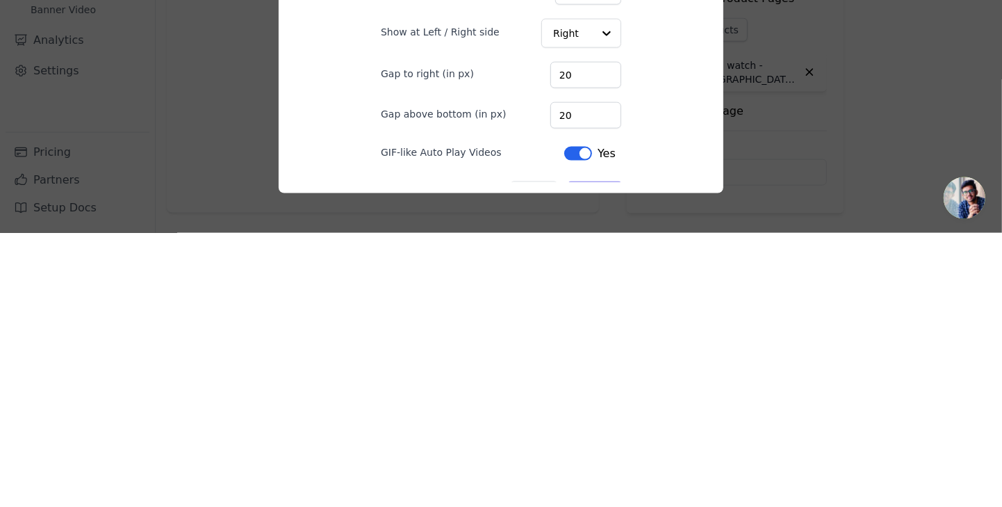
type input "120"
click at [582, 322] on input "Show at Left / Right side" at bounding box center [573, 308] width 40 height 28
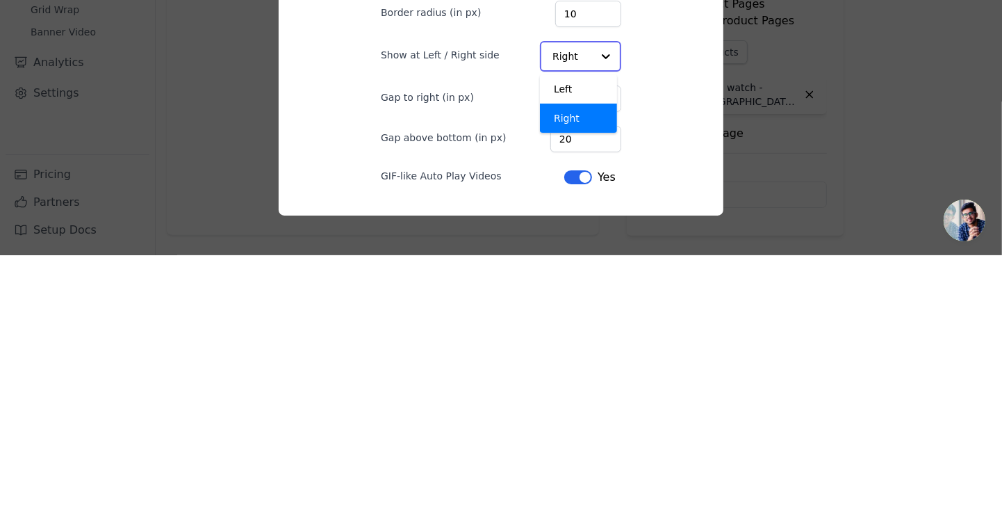
click at [577, 355] on div "Left" at bounding box center [578, 340] width 77 height 29
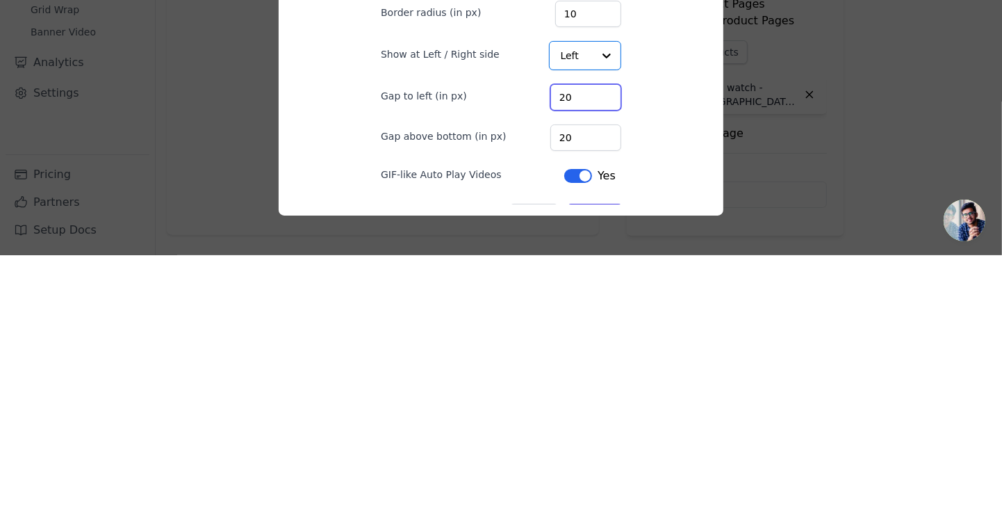
click at [585, 362] on input "20" at bounding box center [586, 349] width 71 height 26
type input "2"
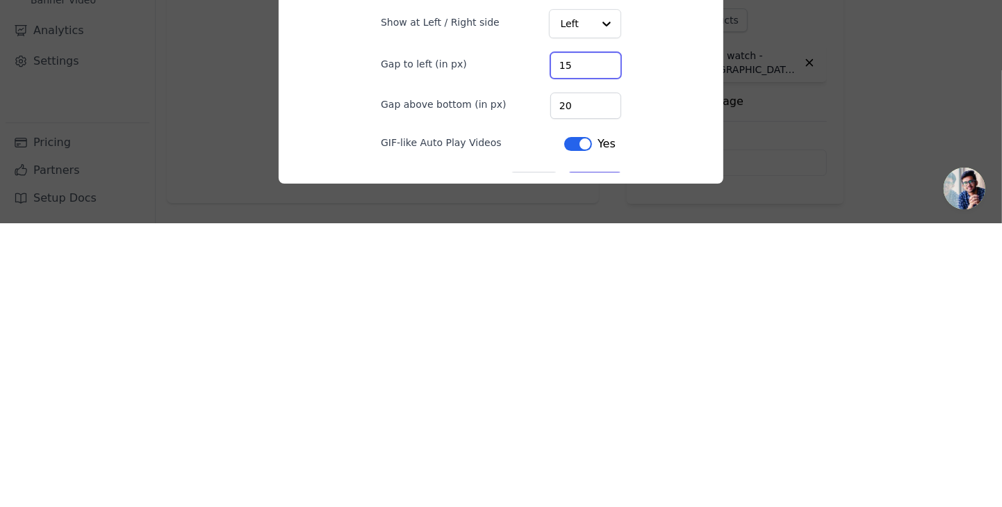
type input "15"
click at [596, 402] on input "20" at bounding box center [586, 389] width 71 height 26
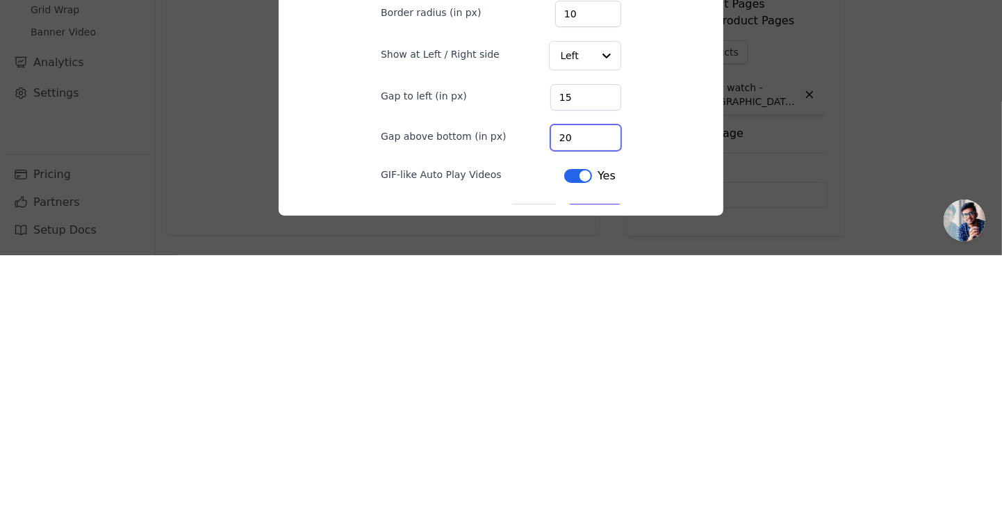
type input "2"
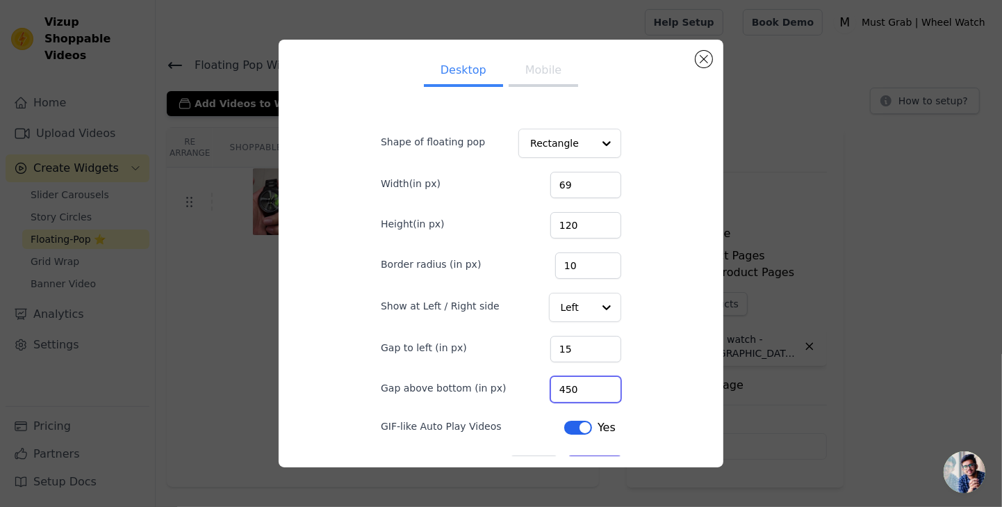
type input "450"
click at [596, 479] on button "Save" at bounding box center [595, 467] width 53 height 24
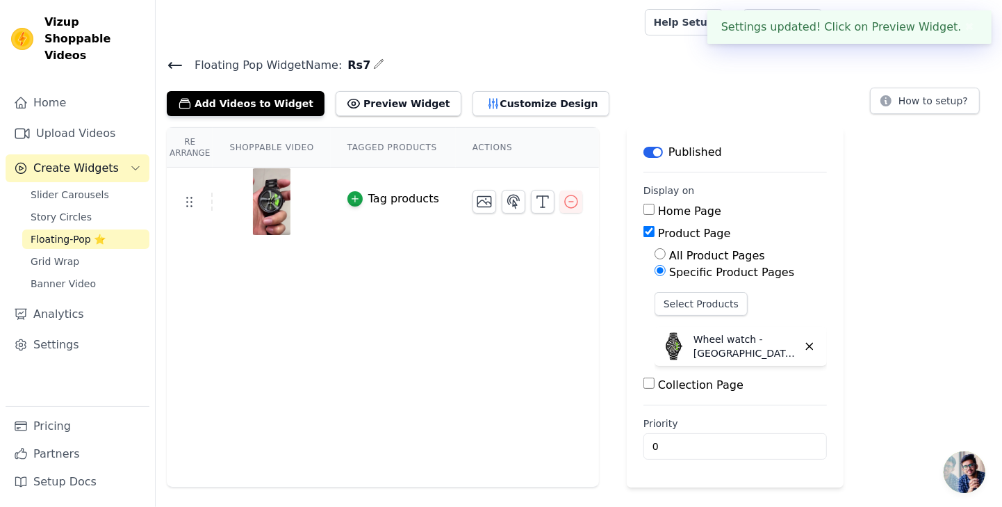
click at [169, 60] on icon at bounding box center [175, 65] width 17 height 17
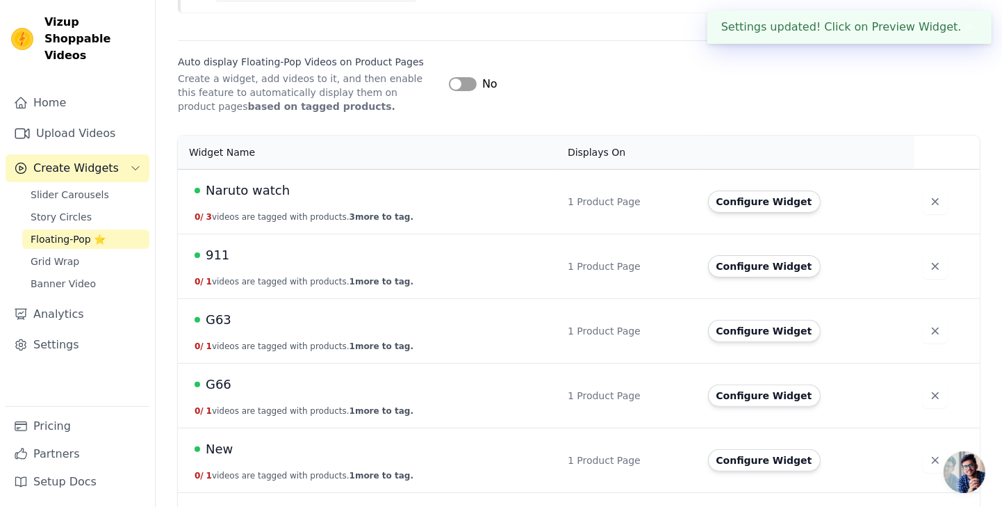
scroll to position [310, 0]
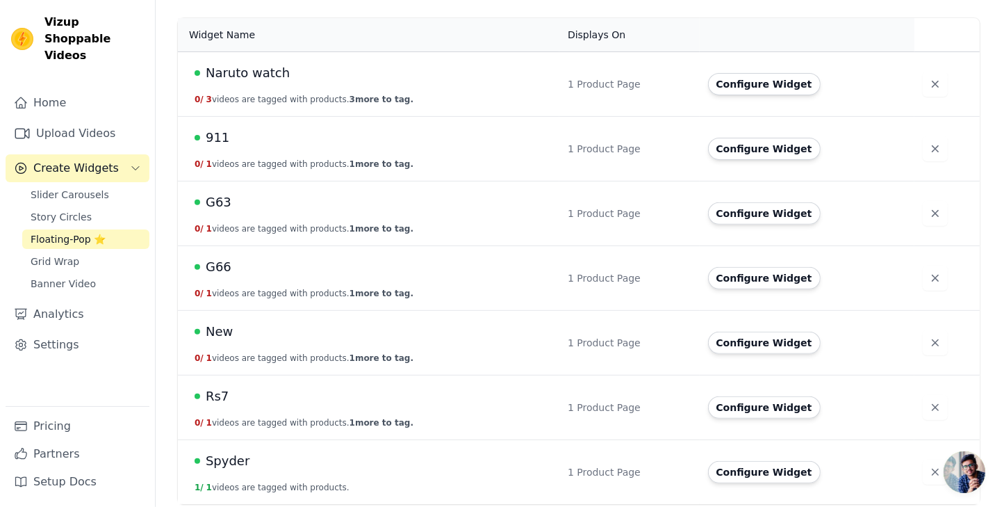
click at [787, 466] on button "Configure Widget" at bounding box center [764, 472] width 113 height 22
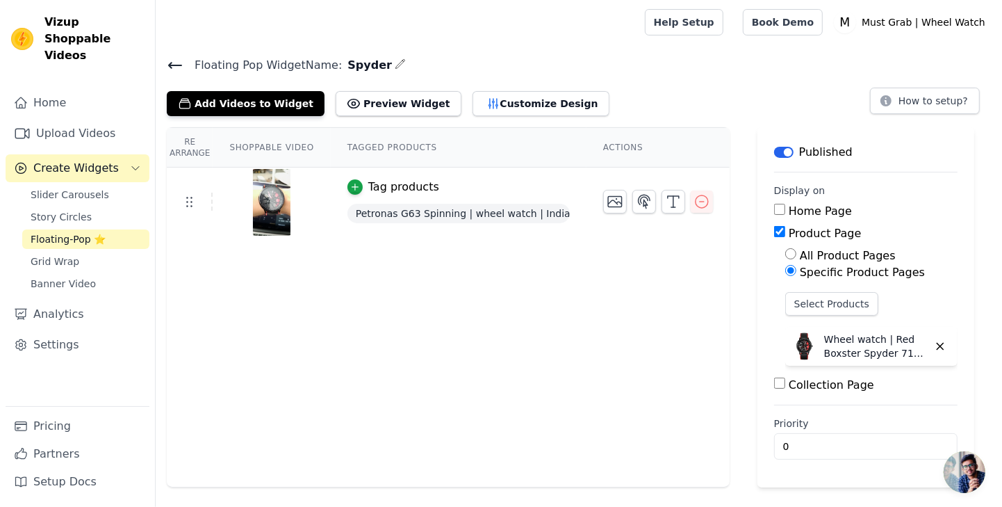
click at [511, 96] on button "Customize Design" at bounding box center [541, 103] width 137 height 25
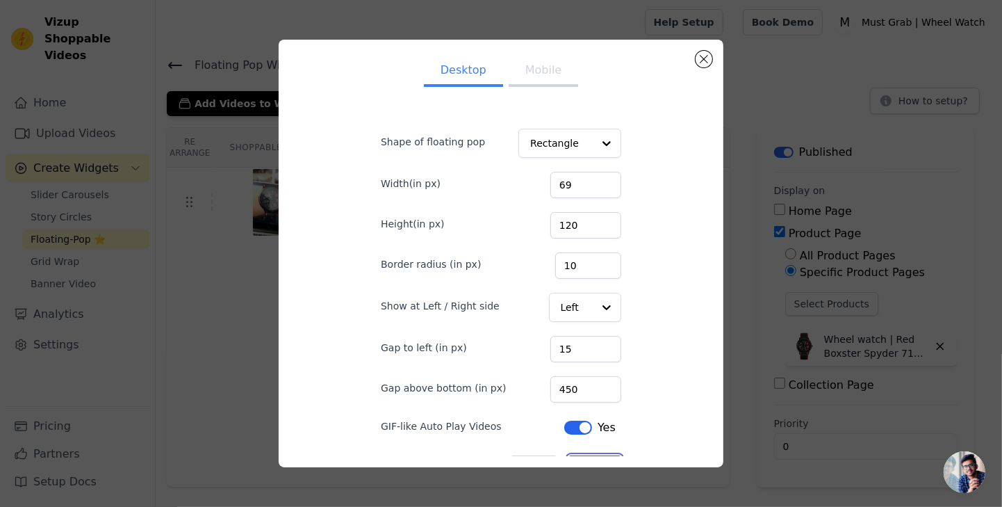
click at [587, 475] on button "Save" at bounding box center [595, 467] width 53 height 24
